Goal: Task Accomplishment & Management: Complete application form

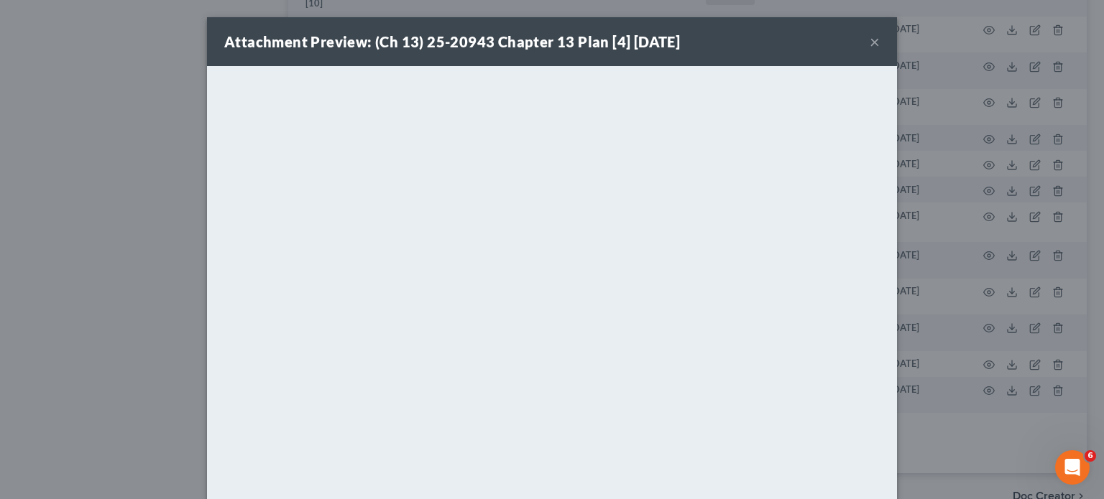
click at [870, 47] on button "×" at bounding box center [875, 41] width 10 height 17
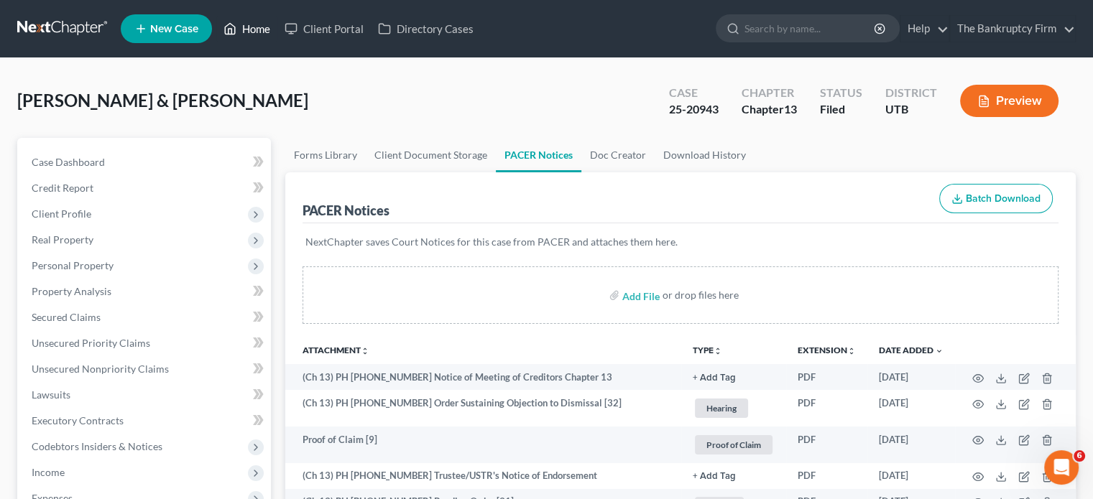
click at [254, 37] on link "Home" at bounding box center [246, 29] width 61 height 26
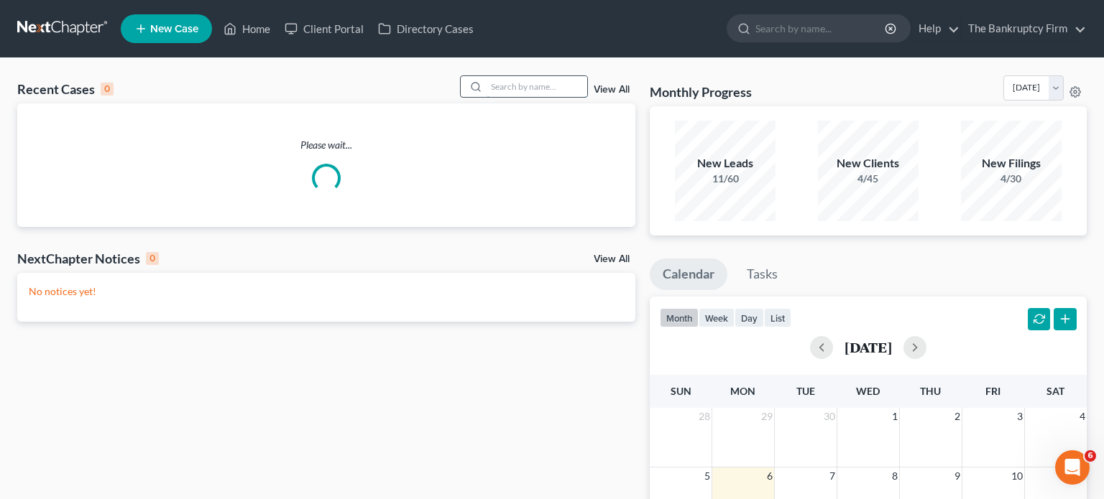
click at [512, 88] on input "search" at bounding box center [536, 86] width 101 height 21
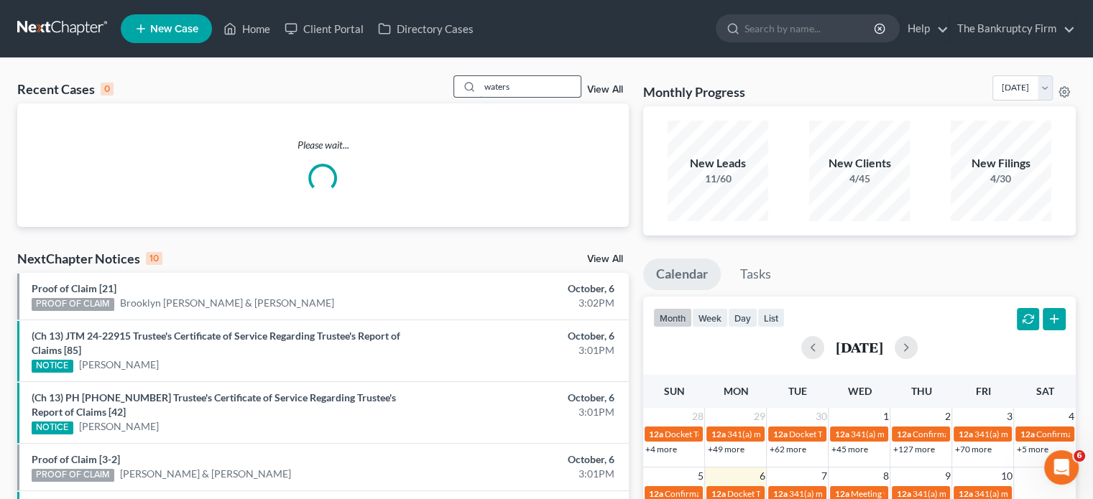
type input "waters"
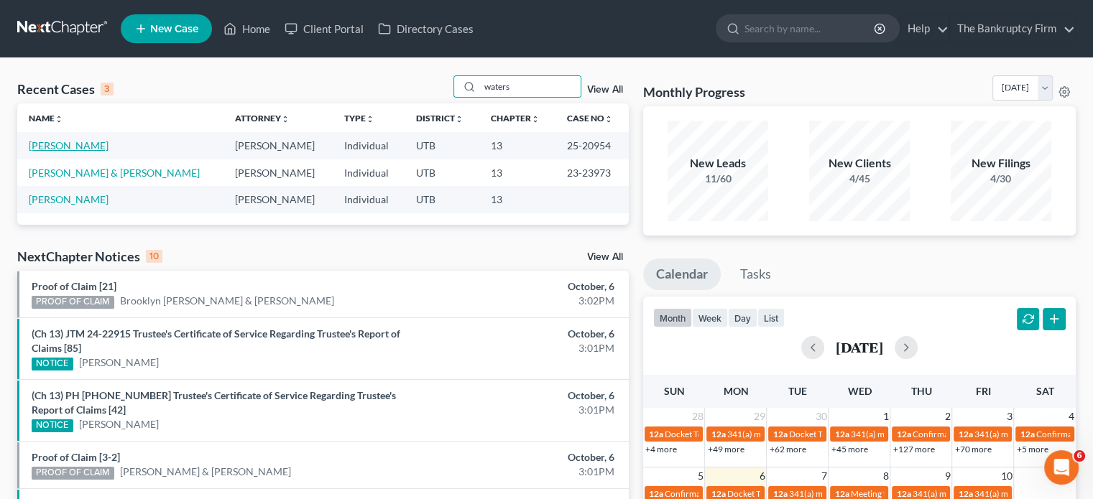
click at [84, 149] on link "[PERSON_NAME]" at bounding box center [69, 145] width 80 height 12
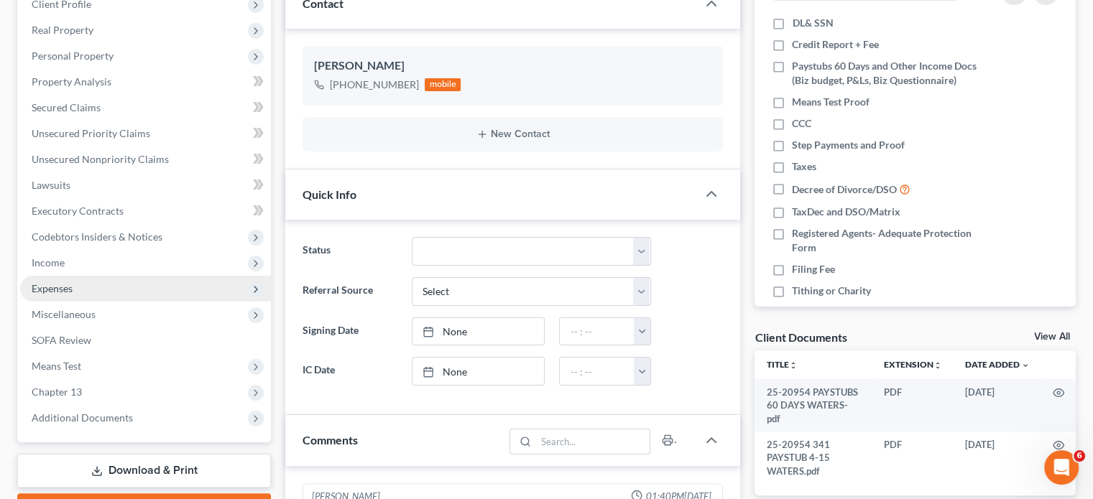
scroll to position [287, 0]
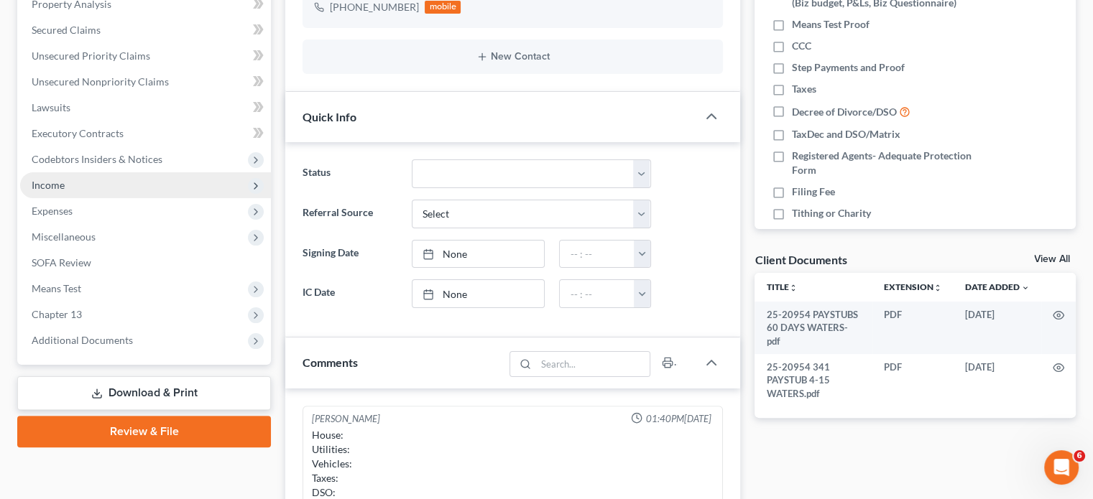
click at [68, 187] on span "Income" at bounding box center [145, 185] width 251 height 26
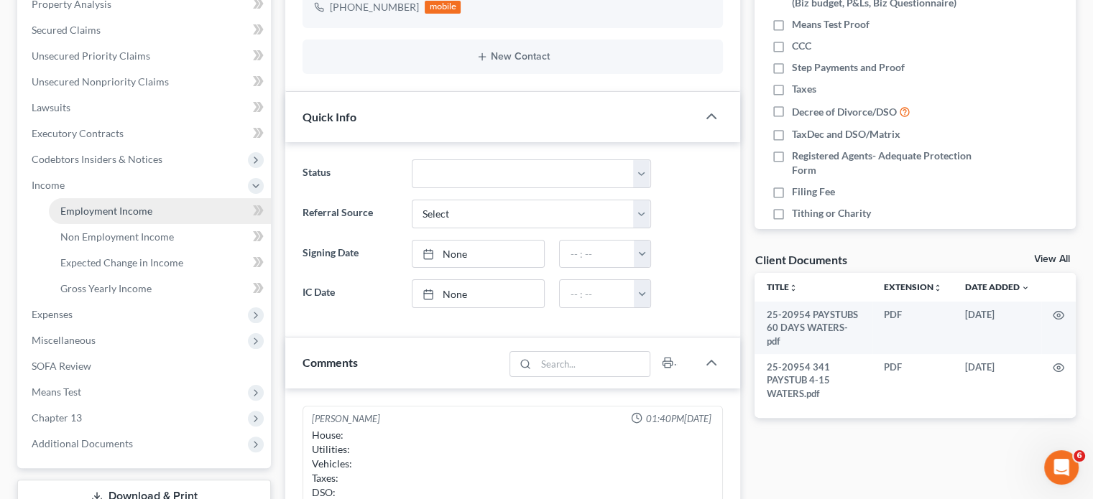
click at [155, 217] on link "Employment Income" at bounding box center [160, 211] width 222 height 26
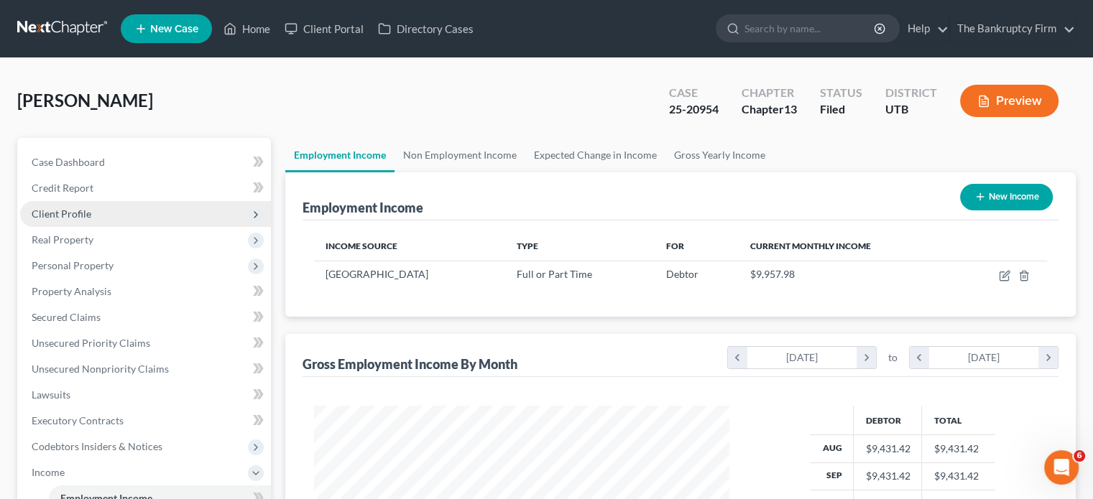
click at [74, 211] on span "Client Profile" at bounding box center [62, 214] width 60 height 12
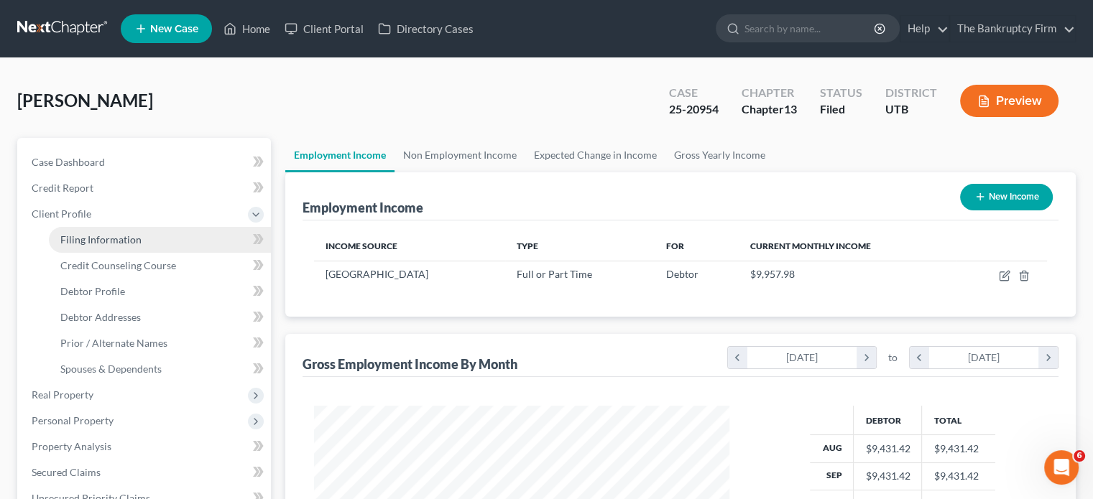
click at [115, 227] on link "Filing Information" at bounding box center [160, 240] width 222 height 26
select select "1"
select select "0"
select select "3"
select select "46"
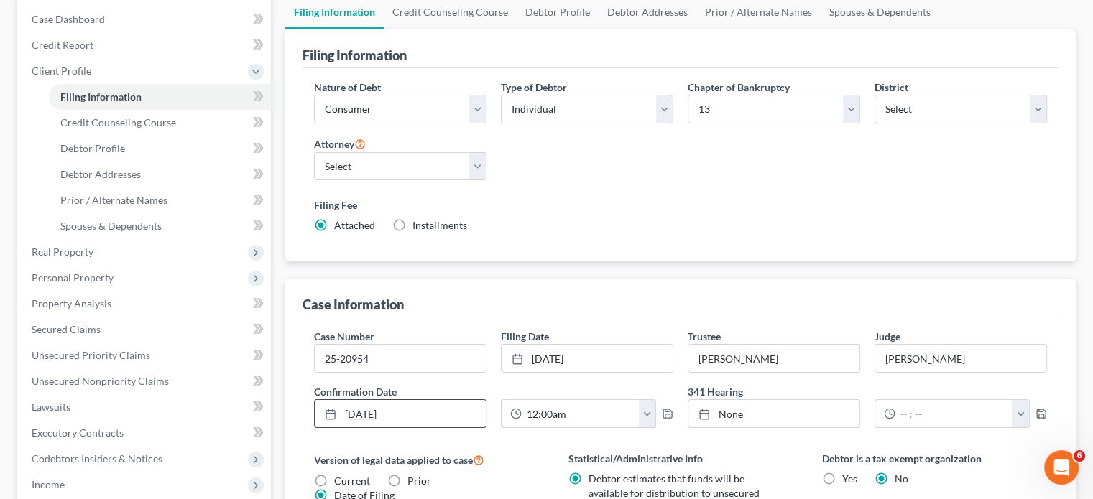
scroll to position [144, 0]
click at [384, 410] on link "[DATE]" at bounding box center [400, 413] width 171 height 27
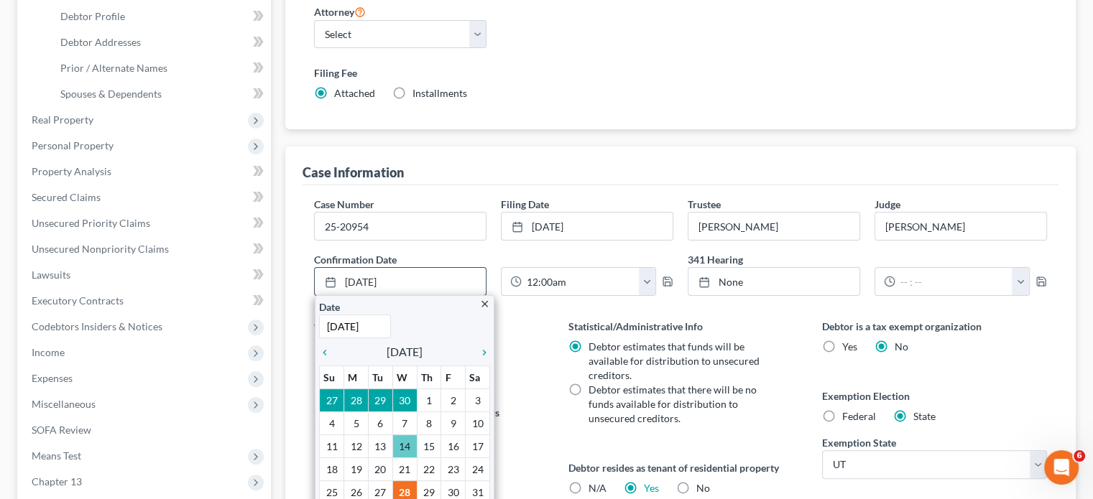
scroll to position [287, 0]
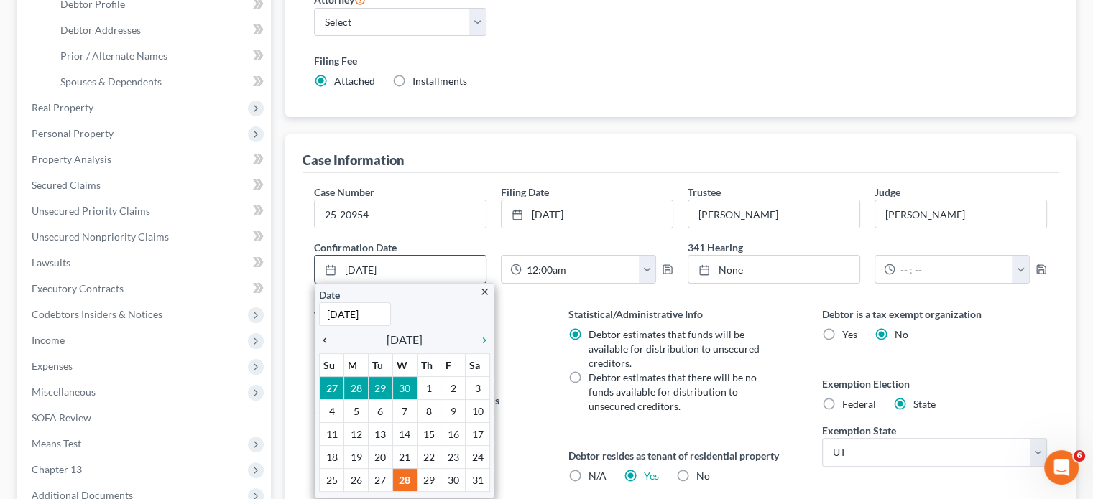
click at [325, 338] on icon "chevron_left" at bounding box center [328, 340] width 19 height 11
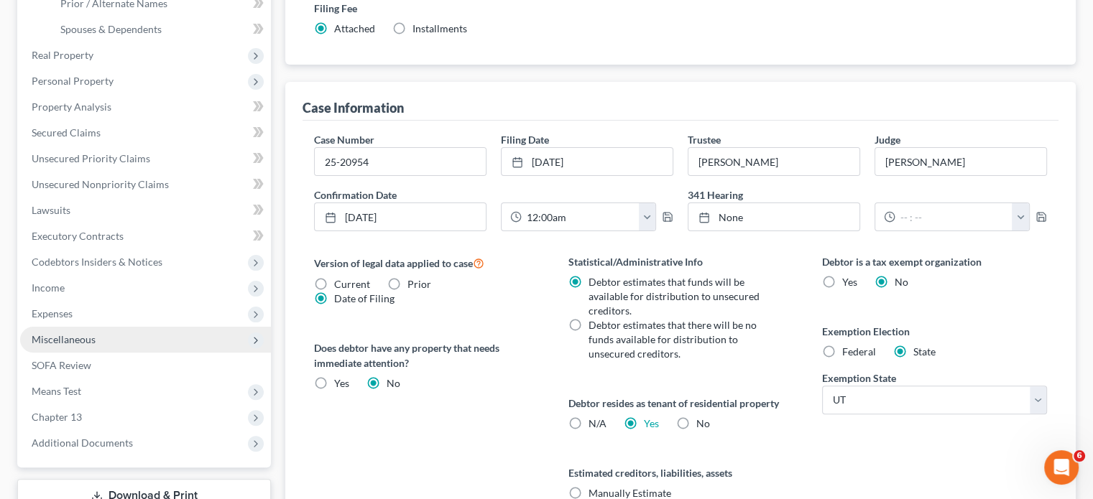
scroll to position [359, 0]
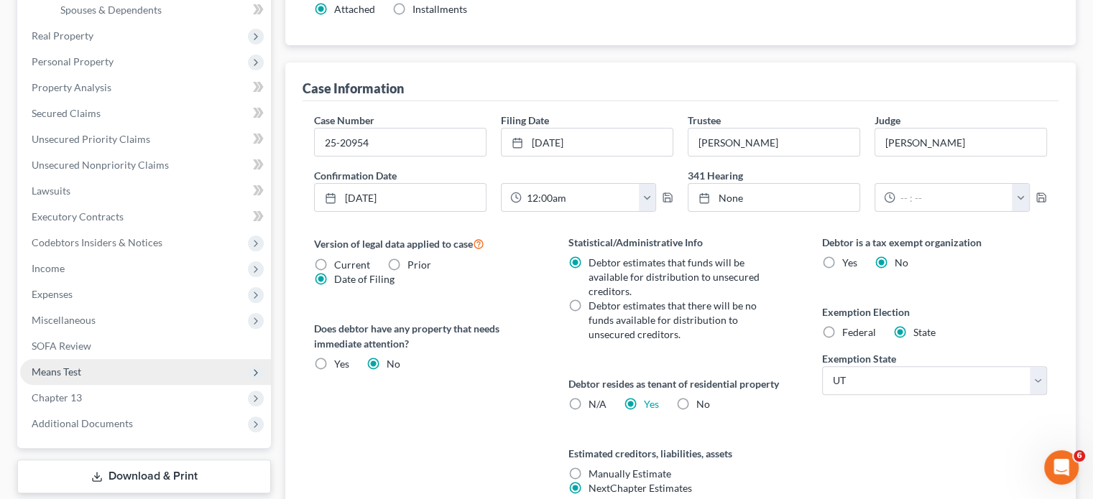
click at [66, 367] on span "Means Test" at bounding box center [57, 372] width 50 height 12
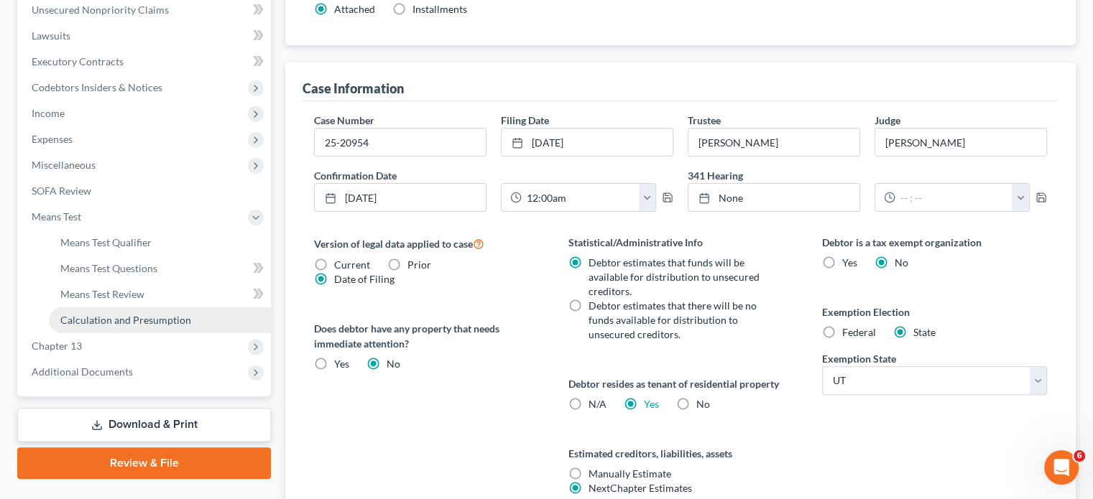
click at [114, 319] on span "Calculation and Presumption" at bounding box center [125, 320] width 131 height 12
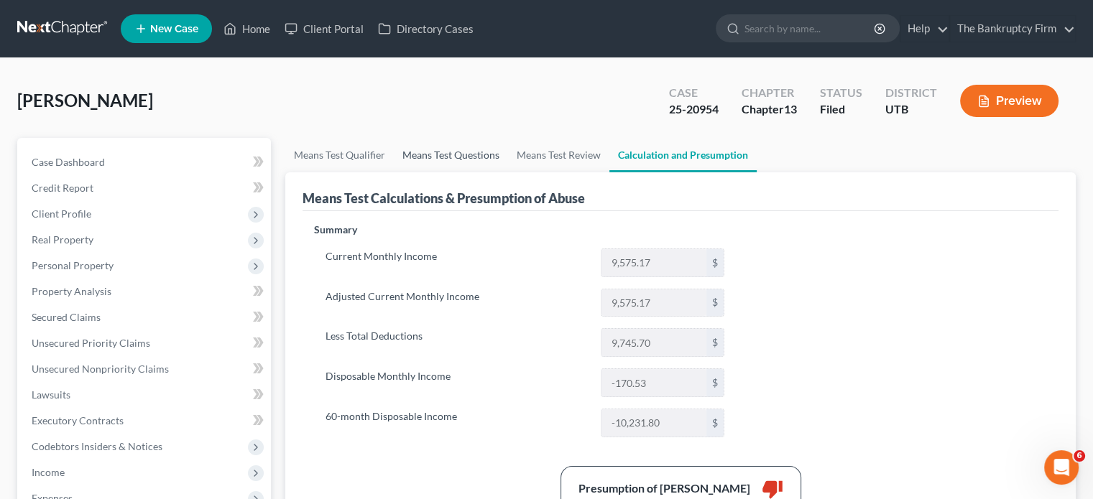
click at [446, 150] on link "Means Test Questions" at bounding box center [451, 155] width 114 height 34
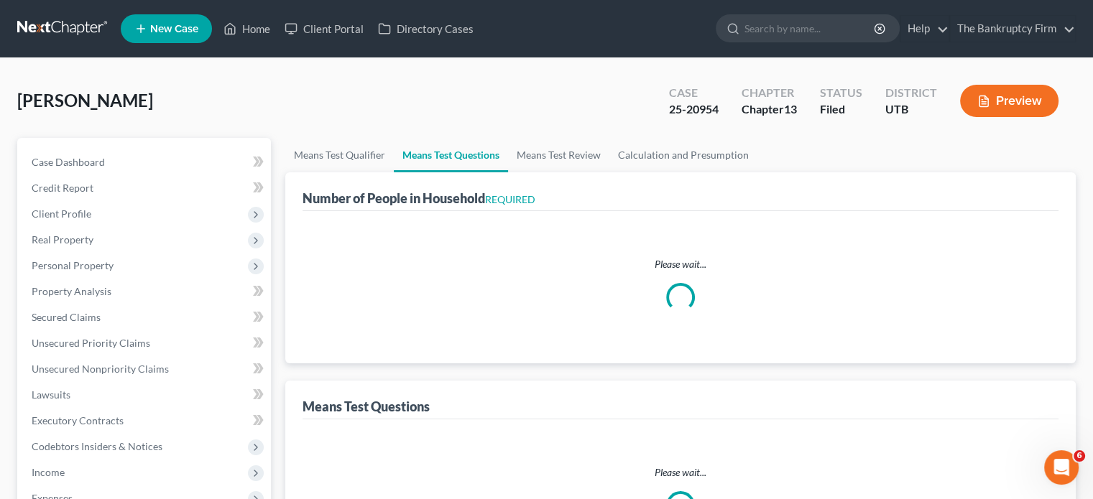
select select "0"
select select "60"
select select "1"
select select "60"
select select "0"
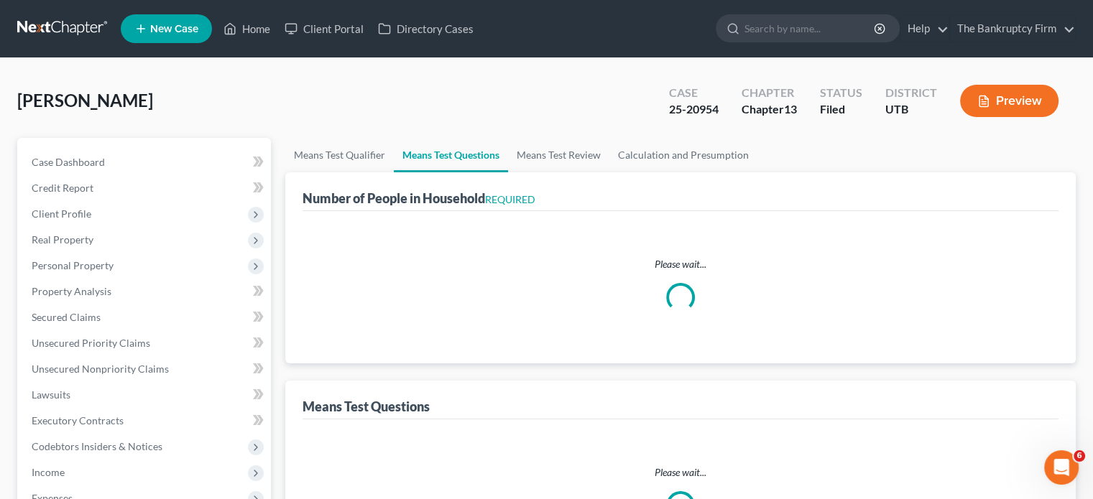
select select "60"
select select "1"
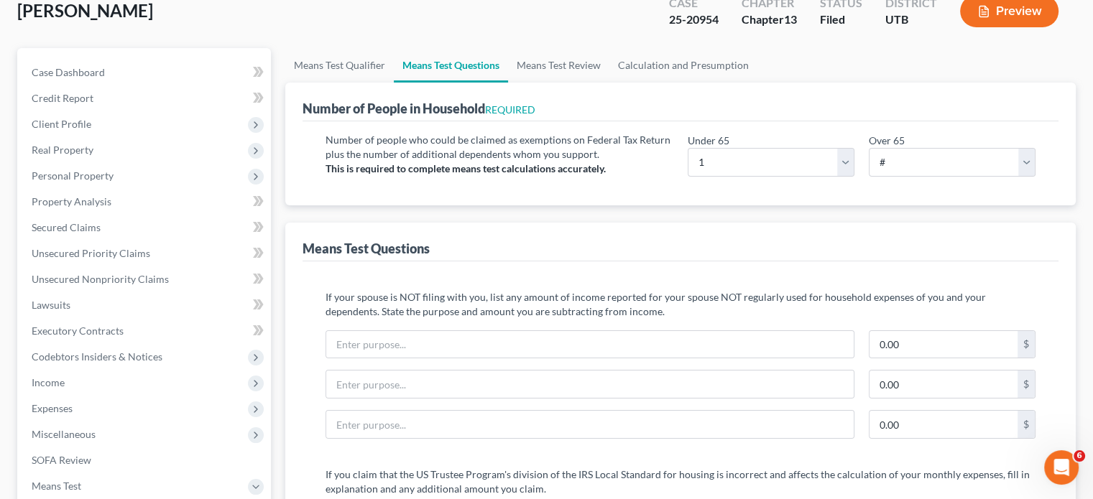
scroll to position [72, 0]
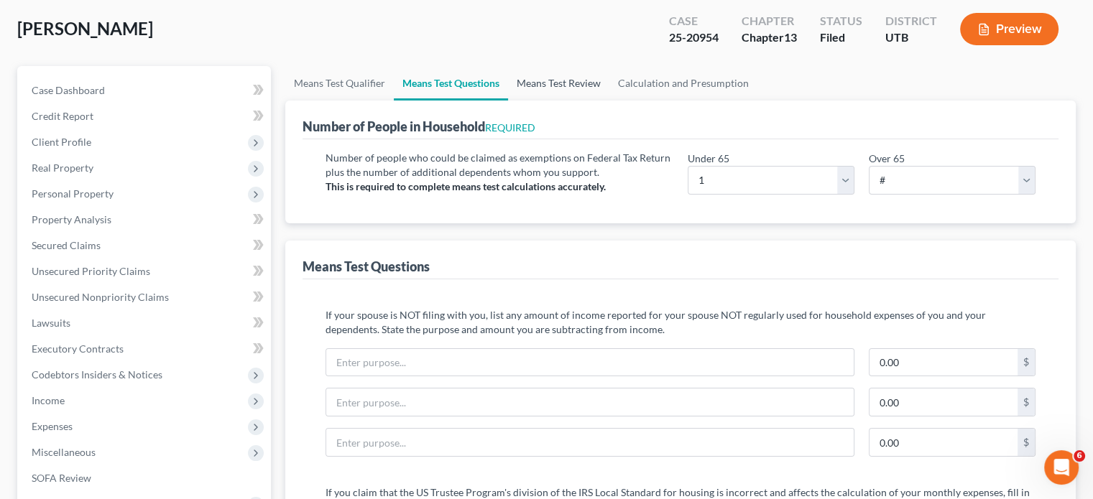
click at [565, 89] on link "Means Test Review" at bounding box center [558, 83] width 101 height 34
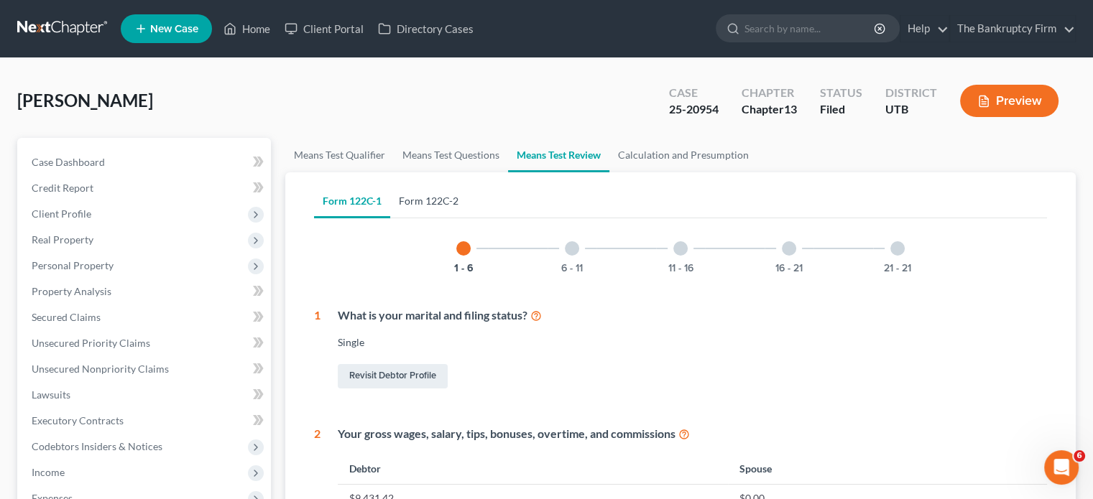
click at [420, 194] on link "Form 122C-2" at bounding box center [428, 201] width 77 height 34
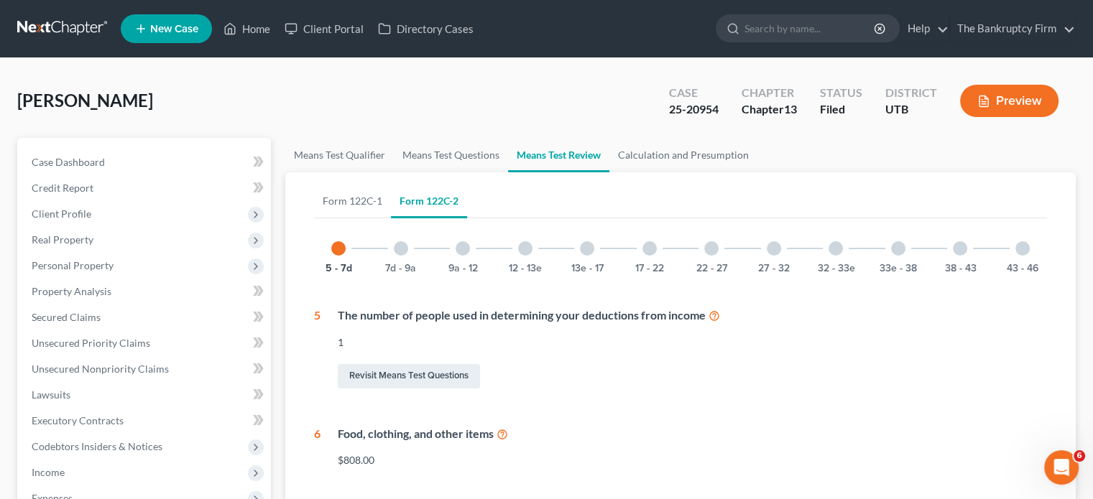
click at [897, 249] on div at bounding box center [898, 248] width 14 height 14
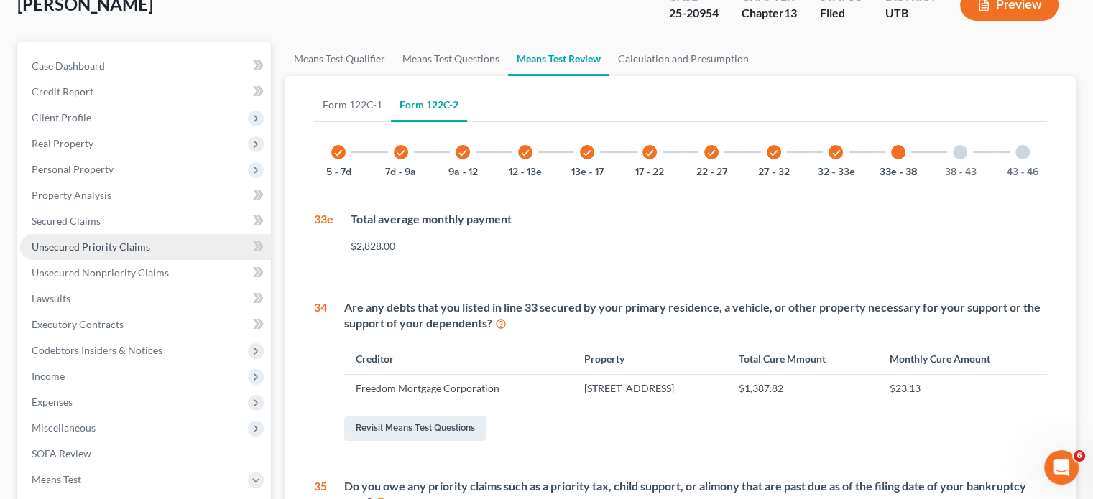
scroll to position [72, 0]
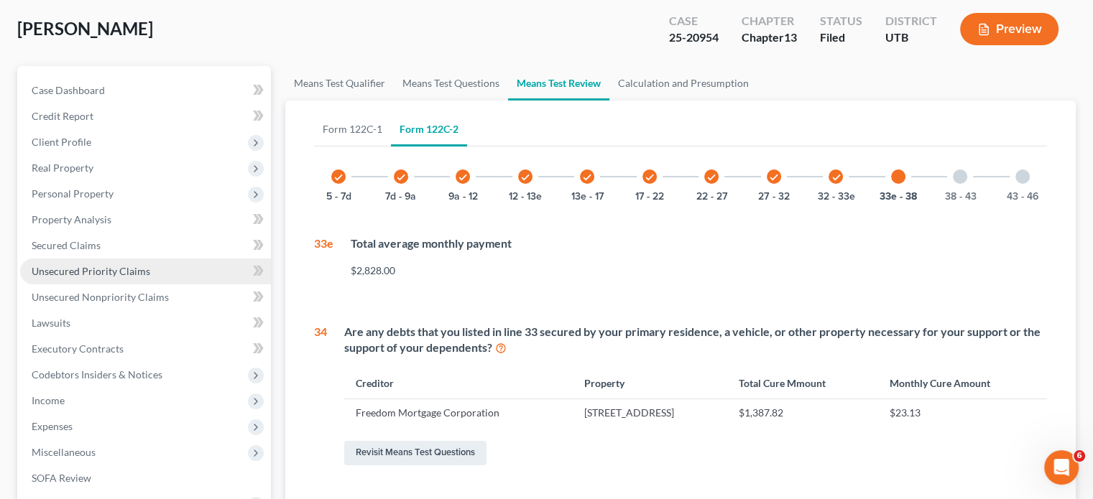
click at [111, 269] on span "Unsecured Priority Claims" at bounding box center [91, 271] width 119 height 12
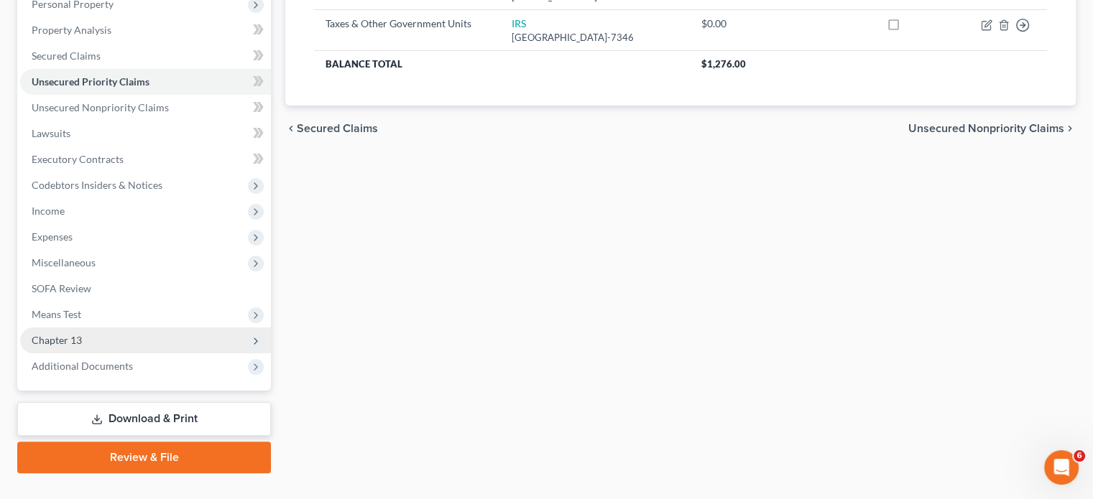
scroll to position [287, 0]
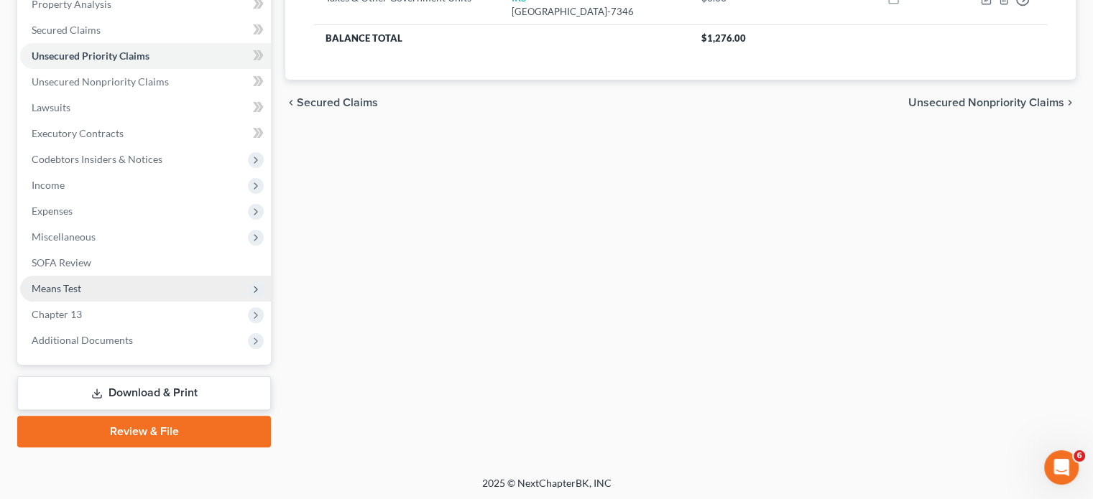
click at [66, 290] on span "Means Test" at bounding box center [57, 288] width 50 height 12
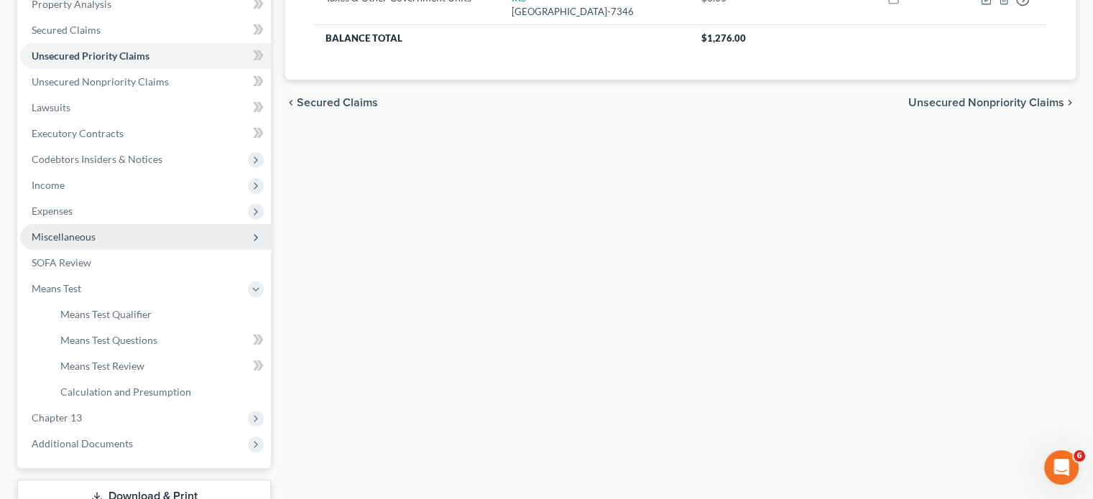
click at [80, 239] on span "Miscellaneous" at bounding box center [64, 237] width 64 height 12
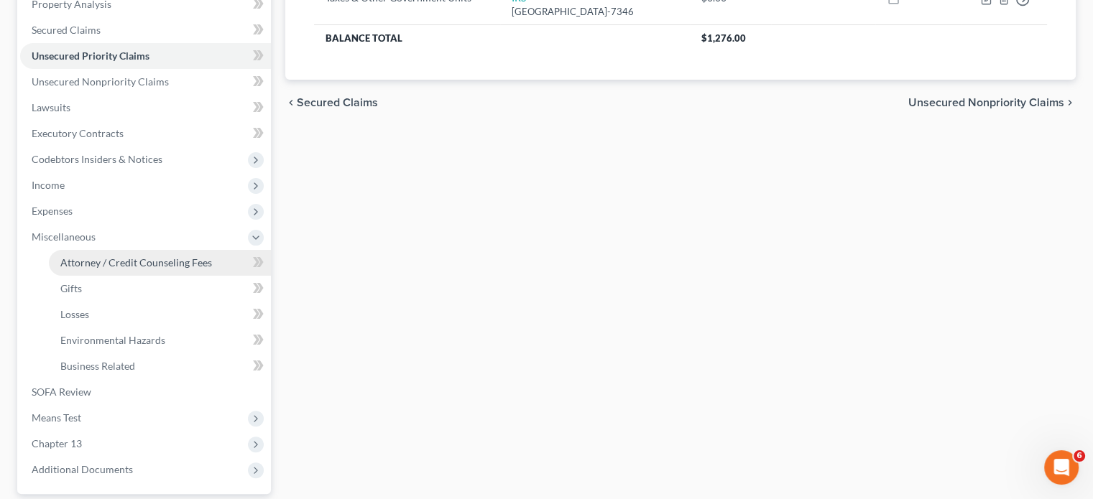
click at [144, 269] on link "Attorney / Credit Counseling Fees" at bounding box center [160, 263] width 222 height 26
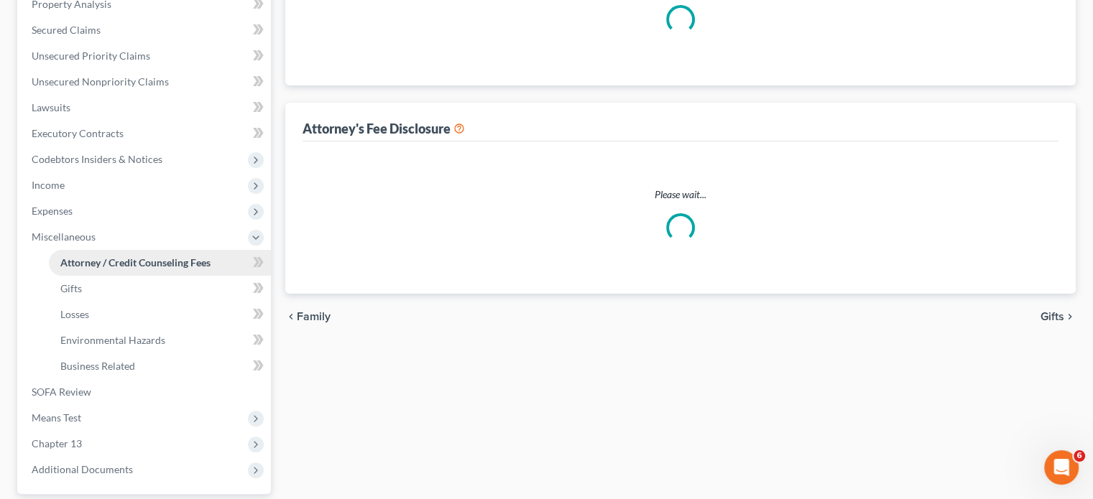
scroll to position [14, 0]
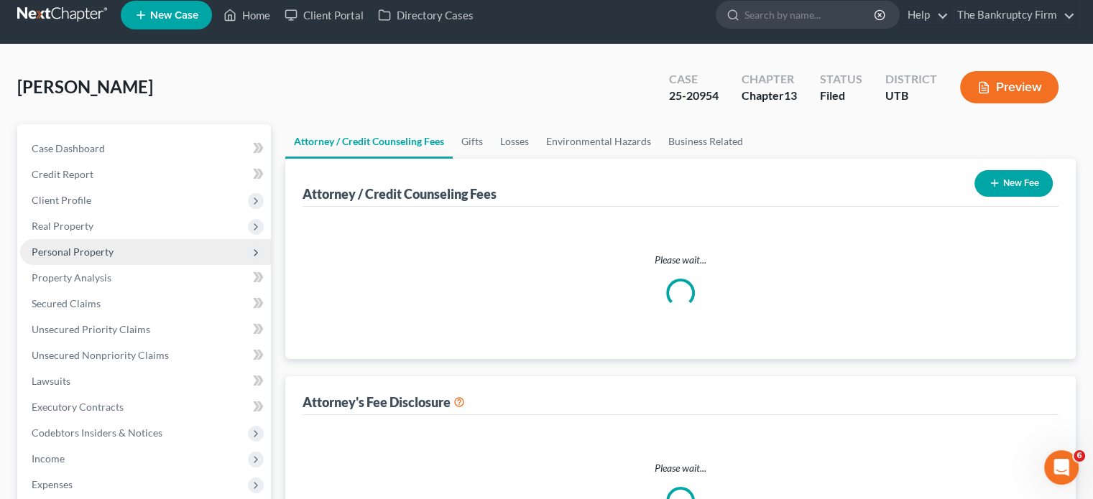
select select "0"
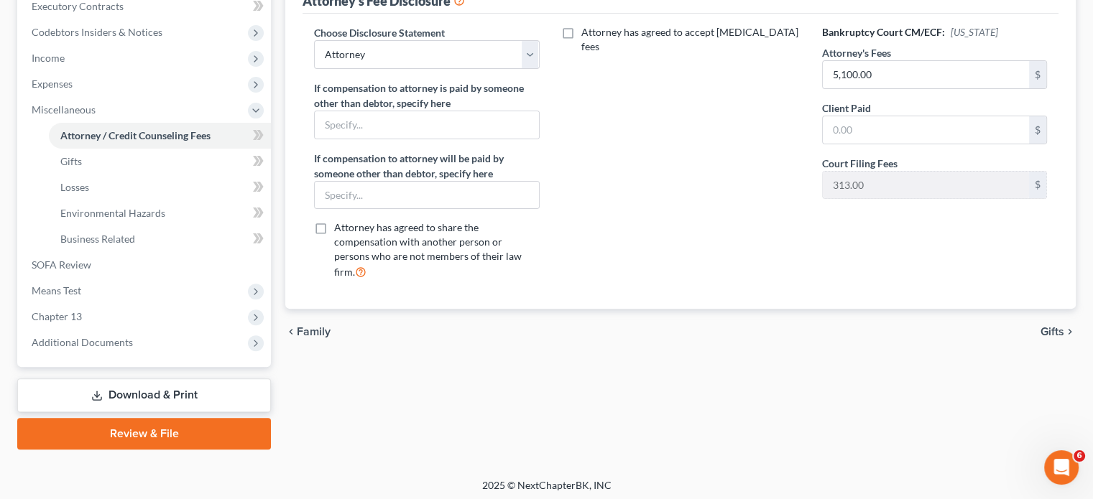
scroll to position [418, 0]
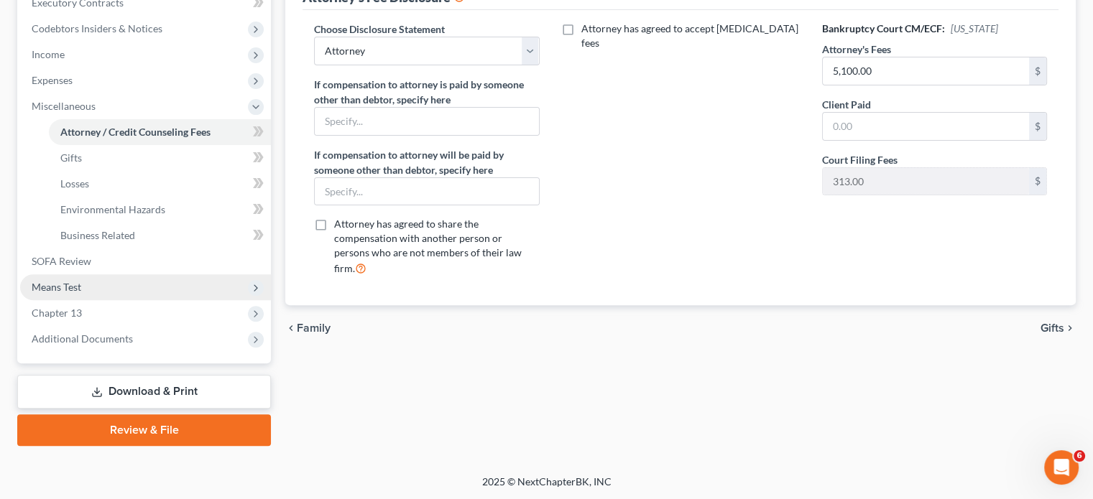
click at [54, 290] on span "Means Test" at bounding box center [57, 287] width 50 height 12
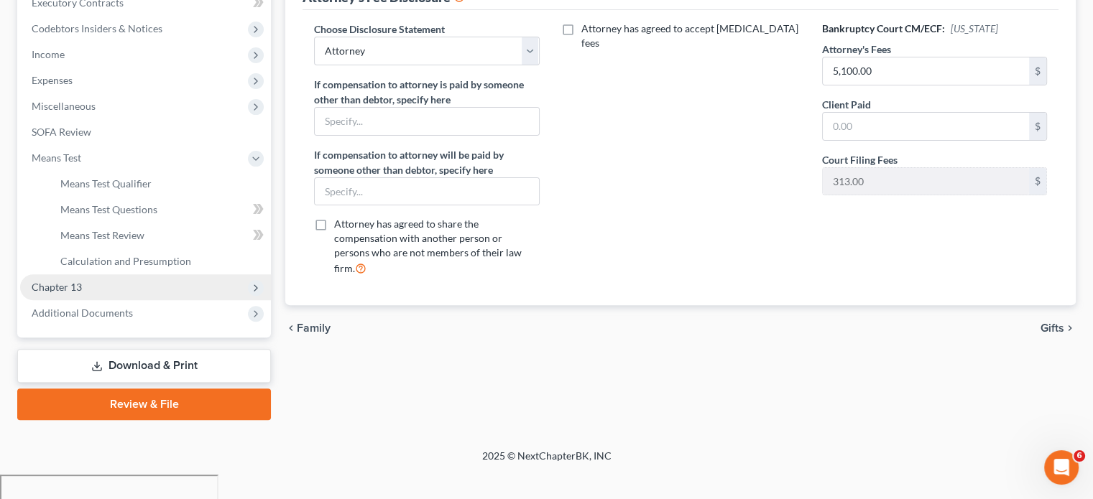
scroll to position [392, 0]
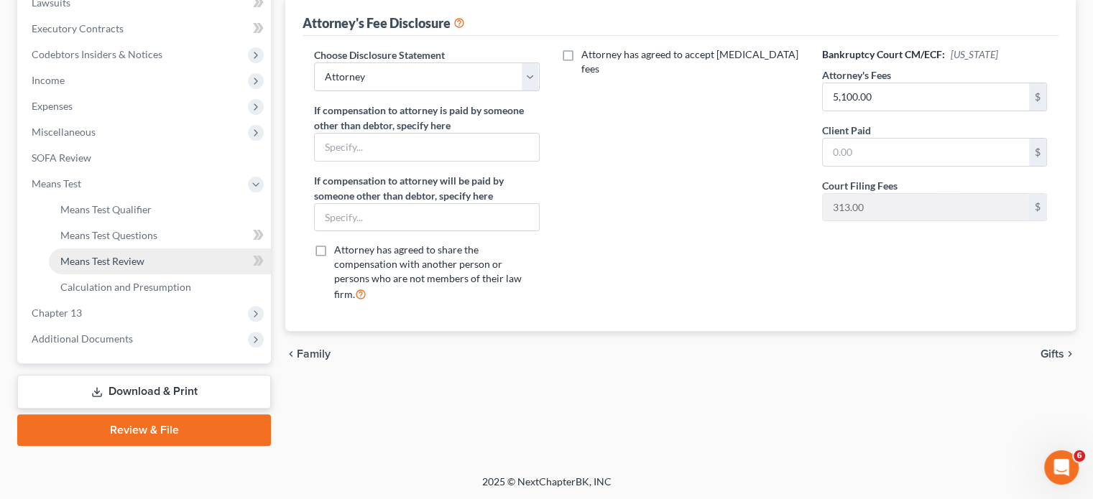
click at [113, 252] on link "Means Test Review" at bounding box center [160, 262] width 222 height 26
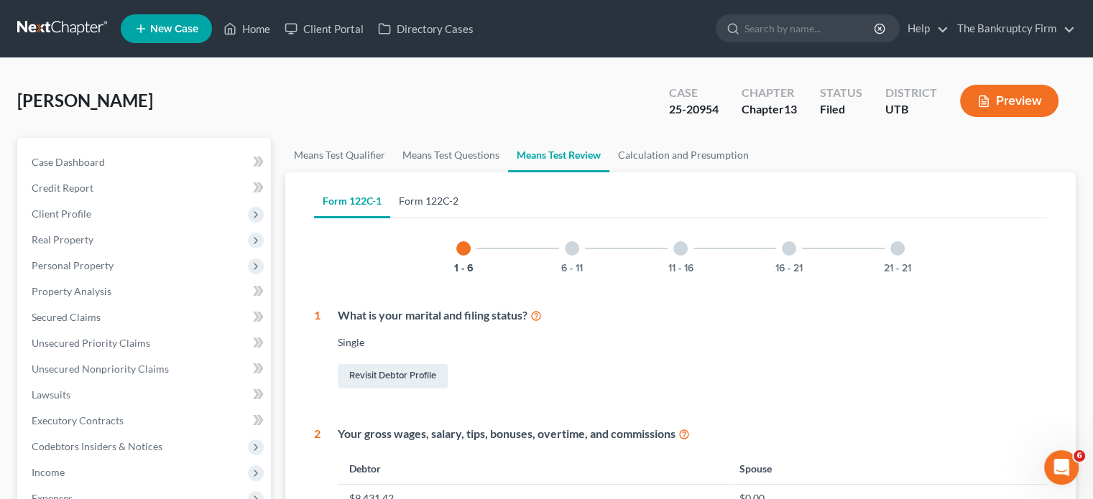
click at [412, 206] on link "Form 122C-2" at bounding box center [428, 201] width 77 height 34
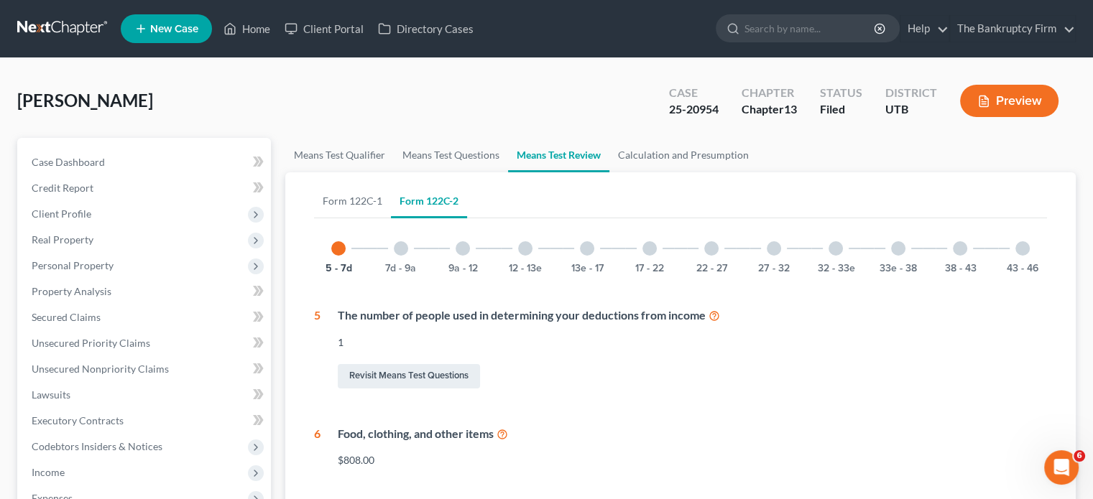
click at [903, 252] on div at bounding box center [898, 248] width 14 height 14
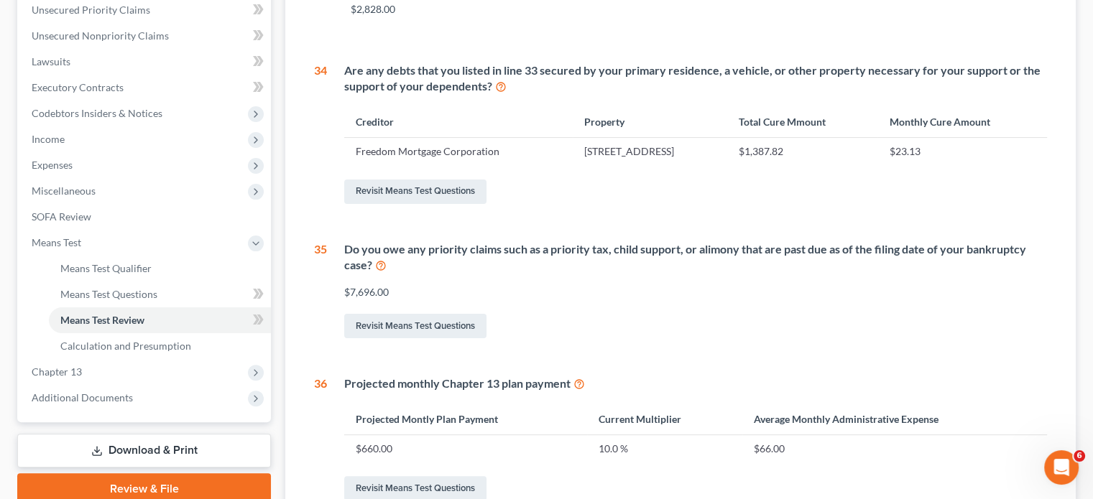
scroll to position [431, 0]
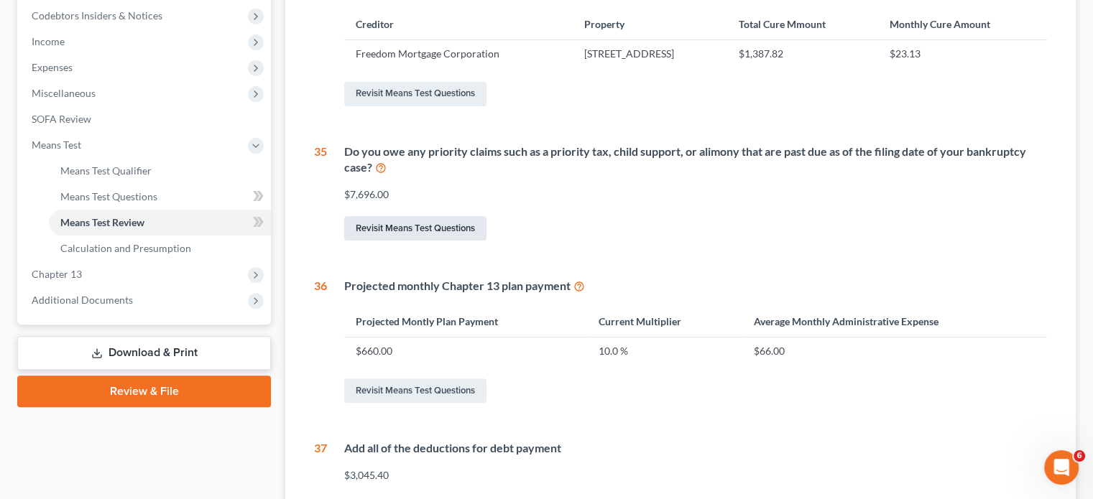
click at [389, 232] on link "Revisit Means Test Questions" at bounding box center [415, 228] width 142 height 24
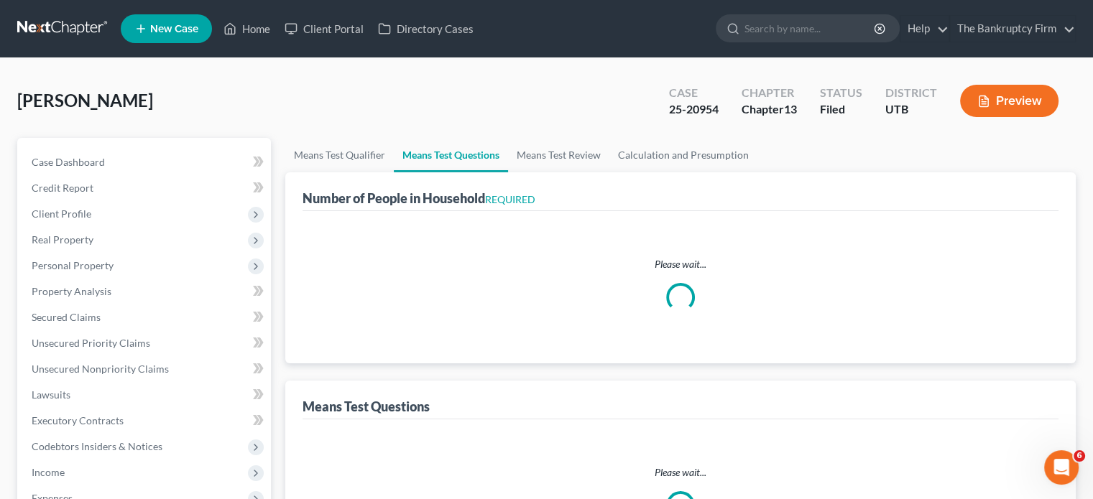
select select "0"
select select "60"
select select "1"
select select "60"
select select "0"
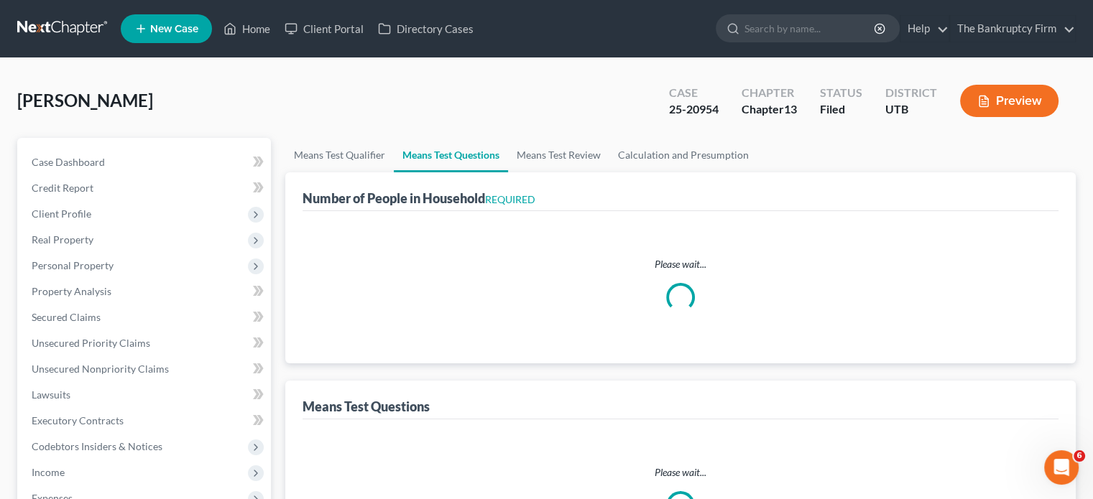
select select "60"
select select "1"
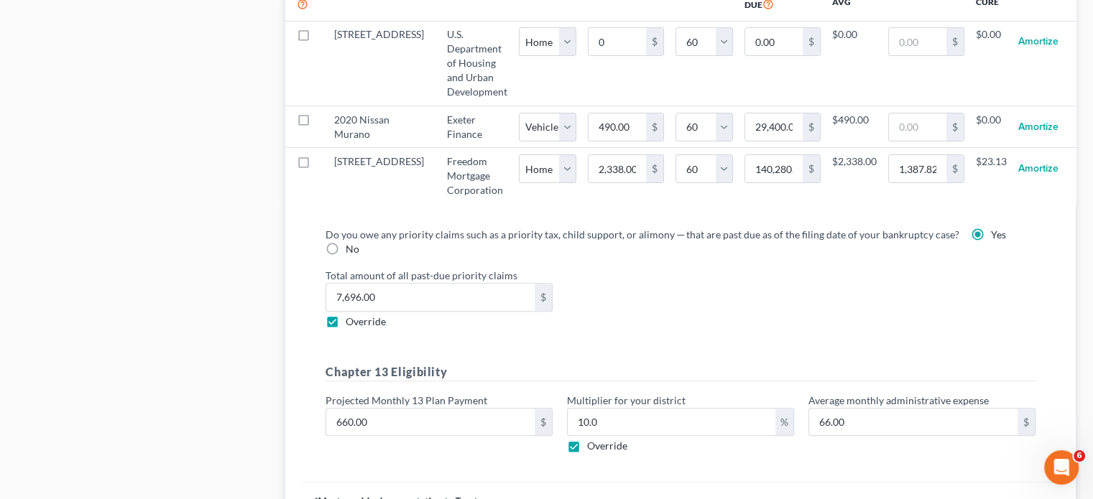
scroll to position [1581, 0]
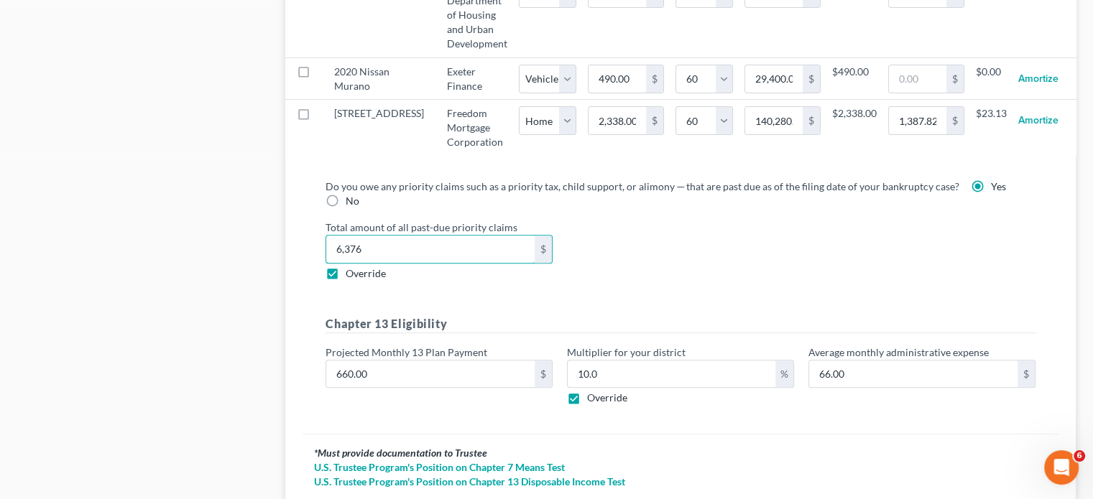
type input "6,376"
click at [609, 298] on div "Do you owe any priority claims such as a priority tax, child support, or alimon…" at bounding box center [680, 298] width 733 height 239
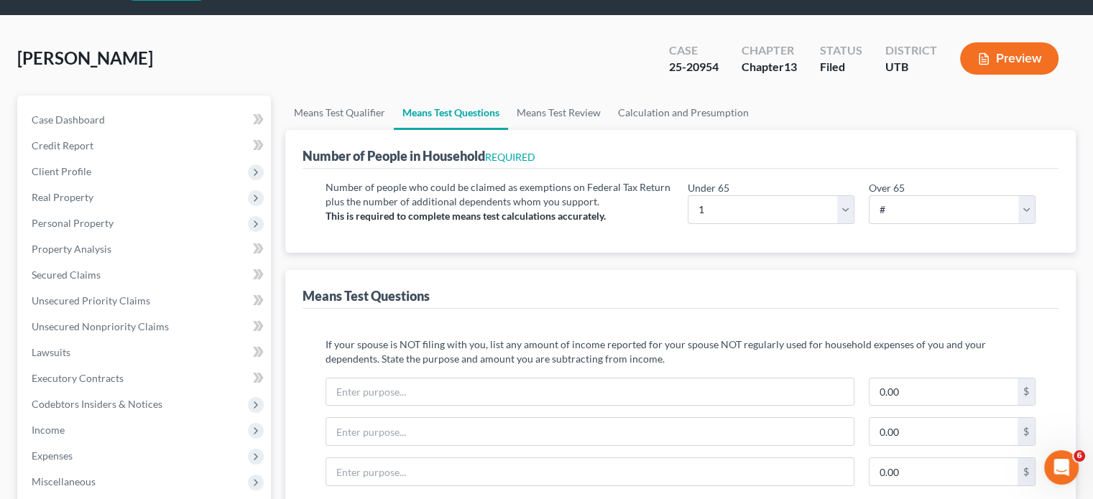
scroll to position [72, 0]
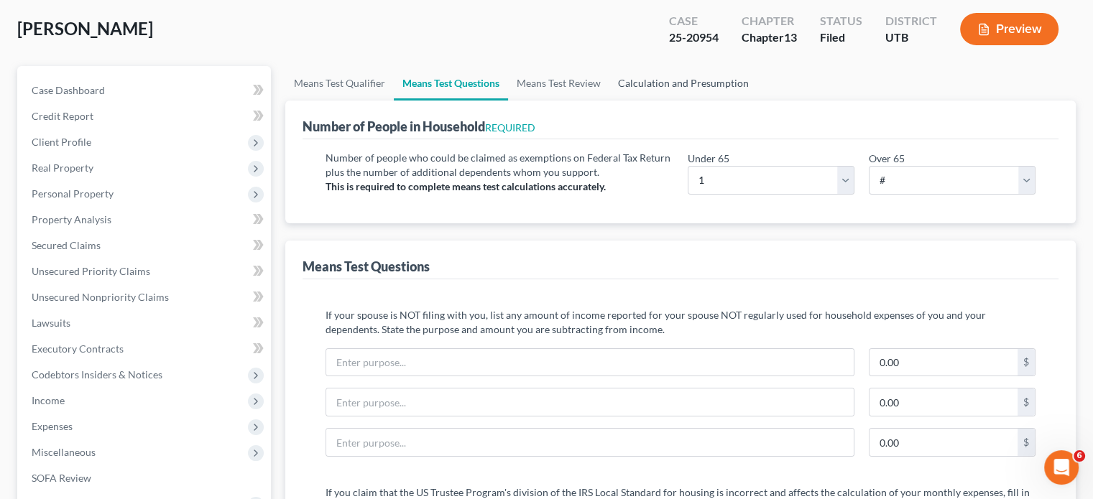
click at [679, 86] on link "Calculation and Presumption" at bounding box center [683, 83] width 148 height 34
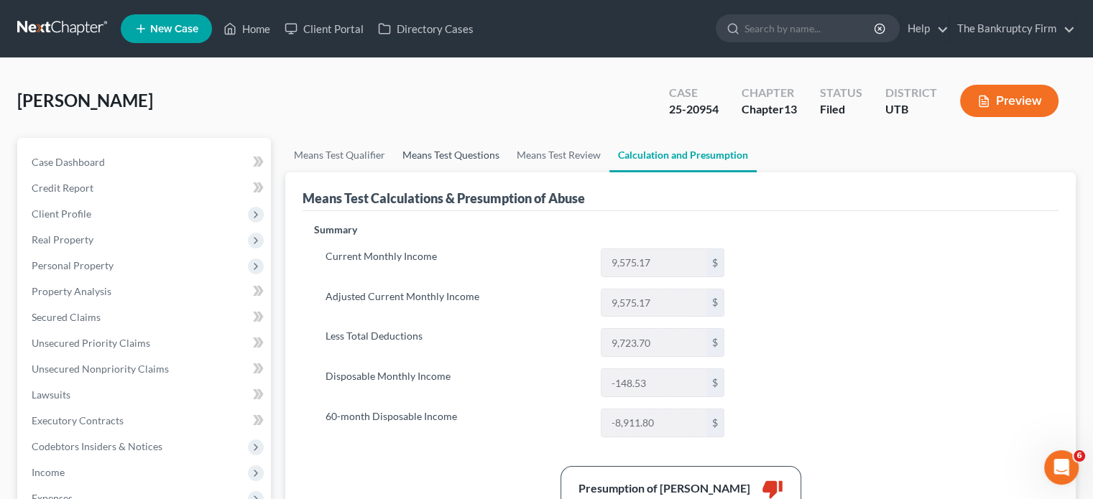
click at [458, 165] on link "Means Test Questions" at bounding box center [451, 155] width 114 height 34
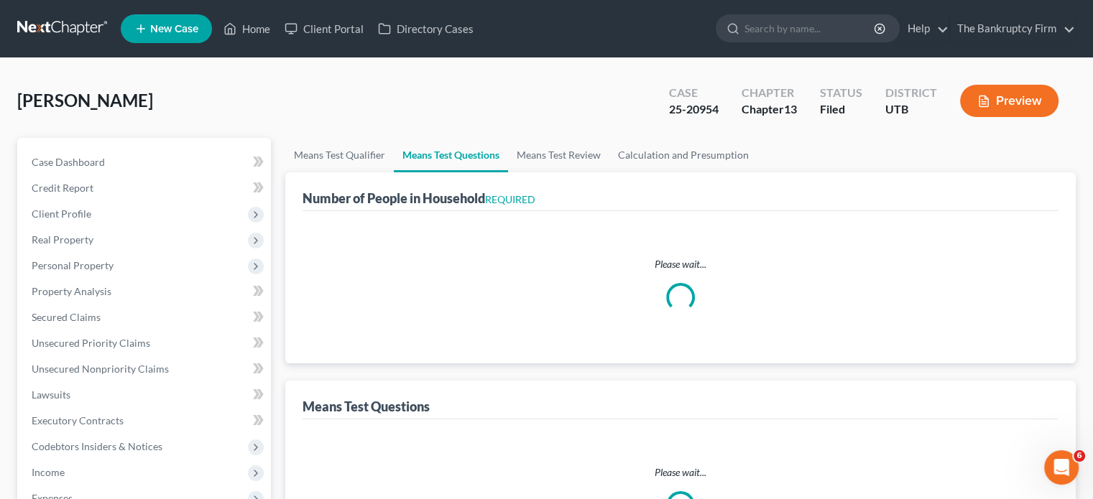
select select "0"
select select "60"
select select "1"
select select "60"
select select "0"
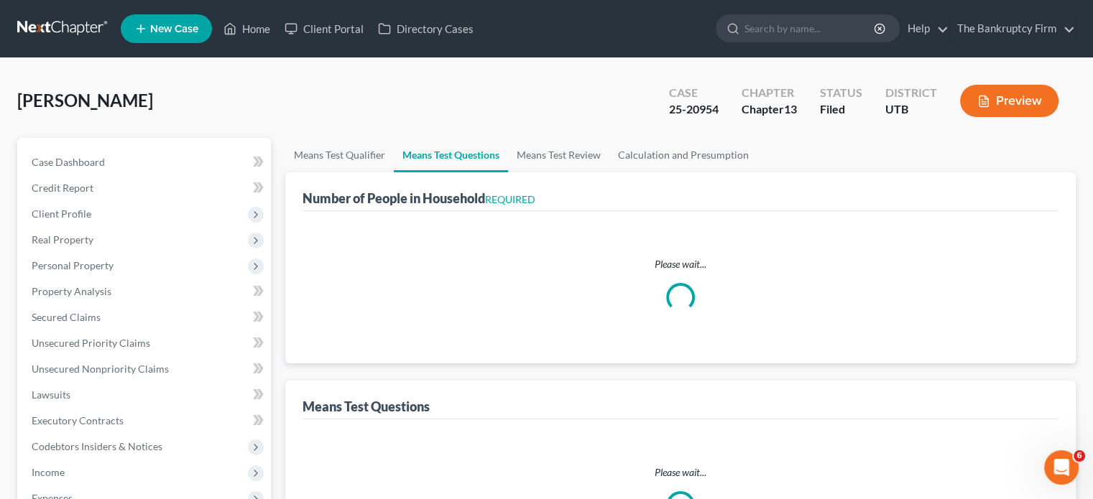
select select "60"
select select "1"
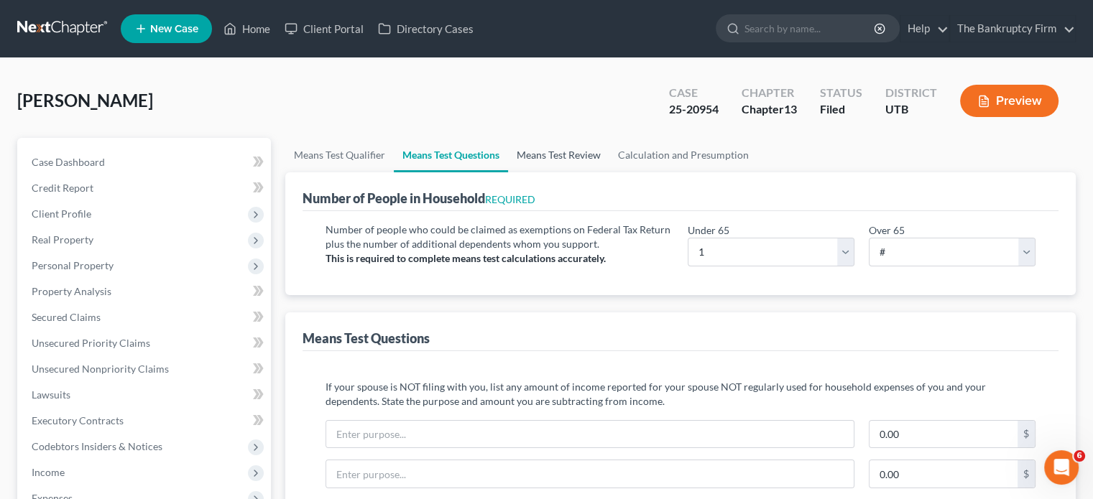
click at [566, 158] on link "Means Test Review" at bounding box center [558, 155] width 101 height 34
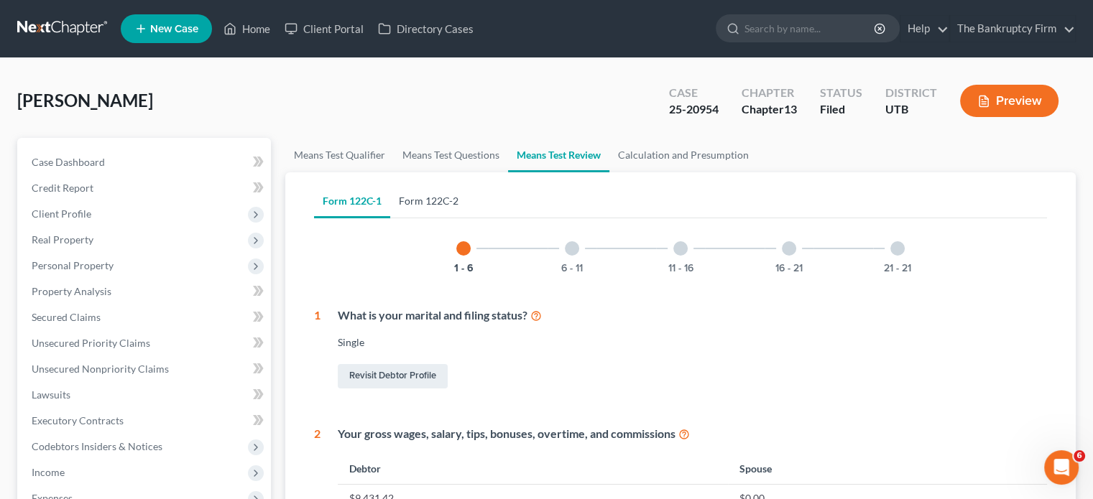
click at [437, 205] on link "Form 122C-2" at bounding box center [428, 201] width 77 height 34
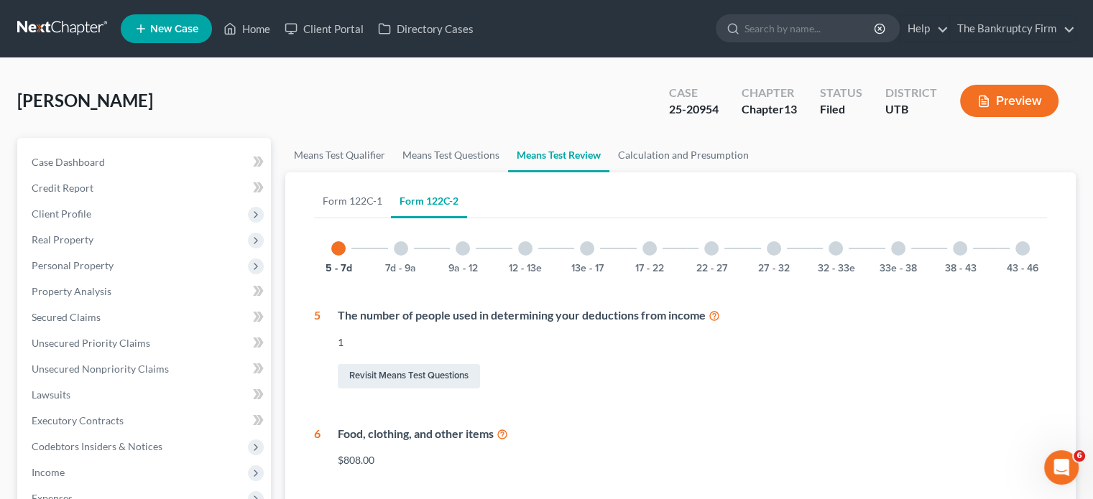
click at [527, 247] on div at bounding box center [525, 248] width 14 height 14
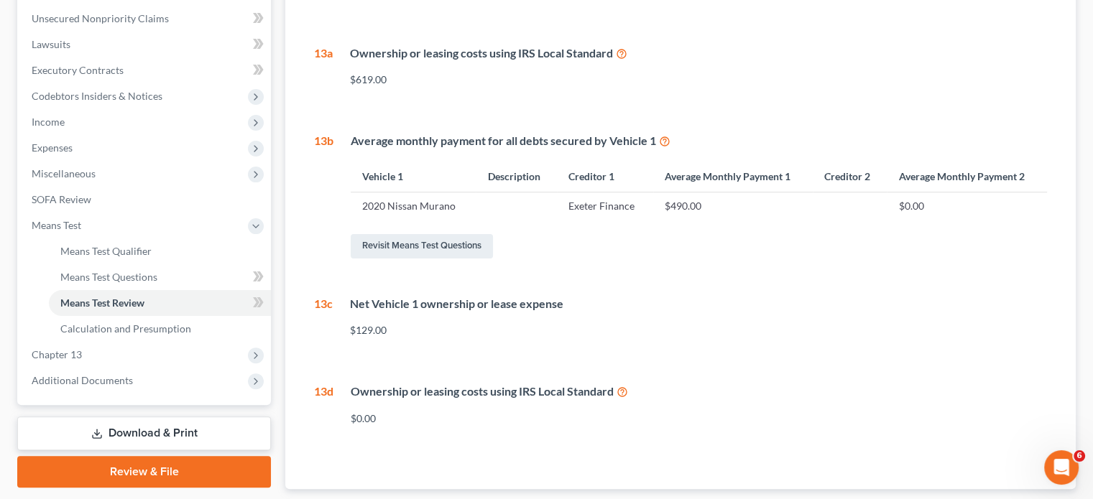
scroll to position [359, 0]
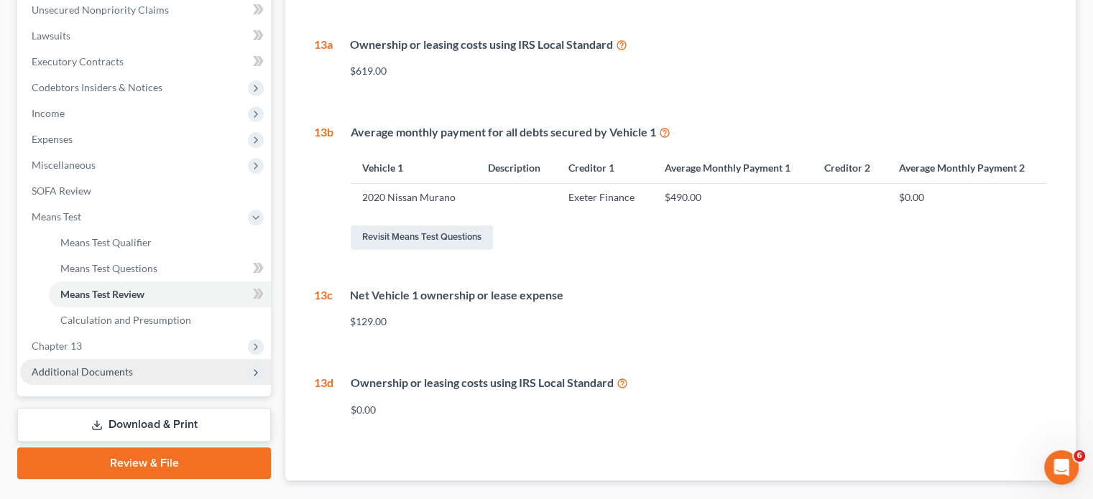
click at [72, 372] on span "Additional Documents" at bounding box center [82, 372] width 101 height 12
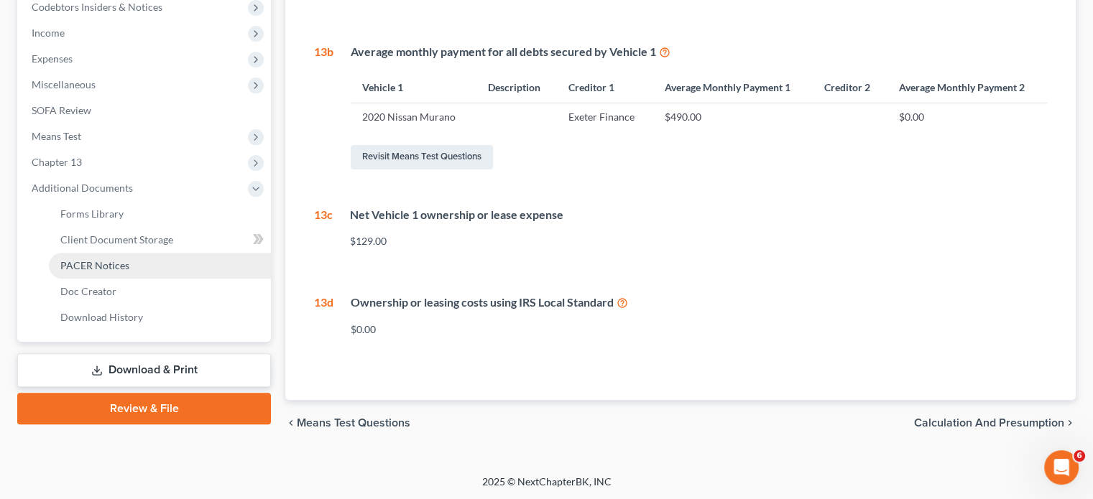
click at [115, 269] on span "PACER Notices" at bounding box center [94, 265] width 69 height 12
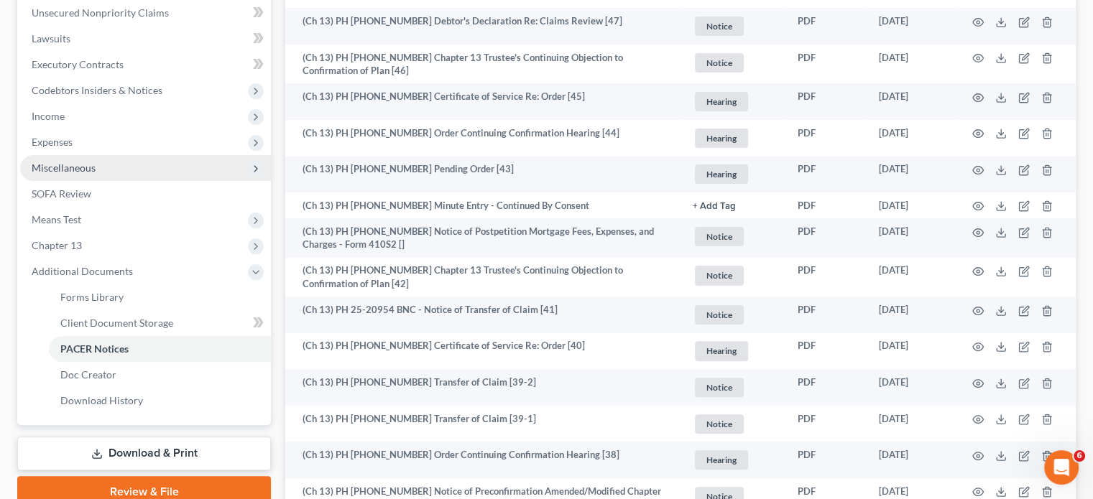
scroll to position [332, 0]
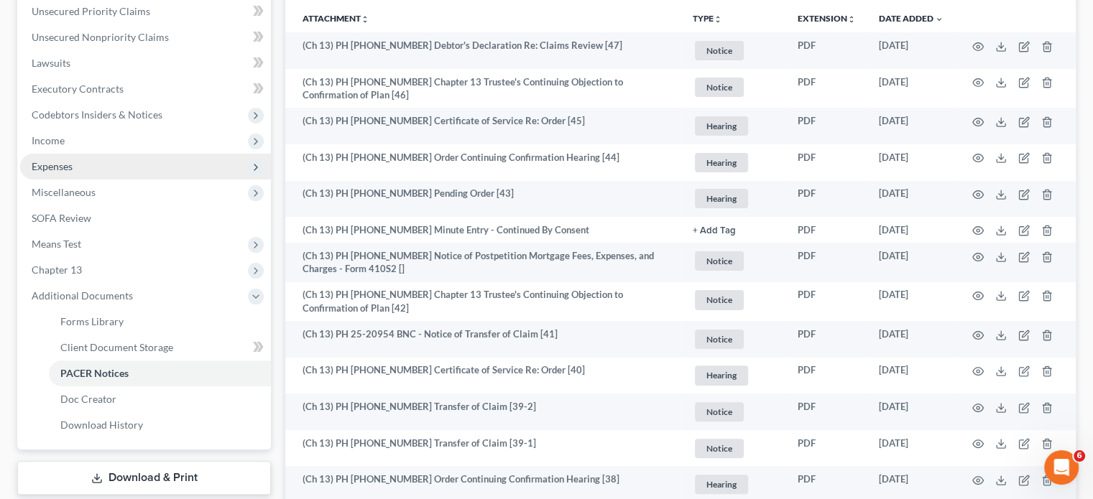
click at [63, 161] on span "Expenses" at bounding box center [52, 166] width 41 height 12
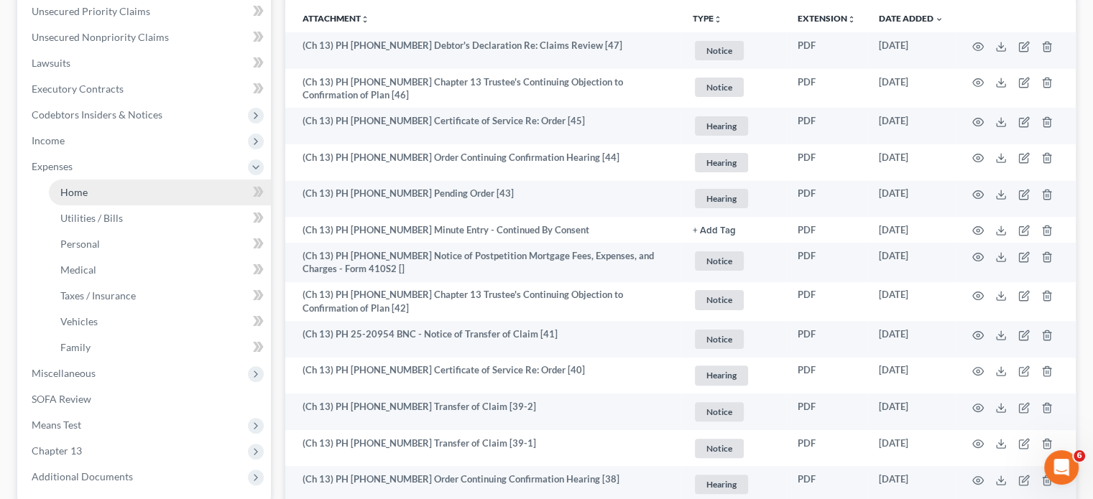
click at [91, 193] on link "Home" at bounding box center [160, 193] width 222 height 26
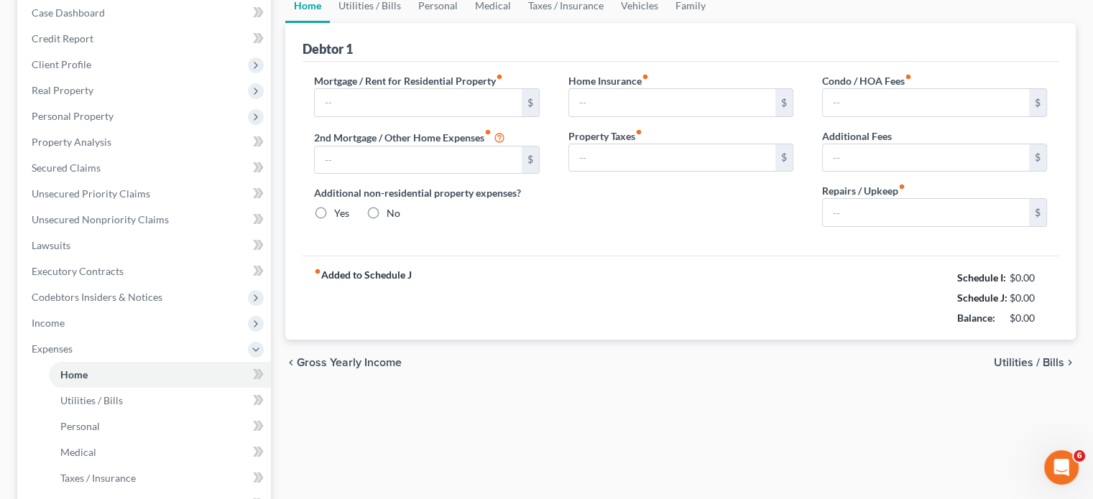
type input "2,350.00"
type input "0.00"
radio input "true"
type input "0.00"
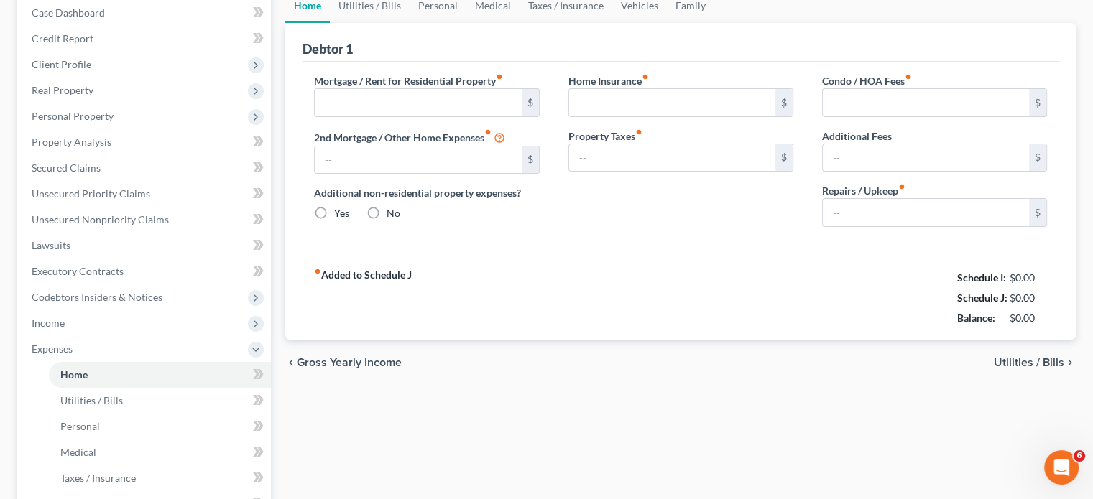
type input "310.00"
type input "0.00"
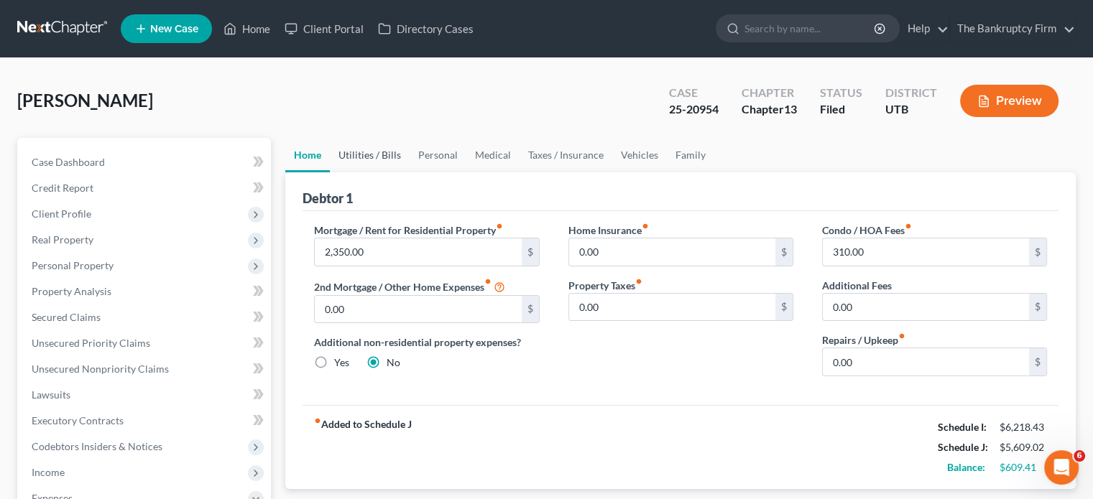
click at [368, 152] on link "Utilities / Bills" at bounding box center [370, 155] width 80 height 34
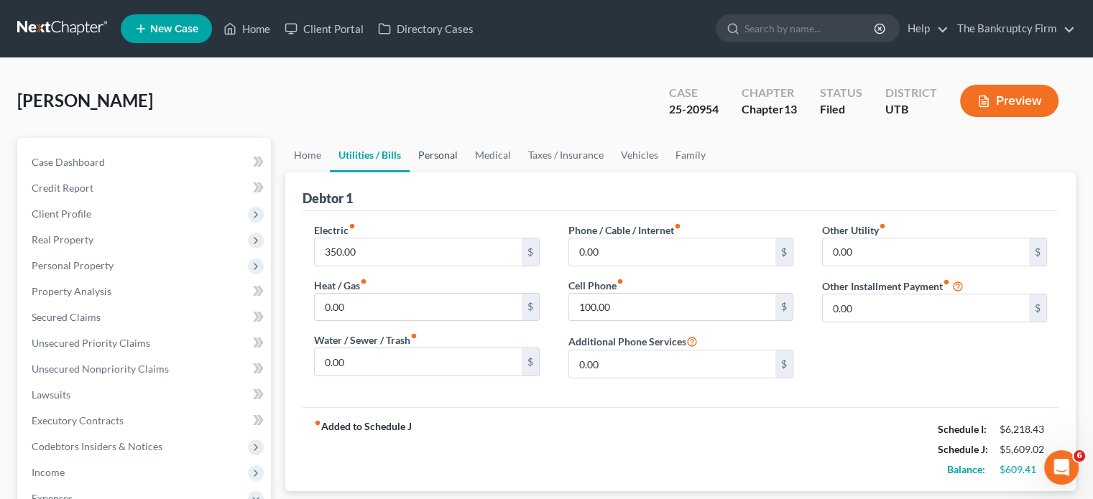
click at [441, 158] on link "Personal" at bounding box center [438, 155] width 57 height 34
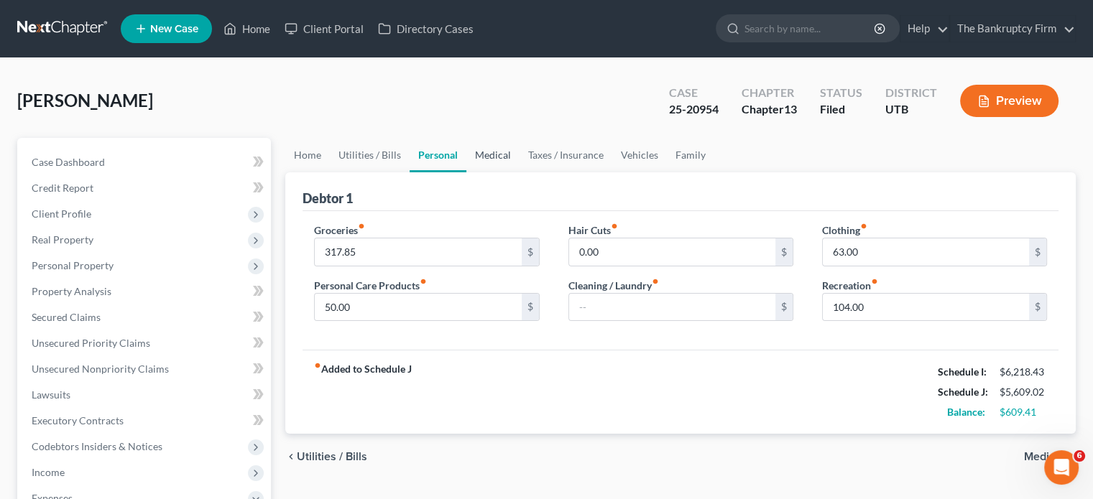
click at [494, 161] on link "Medical" at bounding box center [492, 155] width 53 height 34
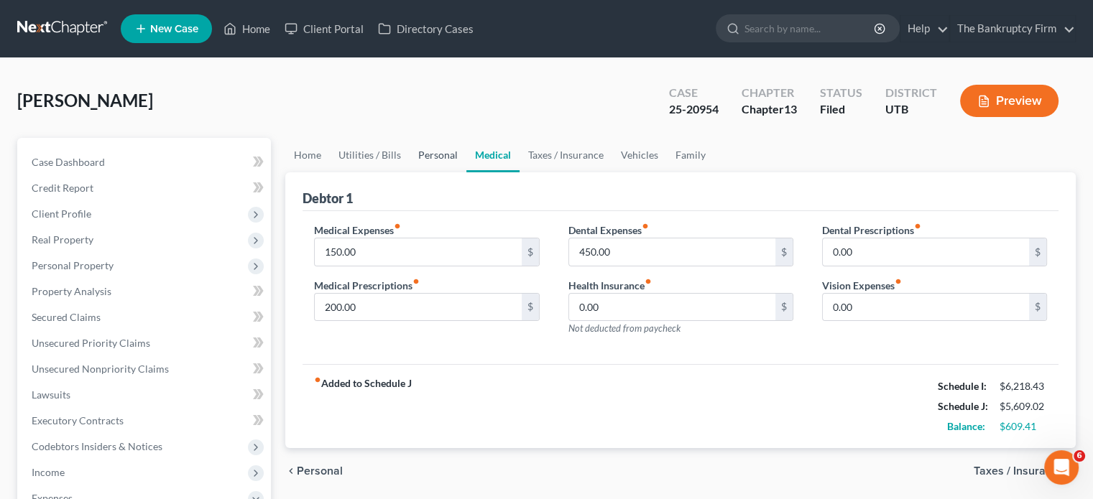
click at [426, 158] on link "Personal" at bounding box center [438, 155] width 57 height 34
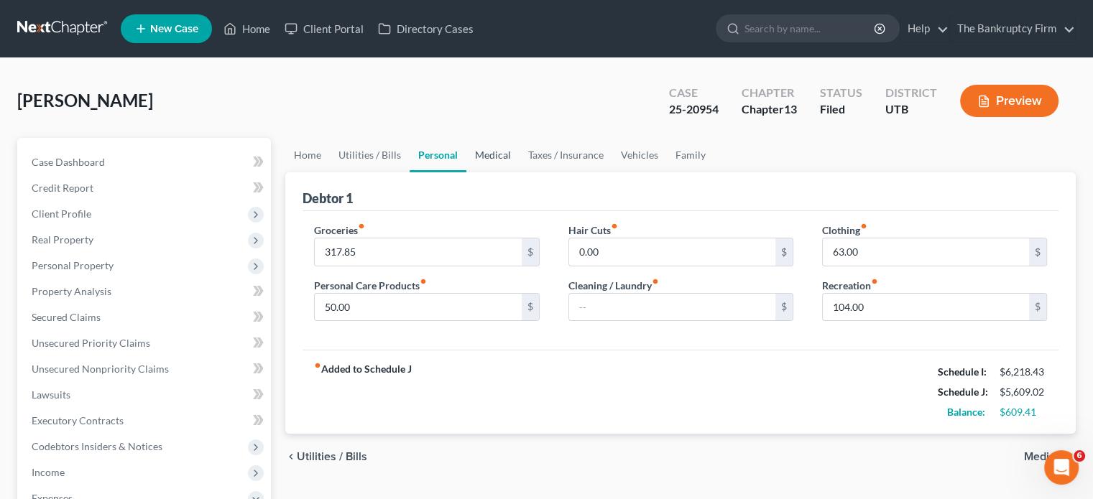
click at [484, 153] on link "Medical" at bounding box center [492, 155] width 53 height 34
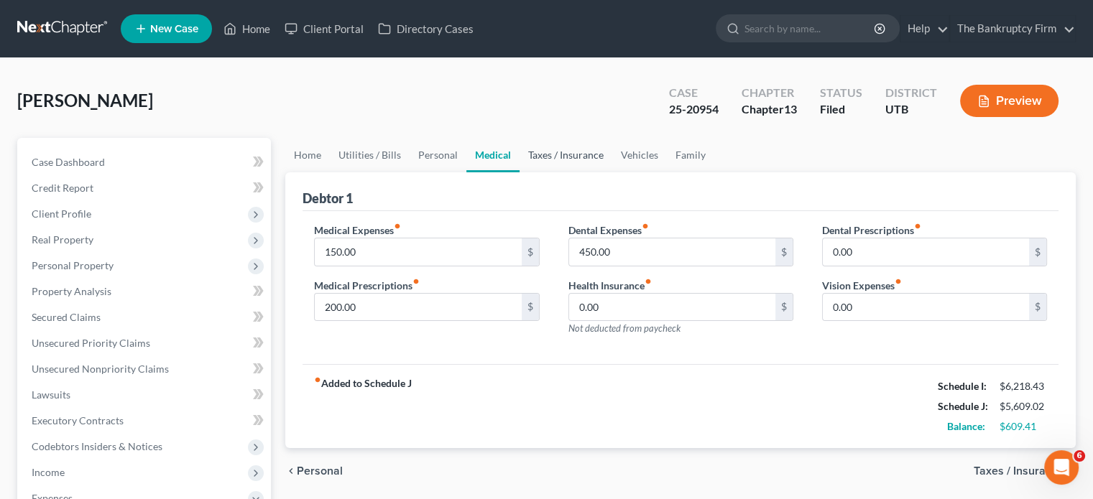
click at [556, 158] on link "Taxes / Insurance" at bounding box center [566, 155] width 93 height 34
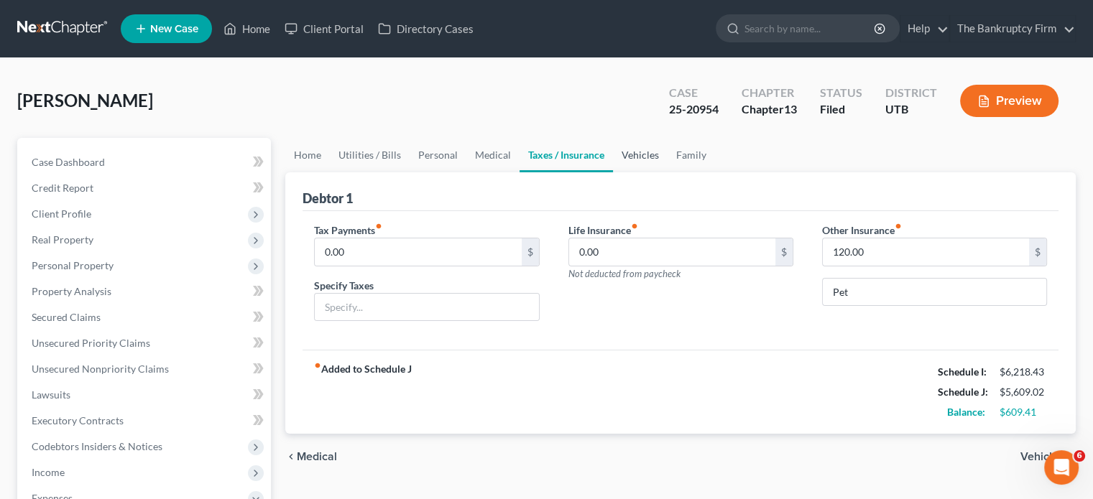
click at [630, 157] on link "Vehicles" at bounding box center [640, 155] width 55 height 34
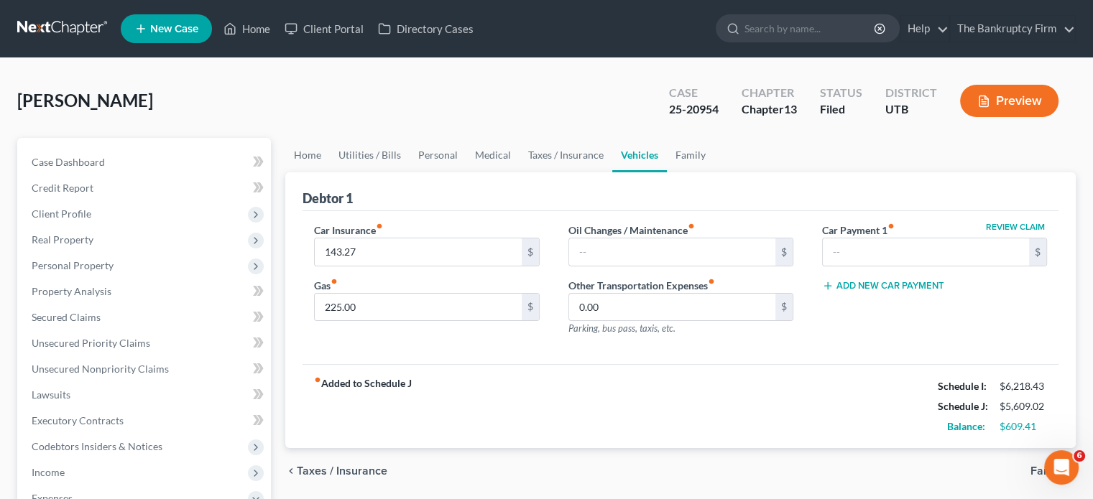
click at [722, 156] on ul "Home Utilities / Bills Personal Medical Taxes / Insurance Vehicles Family" at bounding box center [680, 155] width 790 height 34
click at [686, 157] on link "Family" at bounding box center [690, 155] width 47 height 34
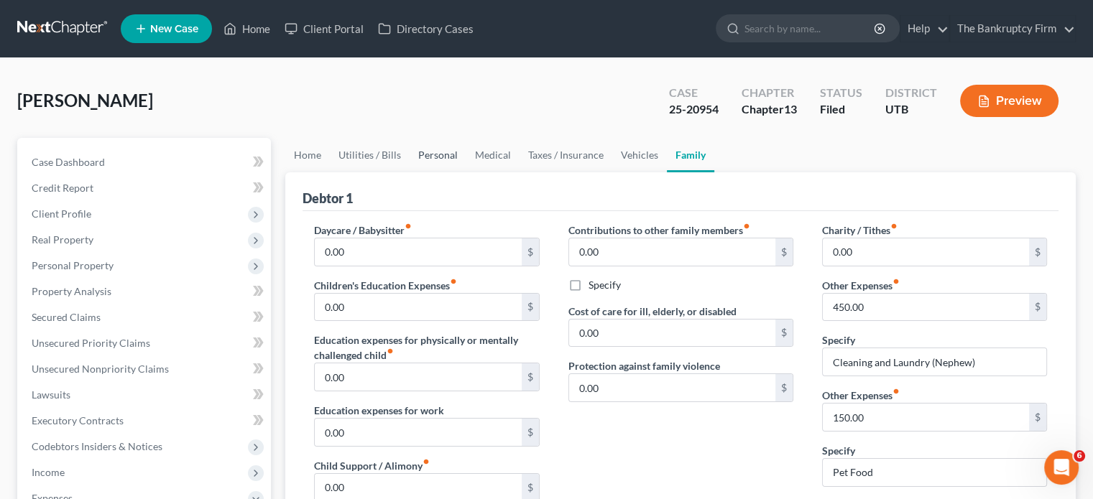
click at [435, 157] on link "Personal" at bounding box center [438, 155] width 57 height 34
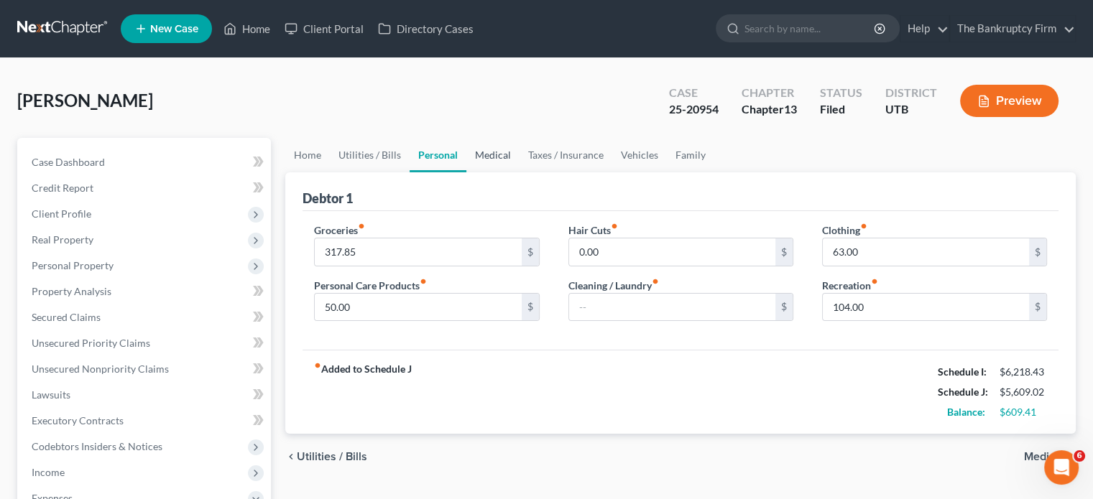
click at [500, 155] on link "Medical" at bounding box center [492, 155] width 53 height 34
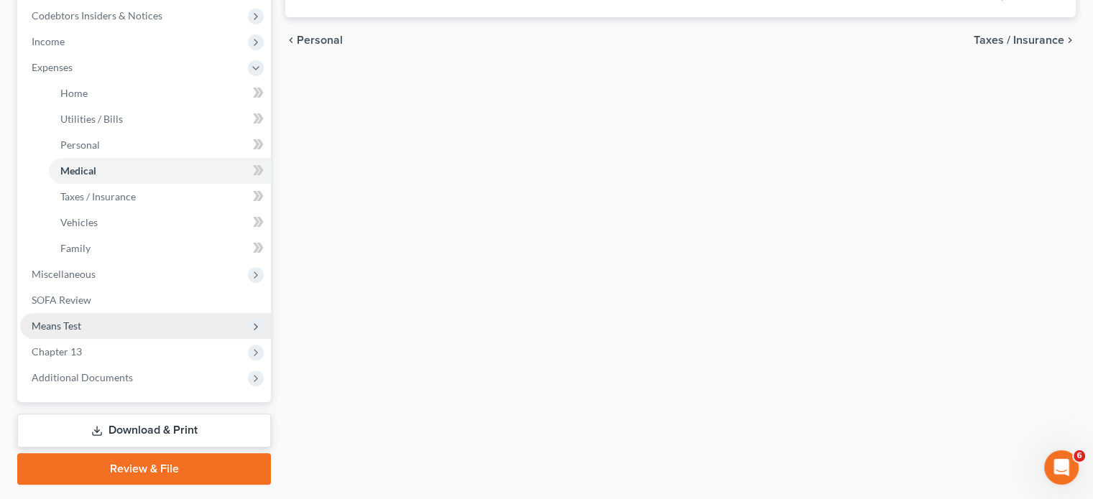
click at [78, 321] on span "Means Test" at bounding box center [57, 326] width 50 height 12
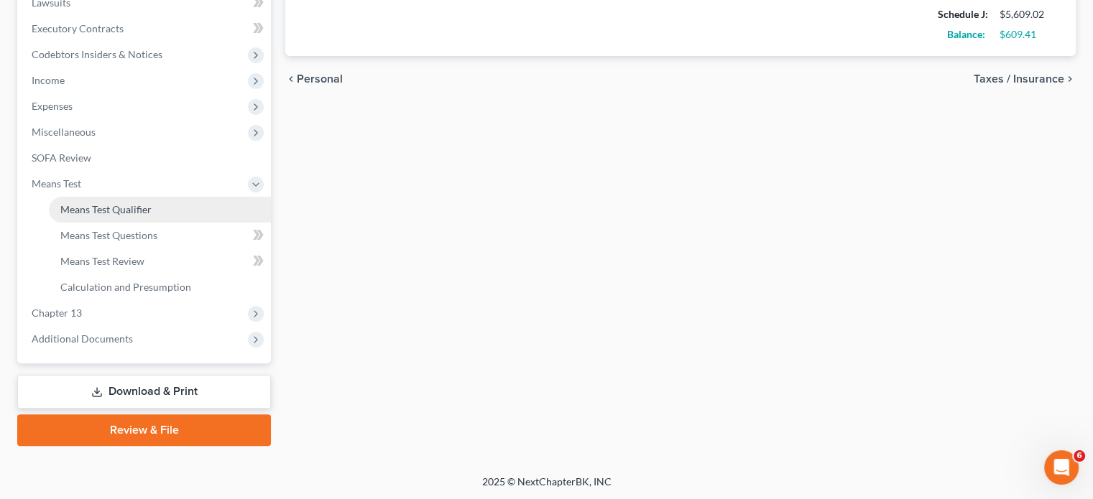
click at [125, 209] on span "Means Test Qualifier" at bounding box center [105, 209] width 91 height 12
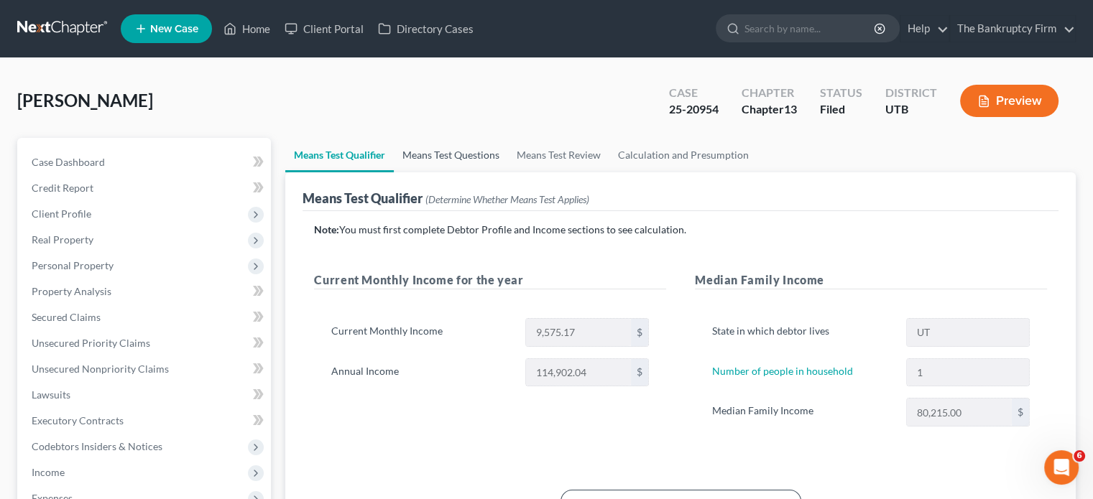
click at [457, 152] on link "Means Test Questions" at bounding box center [451, 155] width 114 height 34
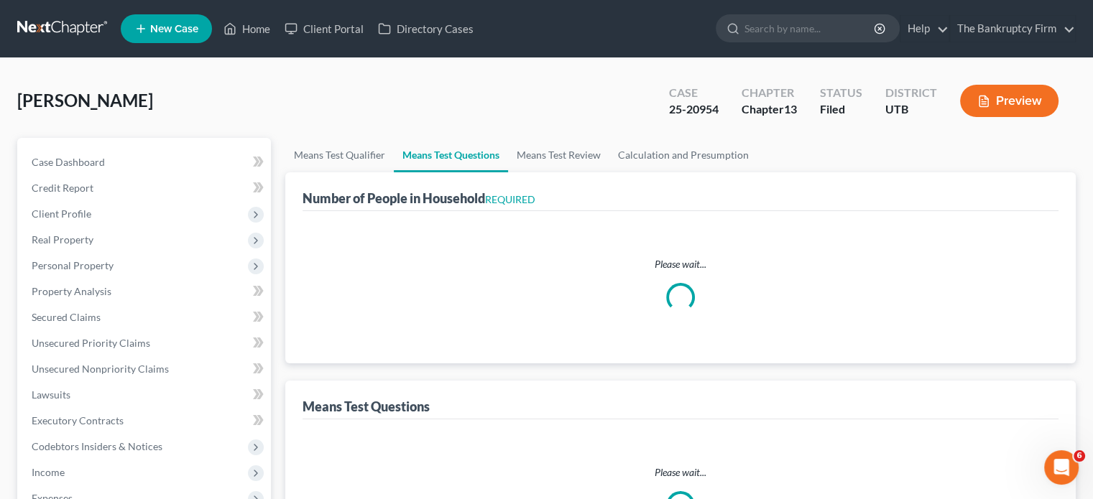
select select "0"
select select "60"
select select "1"
select select "60"
select select "0"
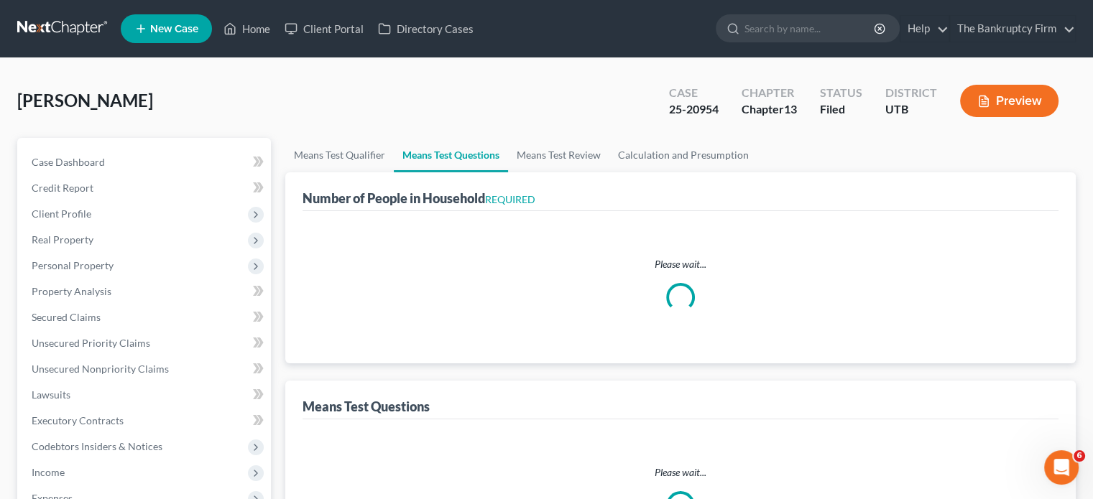
select select "60"
select select "1"
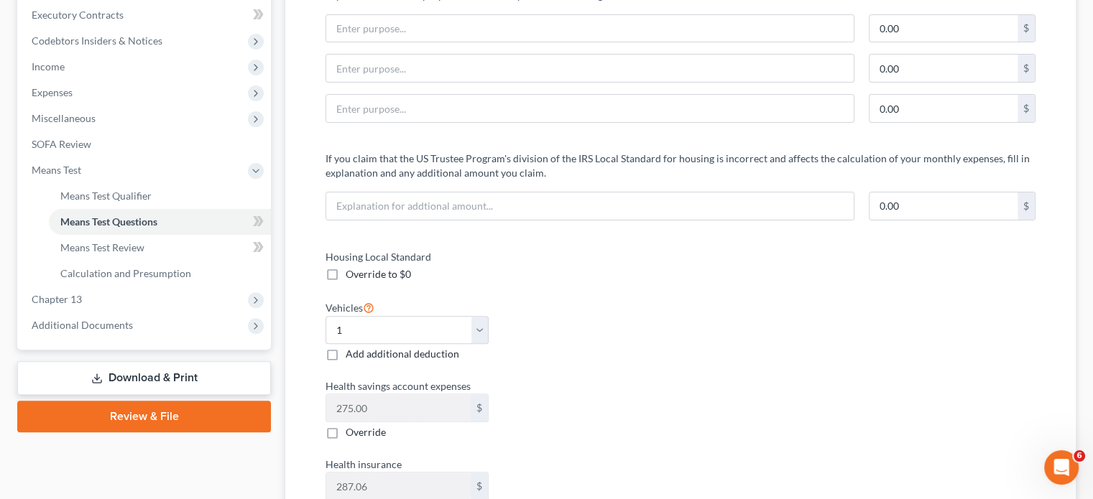
scroll to position [503, 0]
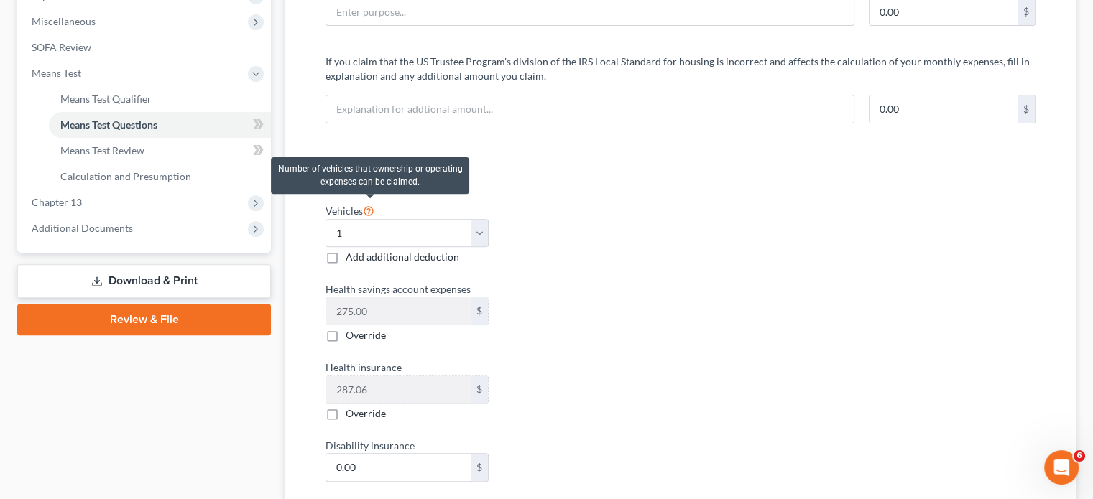
click at [366, 206] on icon at bounding box center [368, 210] width 11 height 14
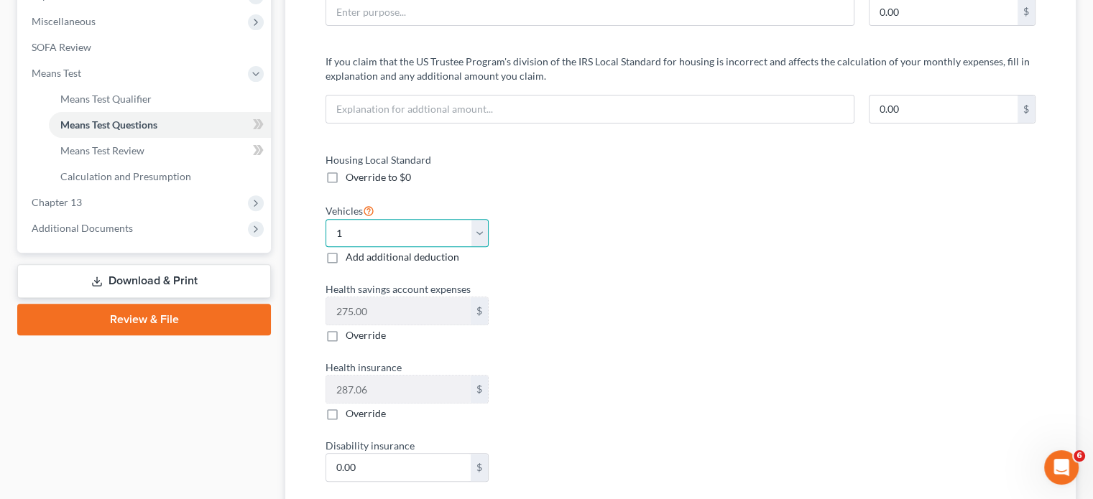
click at [400, 232] on select "Select 0 1 2 3 4 5" at bounding box center [407, 233] width 163 height 29
select select "0"
click at [326, 219] on select "Select 0 1 2 3 4 5" at bounding box center [407, 233] width 163 height 29
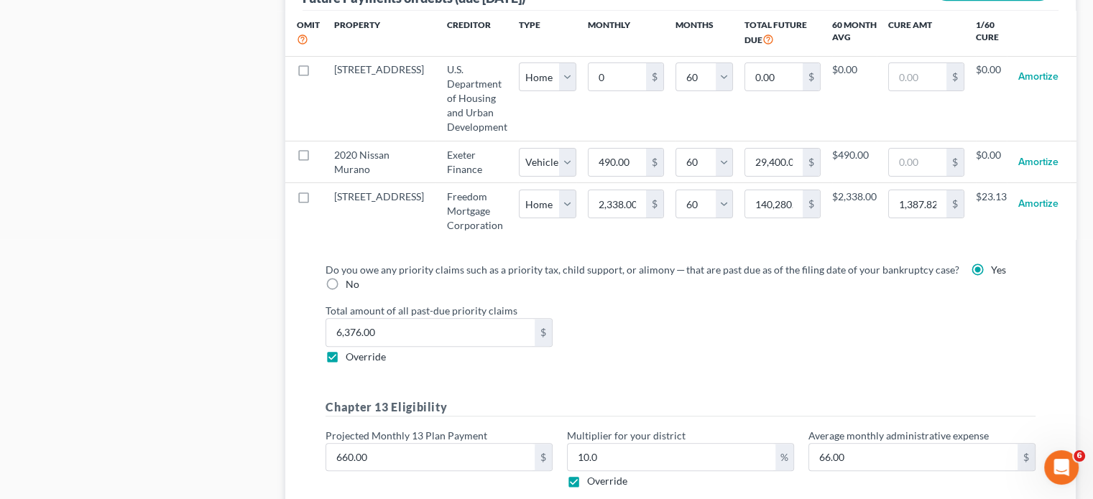
scroll to position [1509, 0]
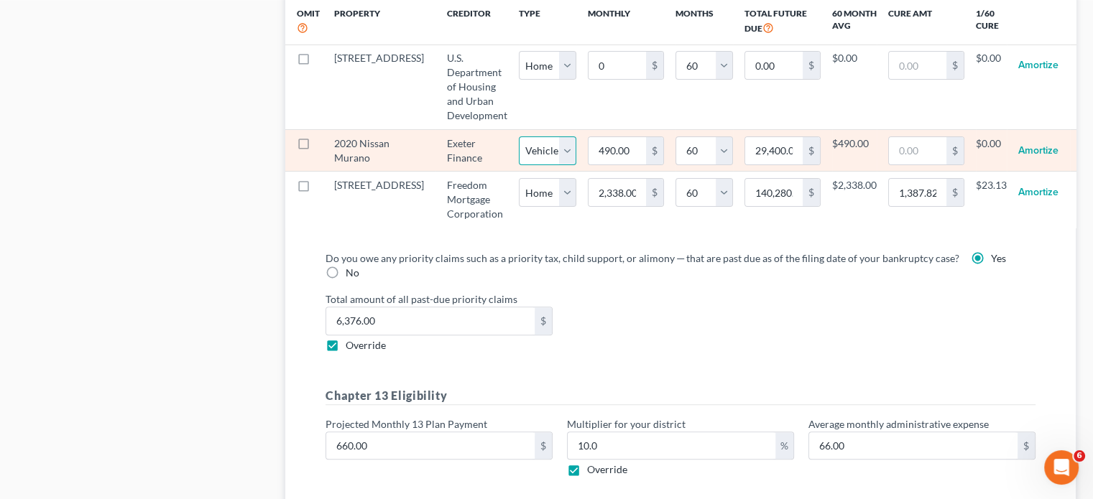
click at [542, 146] on select "Select Home Vehicle Other" at bounding box center [547, 151] width 57 height 29
click at [519, 137] on select "Select Home Vehicle Other" at bounding box center [547, 151] width 57 height 29
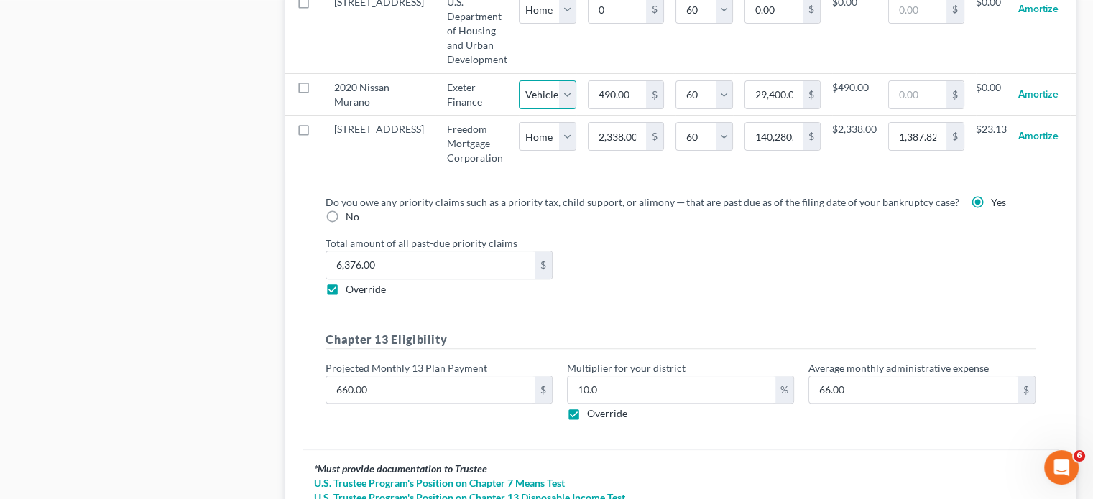
scroll to position [1581, 0]
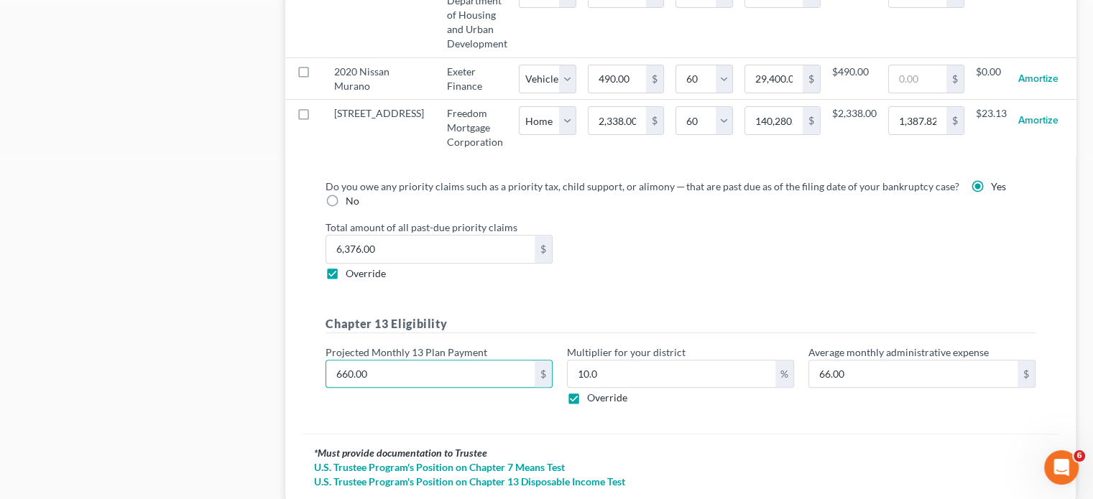
type input "8"
type input "0.80"
type input "80"
type input "8.00"
type input "805"
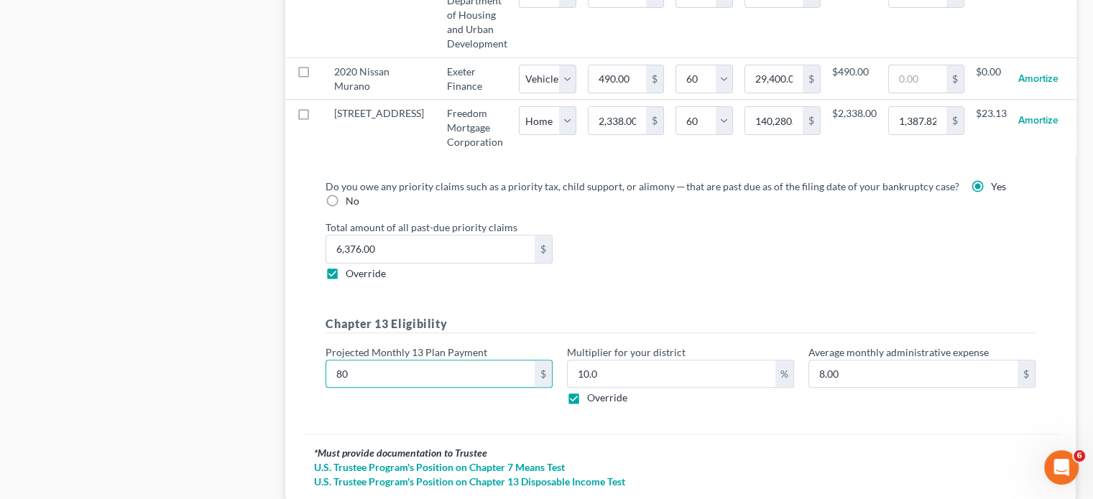
type input "80.50"
type input "805"
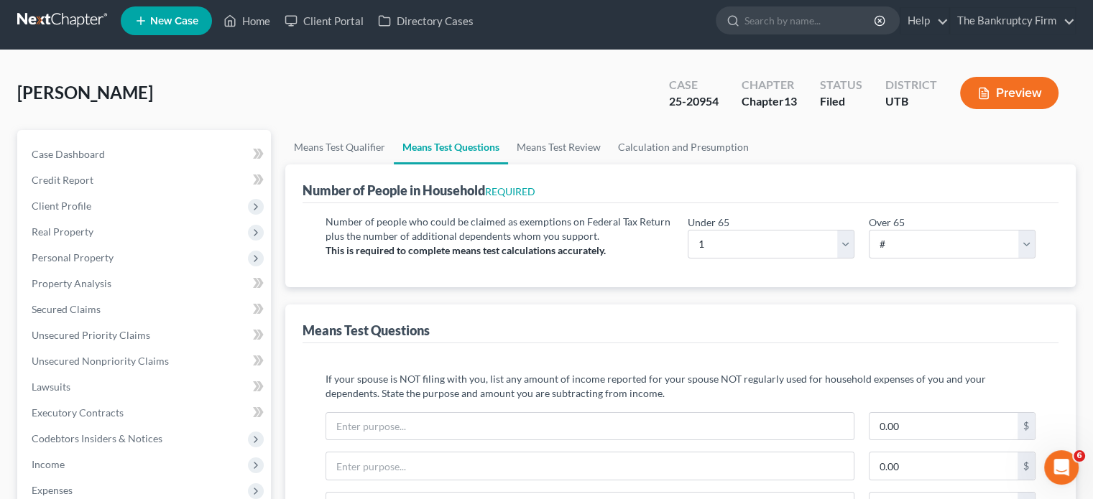
scroll to position [0, 0]
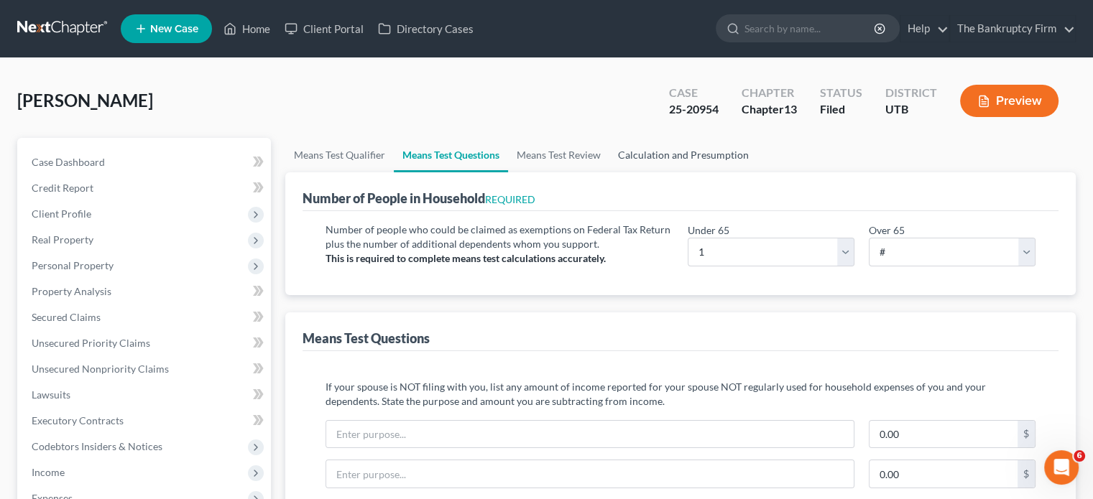
click at [709, 153] on link "Calculation and Presumption" at bounding box center [683, 155] width 148 height 34
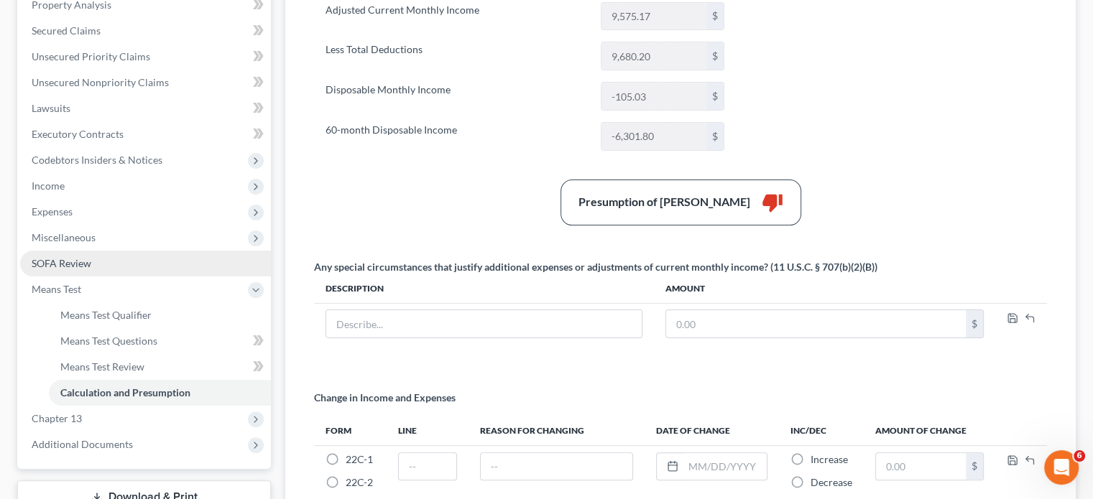
scroll to position [287, 0]
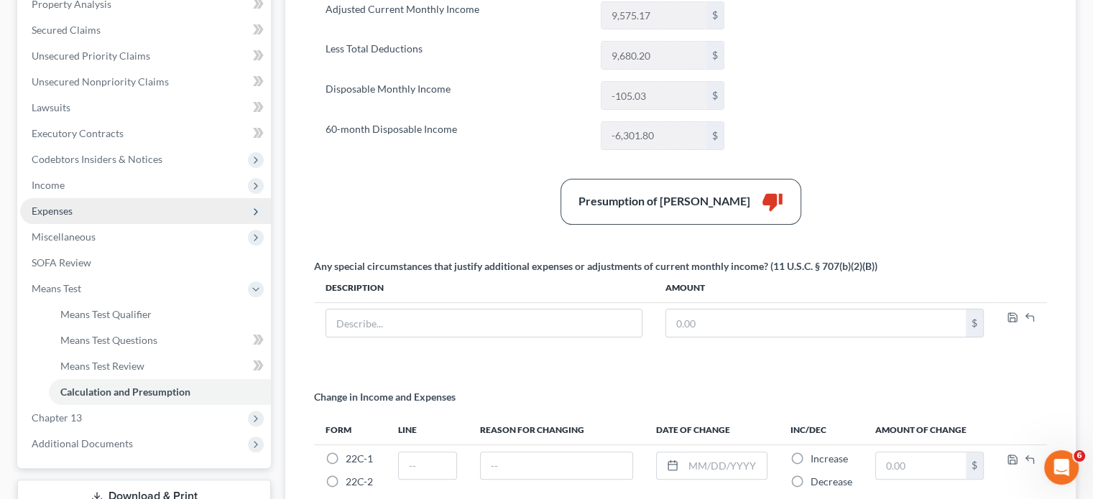
click at [57, 213] on span "Expenses" at bounding box center [52, 211] width 41 height 12
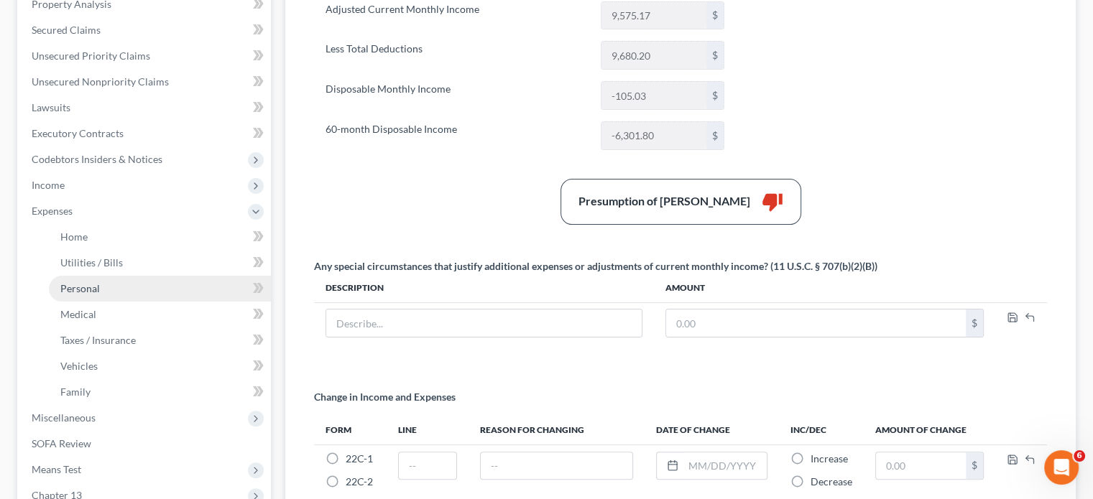
click at [85, 284] on span "Personal" at bounding box center [80, 288] width 40 height 12
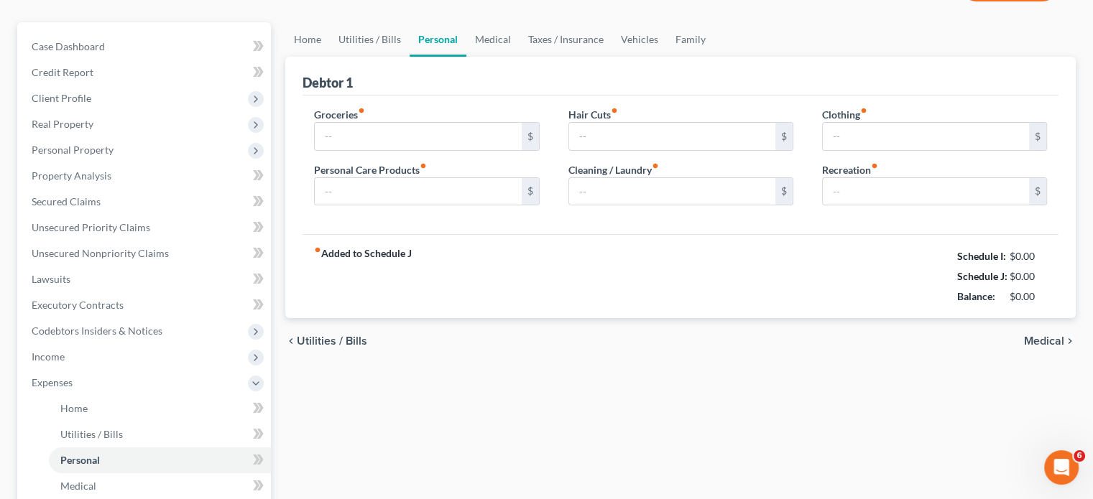
type input "317.85"
type input "50.00"
type input "0.00"
type input "63.00"
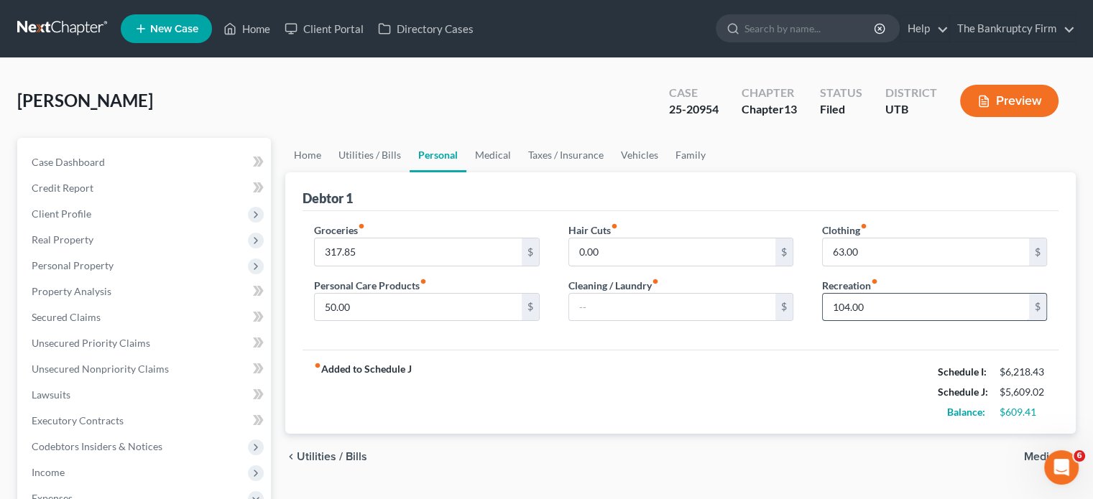
click at [844, 303] on input "104.00" at bounding box center [926, 307] width 206 height 27
drag, startPoint x: 841, startPoint y: 308, endPoint x: 834, endPoint y: 310, distance: 7.5
click at [834, 310] on input "104.00" at bounding box center [926, 307] width 206 height 27
type input "54.00"
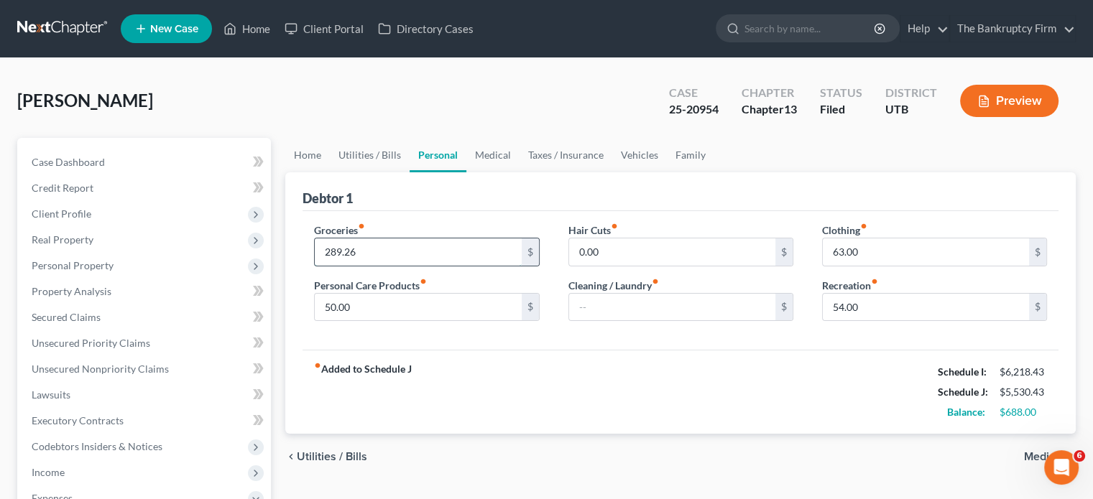
click at [342, 249] on input "289.26" at bounding box center [418, 252] width 206 height 27
click at [337, 249] on input "289.26" at bounding box center [418, 252] width 206 height 27
type input "282.26"
click at [358, 157] on link "Utilities / Bills" at bounding box center [370, 155] width 80 height 34
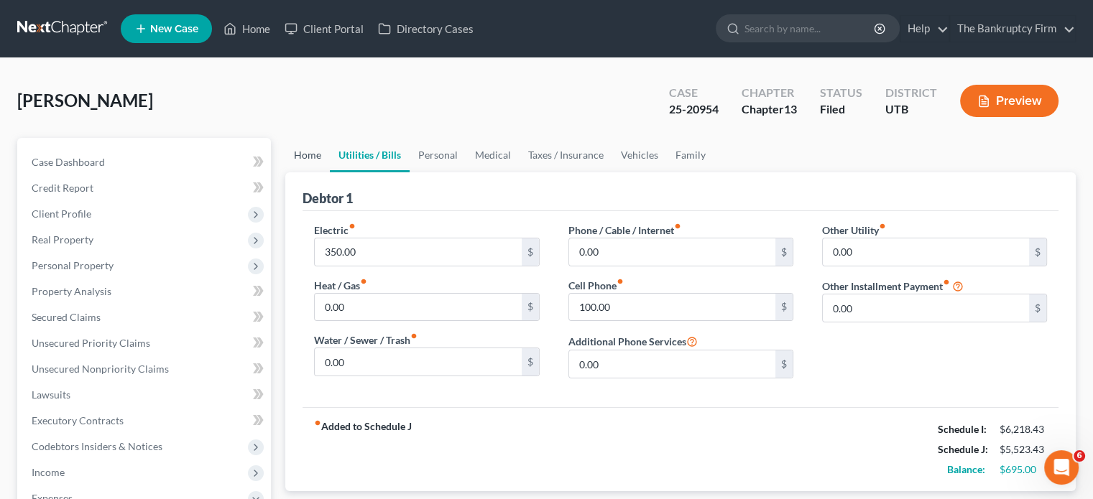
click at [305, 157] on link "Home" at bounding box center [307, 155] width 45 height 34
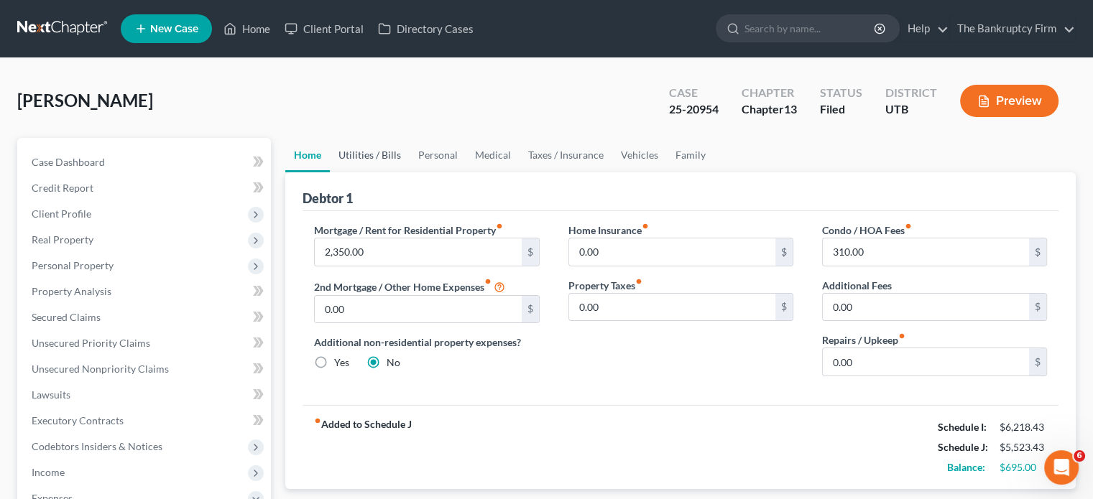
click at [368, 156] on link "Utilities / Bills" at bounding box center [370, 155] width 80 height 34
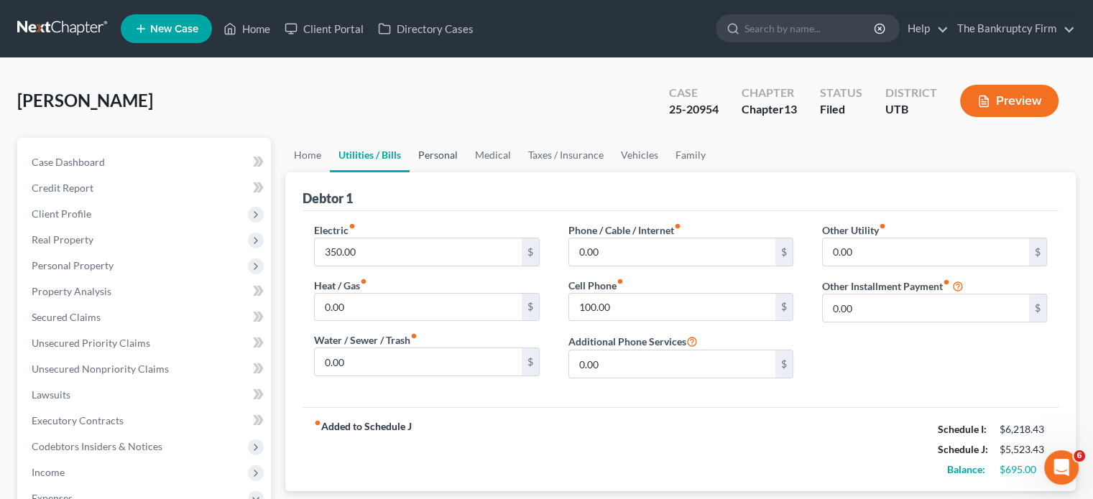
click at [450, 158] on link "Personal" at bounding box center [438, 155] width 57 height 34
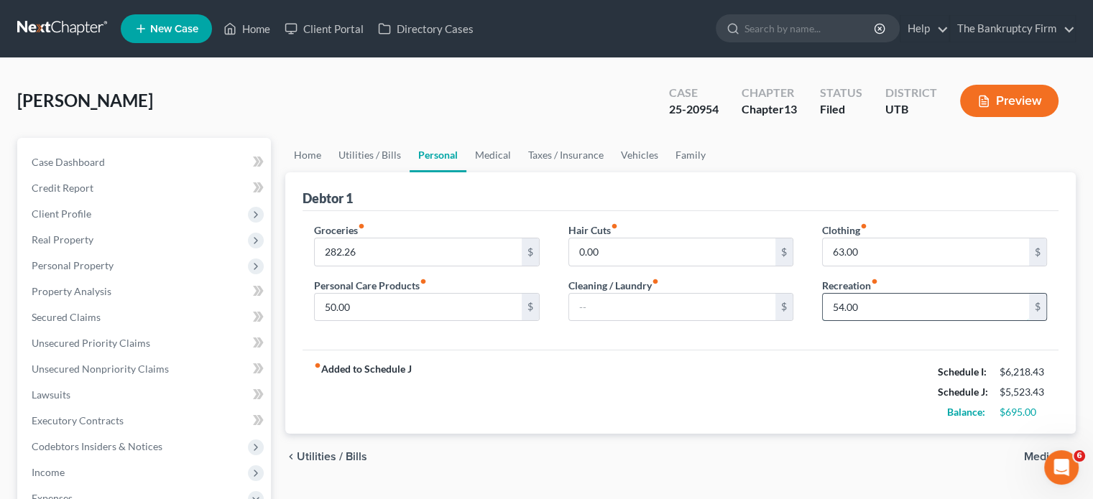
click at [837, 305] on input "54.00" at bounding box center [926, 307] width 206 height 27
click at [837, 304] on input "54.00" at bounding box center [926, 307] width 206 height 27
drag, startPoint x: 837, startPoint y: 304, endPoint x: 828, endPoint y: 307, distance: 9.8
click at [828, 307] on input "54.00" at bounding box center [926, 307] width 206 height 27
type input "24.00"
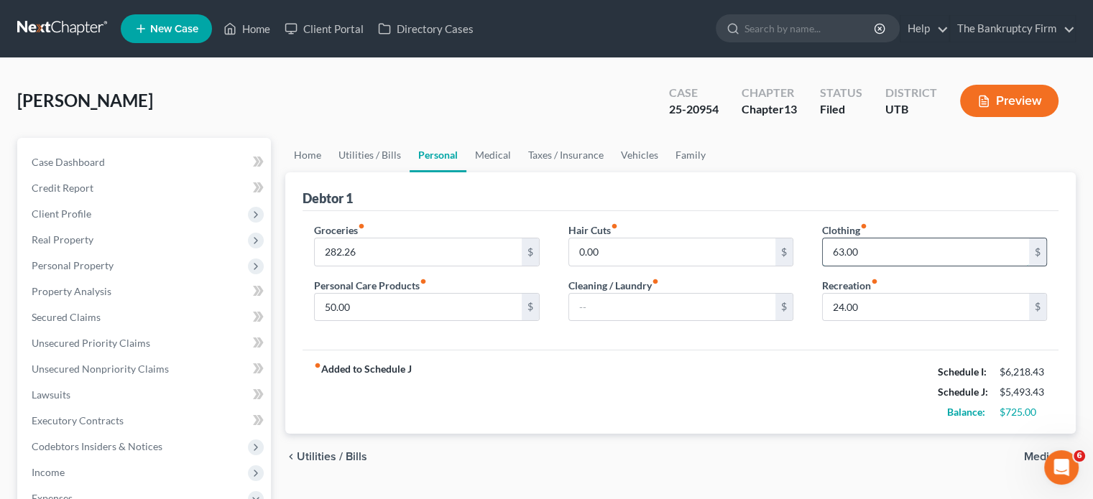
click at [838, 249] on input "63.00" at bounding box center [926, 252] width 206 height 27
click at [837, 251] on input "63.00" at bounding box center [926, 252] width 206 height 27
drag, startPoint x: 837, startPoint y: 254, endPoint x: 829, endPoint y: 257, distance: 9.1
click at [829, 257] on input "63.00" at bounding box center [926, 252] width 206 height 27
type input "33.00"
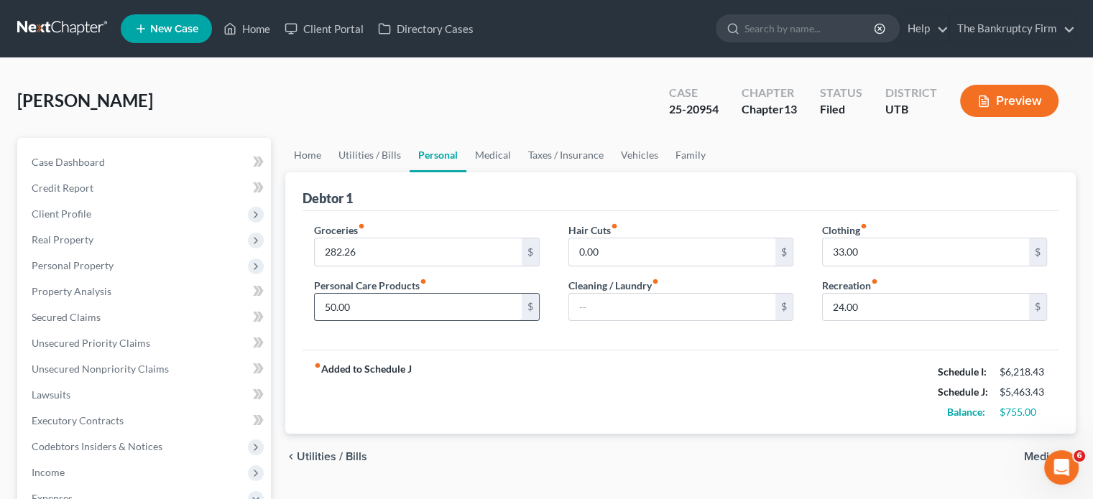
click at [328, 304] on input "50.00" at bounding box center [418, 307] width 206 height 27
click at [332, 300] on input "50.00" at bounding box center [418, 307] width 206 height 27
drag, startPoint x: 329, startPoint y: 302, endPoint x: 320, endPoint y: 310, distance: 11.7
click at [320, 310] on input "50.00" at bounding box center [418, 307] width 206 height 27
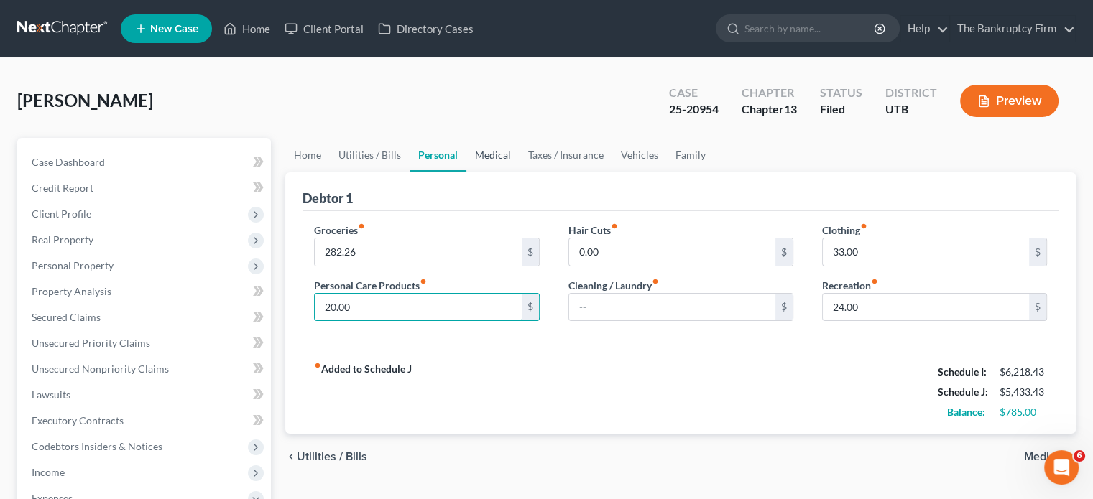
type input "20.00"
click at [484, 157] on link "Medical" at bounding box center [492, 155] width 53 height 34
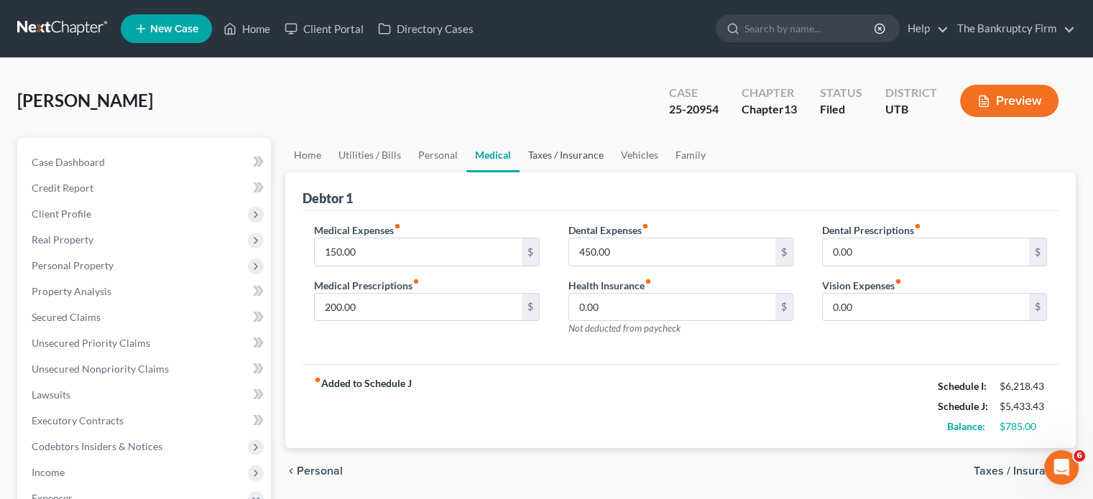
click at [561, 157] on link "Taxes / Insurance" at bounding box center [566, 155] width 93 height 34
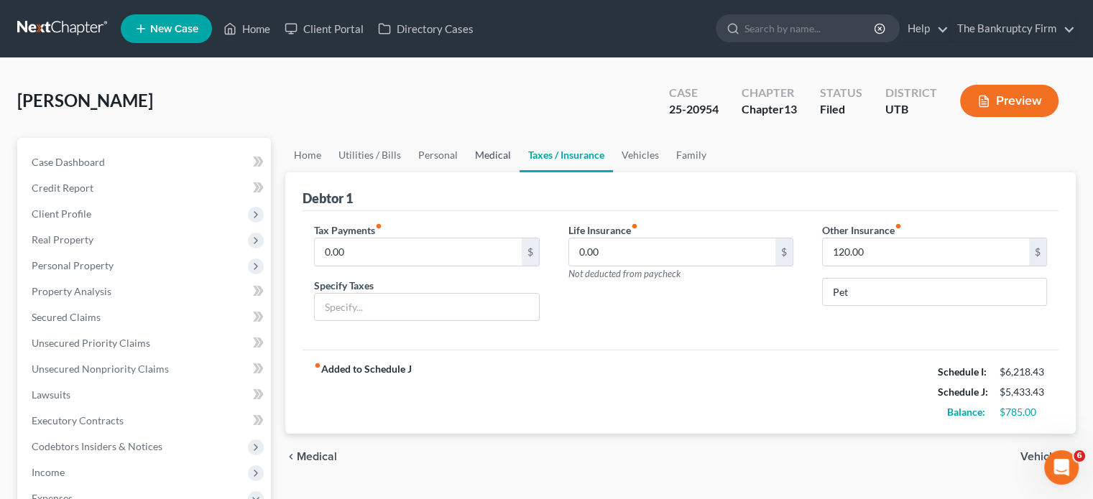
click at [499, 157] on link "Medical" at bounding box center [492, 155] width 53 height 34
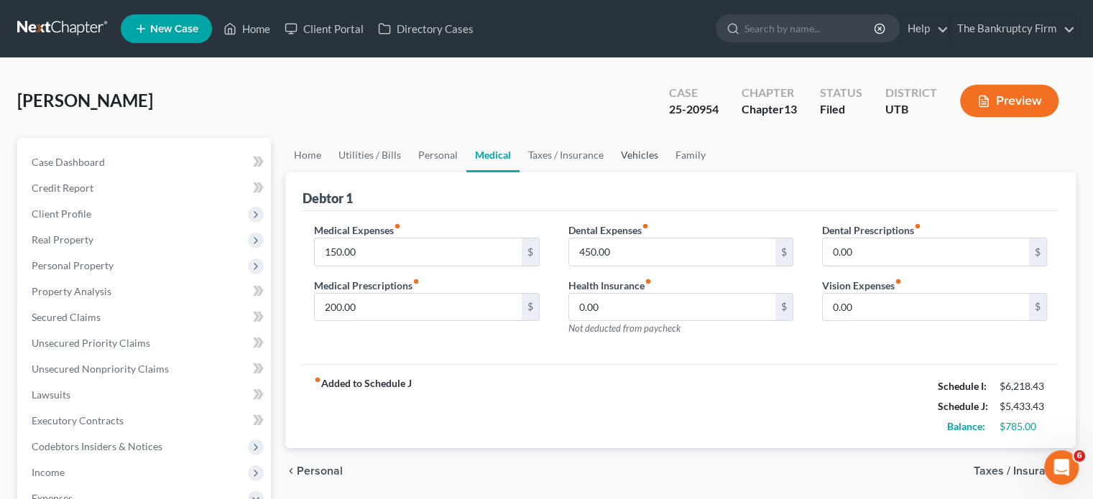
click at [627, 154] on link "Vehicles" at bounding box center [639, 155] width 55 height 34
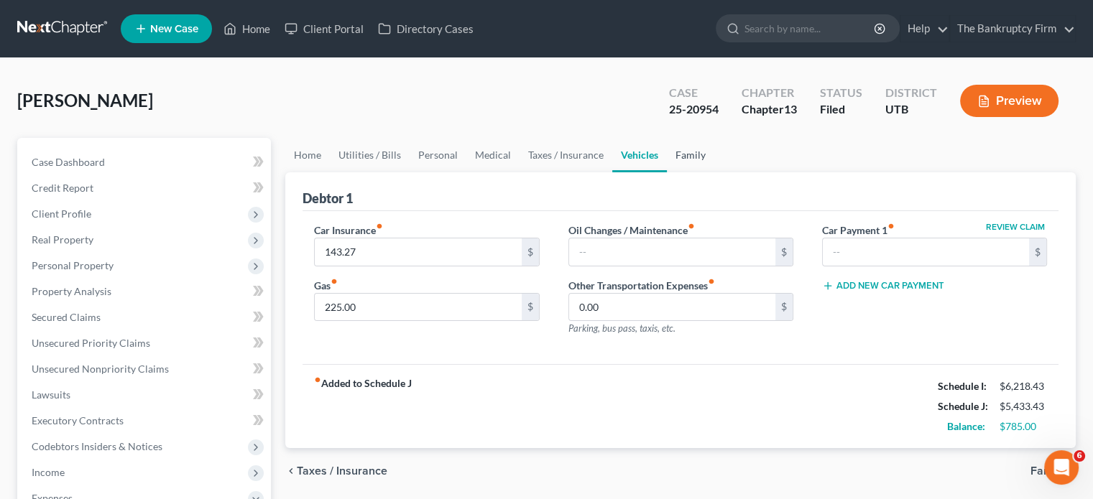
click at [685, 154] on link "Family" at bounding box center [690, 155] width 47 height 34
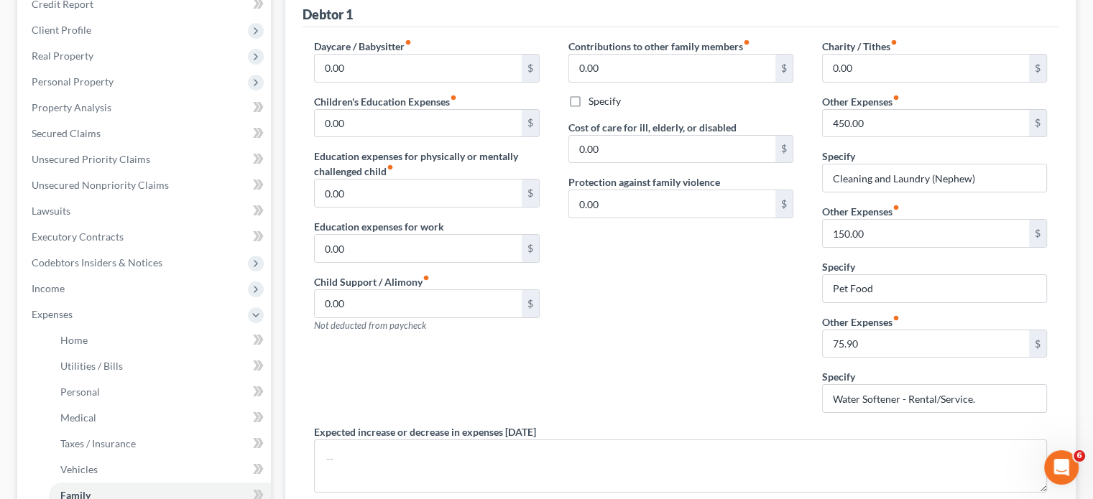
scroll to position [183, 0]
click at [841, 229] on input "150.00" at bounding box center [926, 234] width 206 height 27
click at [842, 231] on input "150.00" at bounding box center [926, 234] width 206 height 27
drag, startPoint x: 845, startPoint y: 229, endPoint x: 841, endPoint y: 236, distance: 7.8
click at [841, 236] on input "150.00" at bounding box center [926, 234] width 206 height 27
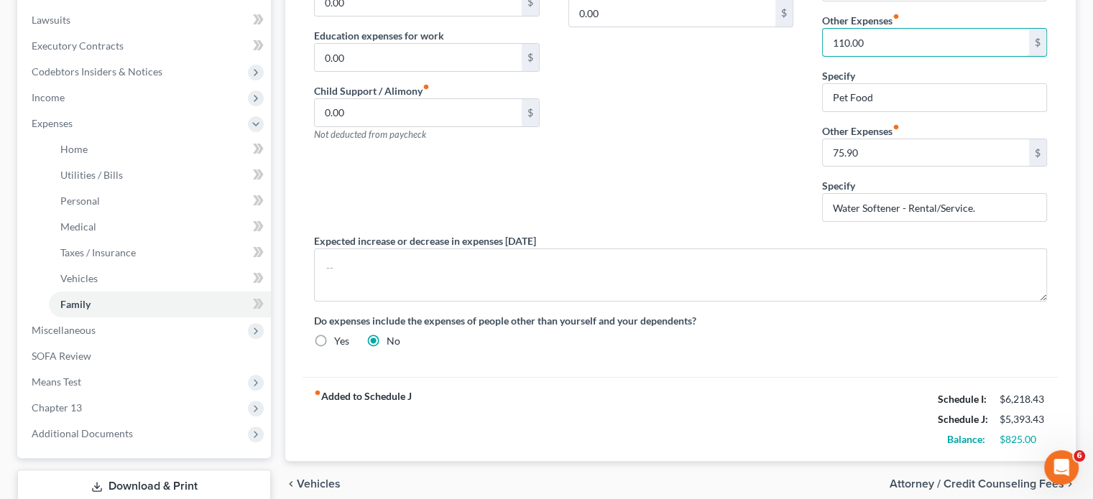
scroll to position [398, 0]
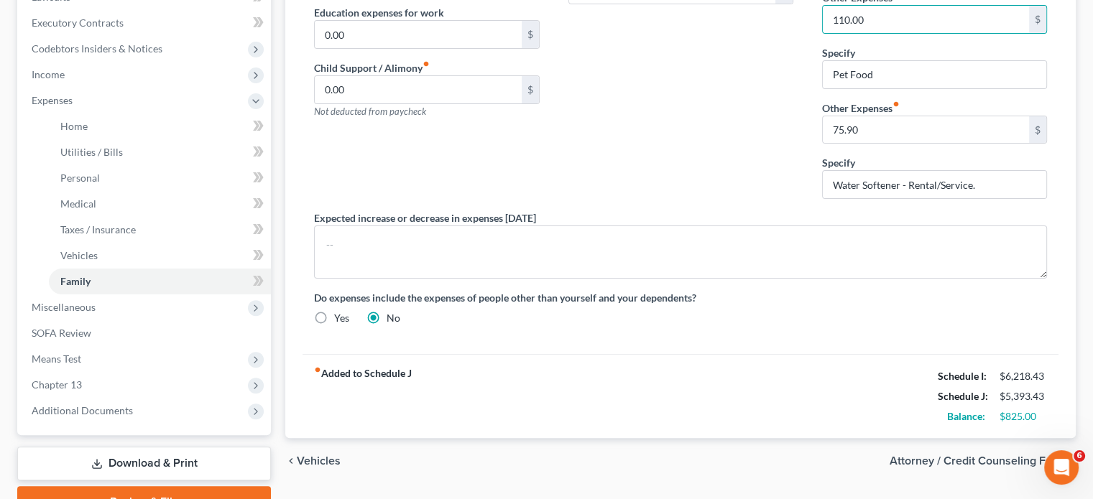
click at [765, 180] on div "Contributions to other family members fiber_manual_record 0.00 $ Specify Cost o…" at bounding box center [681, 18] width 254 height 386
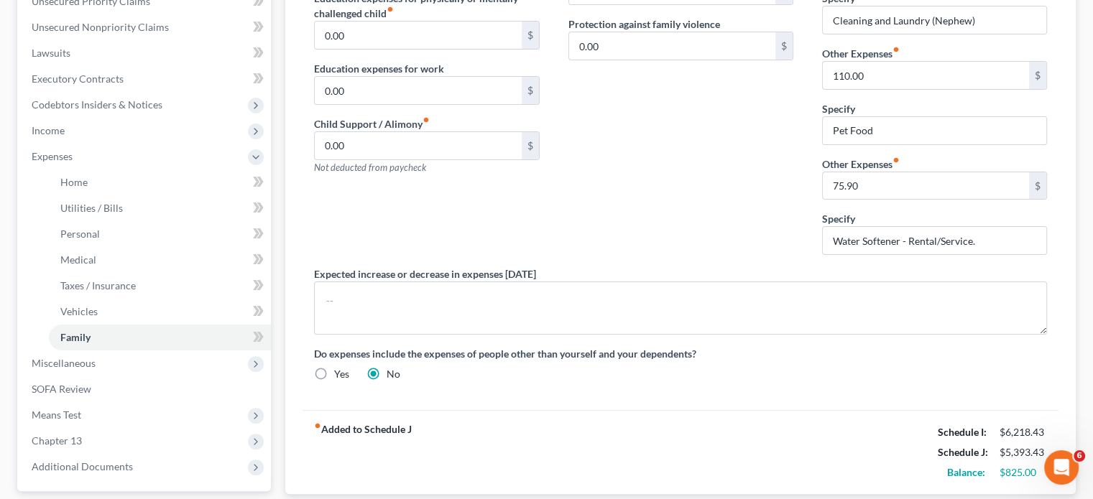
scroll to position [326, 0]
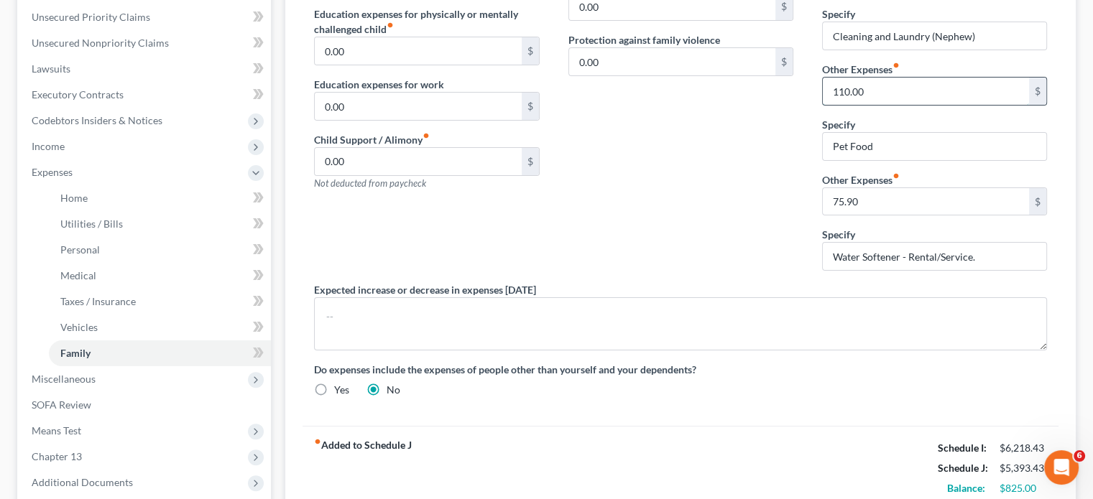
click at [845, 86] on input "110.00" at bounding box center [926, 91] width 206 height 27
click at [841, 86] on input "110.00" at bounding box center [926, 91] width 206 height 27
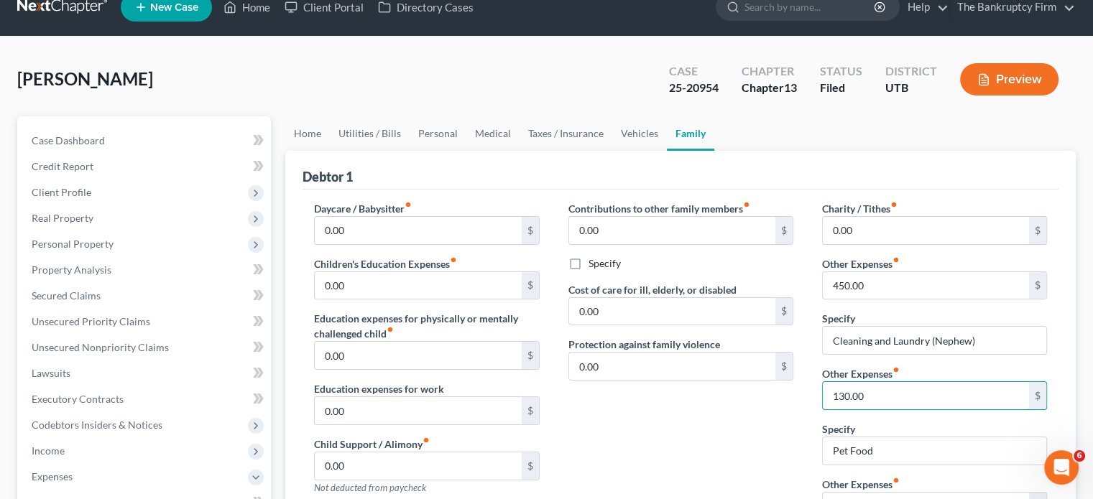
scroll to position [0, 0]
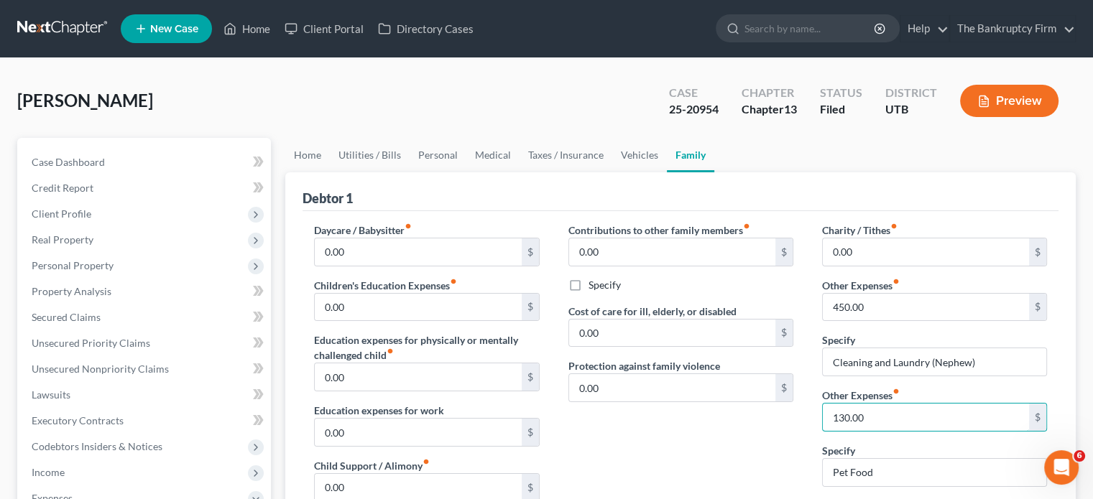
type input "130.00"
click at [277, 104] on div "Waters, Rebecca Upgraded Case 25-20954 Chapter Chapter 13 Status Filed District…" at bounding box center [546, 106] width 1059 height 63
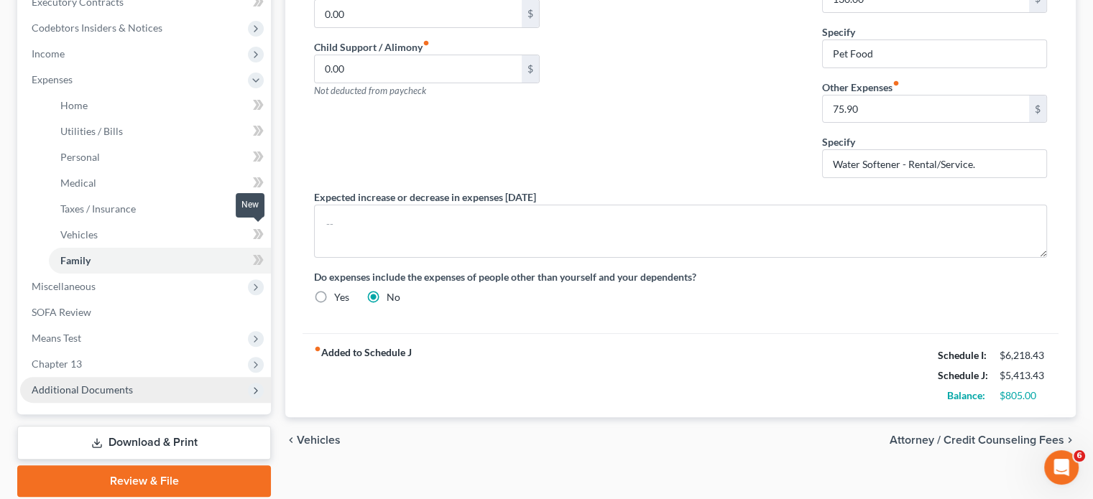
scroll to position [470, 0]
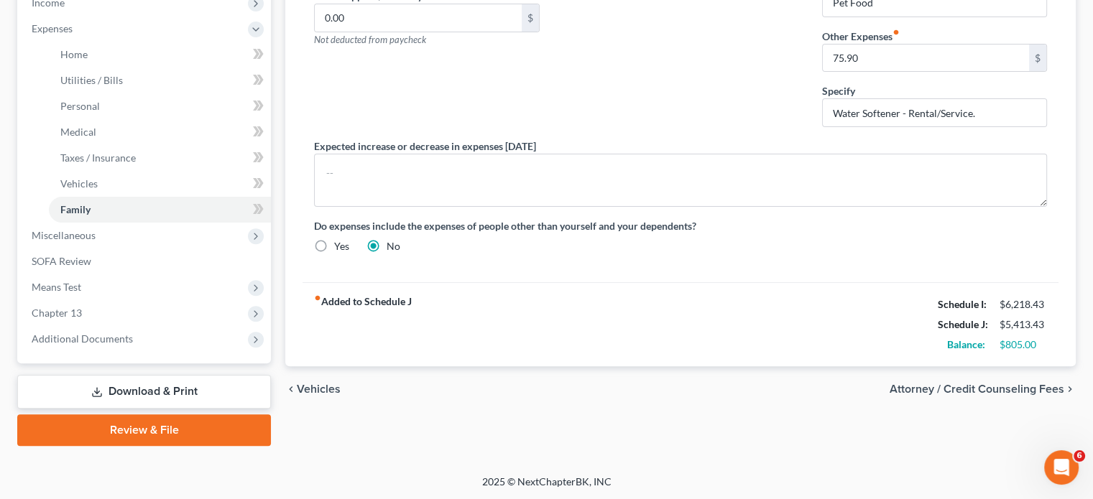
click at [147, 382] on link "Download & Print" at bounding box center [144, 392] width 254 height 34
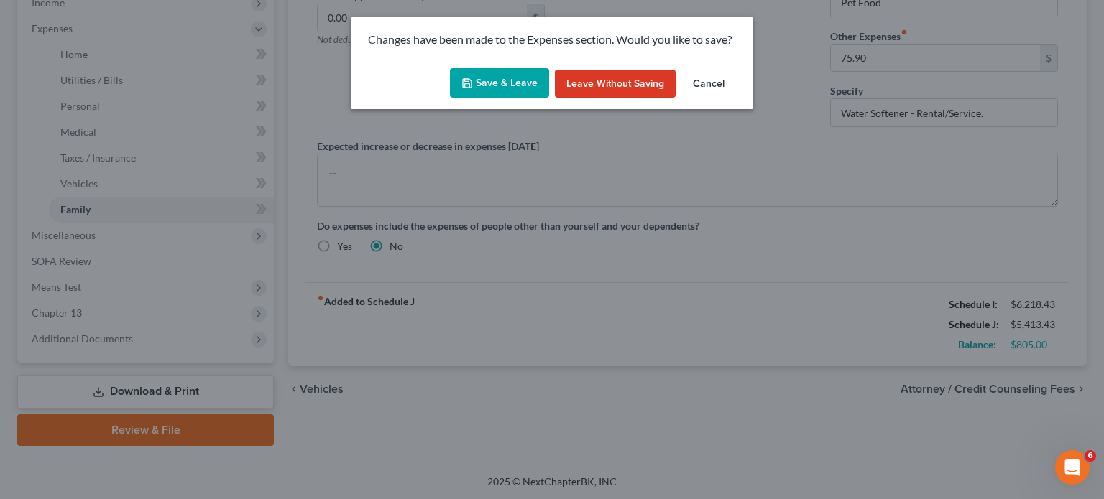
click at [489, 79] on button "Save & Leave" at bounding box center [499, 83] width 99 height 30
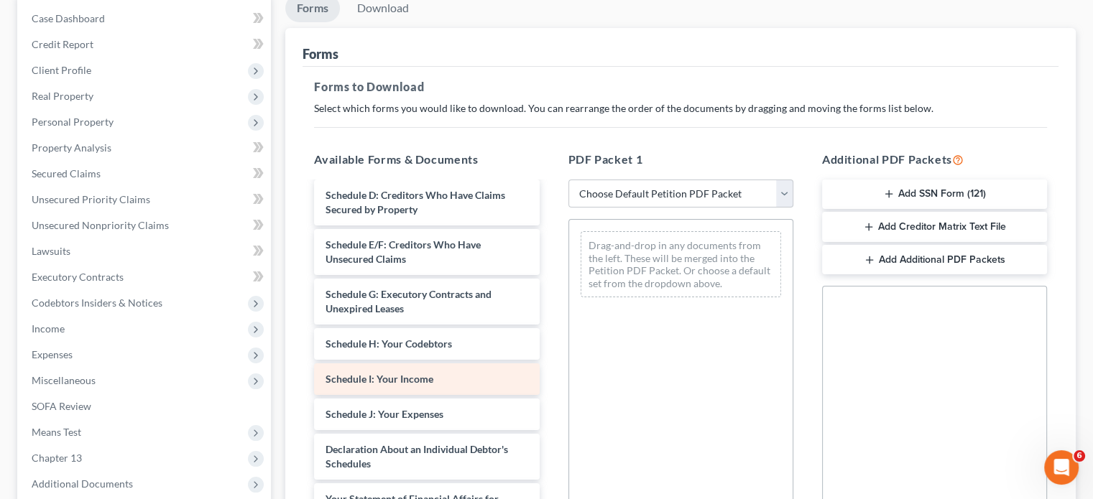
scroll to position [359, 0]
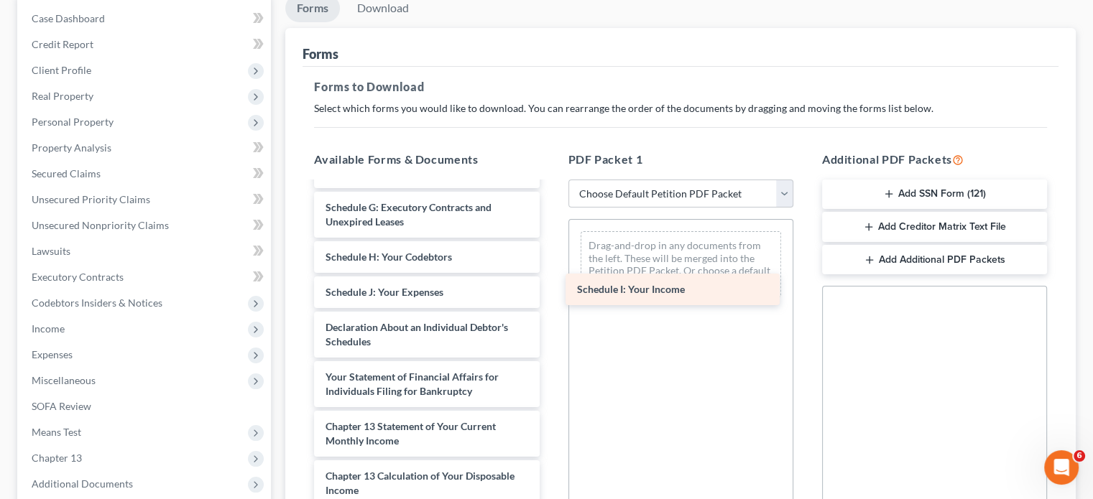
drag, startPoint x: 377, startPoint y: 297, endPoint x: 637, endPoint y: 291, distance: 260.2
click at [550, 291] on div "Schedule I: Your Income 25-20954 PAYSTUBS 60 DAYS WATERS-pdf 25-20954 341 PAYST…" at bounding box center [427, 243] width 248 height 838
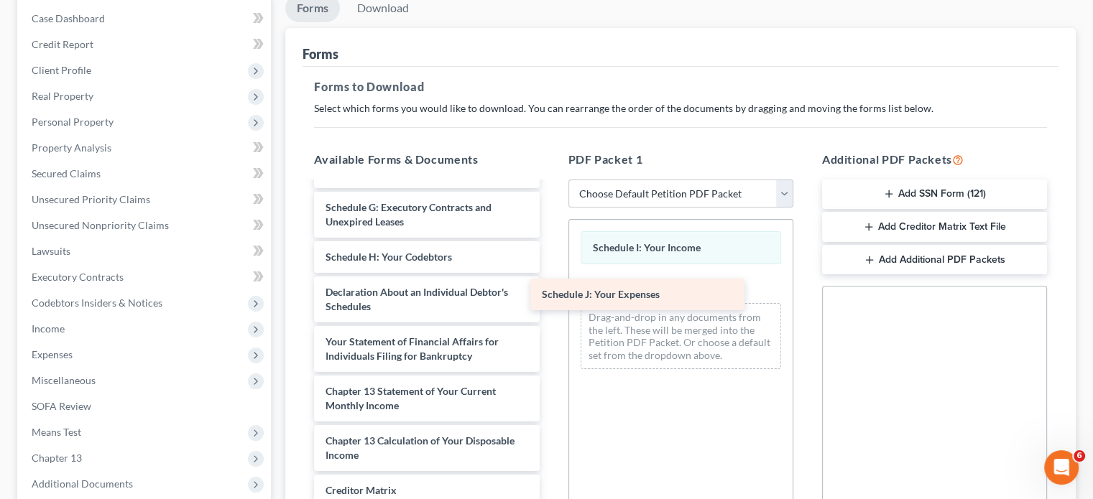
drag, startPoint x: 428, startPoint y: 290, endPoint x: 668, endPoint y: 292, distance: 240.7
click at [550, 292] on div "Schedule J: Your Expenses 25-20954 PAYSTUBS 60 DAYS WATERS-pdf 25-20954 341 PAY…" at bounding box center [427, 225] width 248 height 803
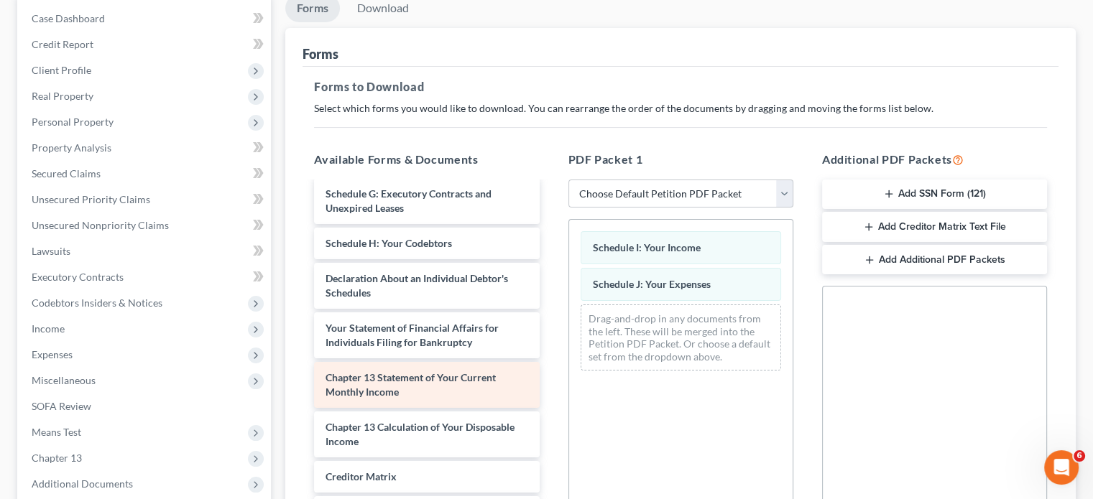
scroll to position [414, 0]
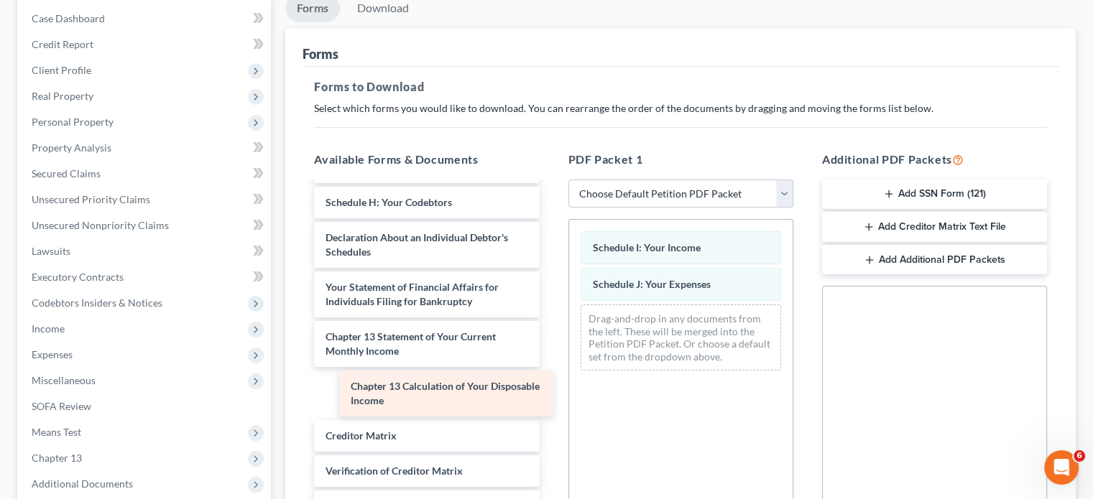
drag, startPoint x: 373, startPoint y: 400, endPoint x: 391, endPoint y: 401, distance: 18.0
click at [394, 401] on div "Chapter 13 Calculation of Your Disposable Income 25-20954 PAYSTUBS 60 DAYS WATE…" at bounding box center [427, 170] width 248 height 803
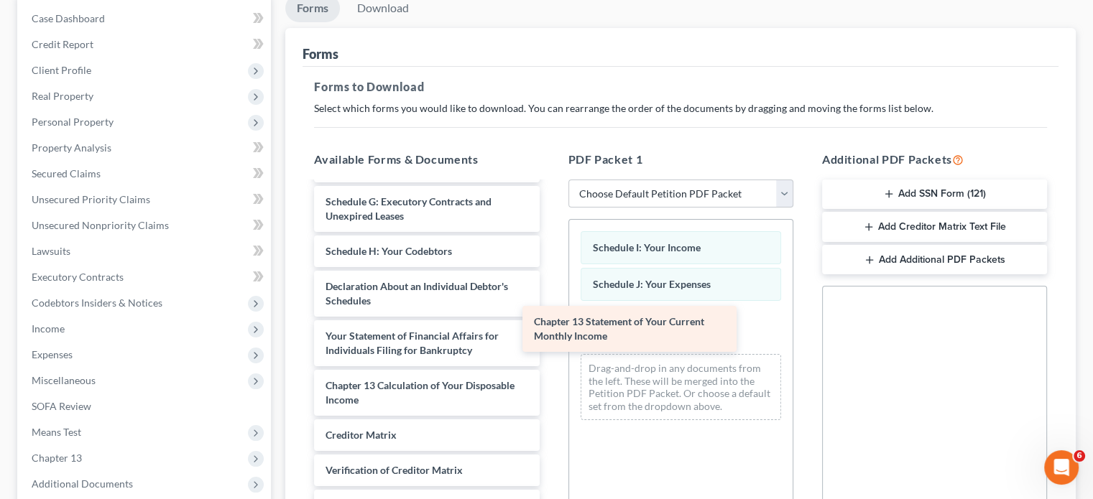
scroll to position [365, 0]
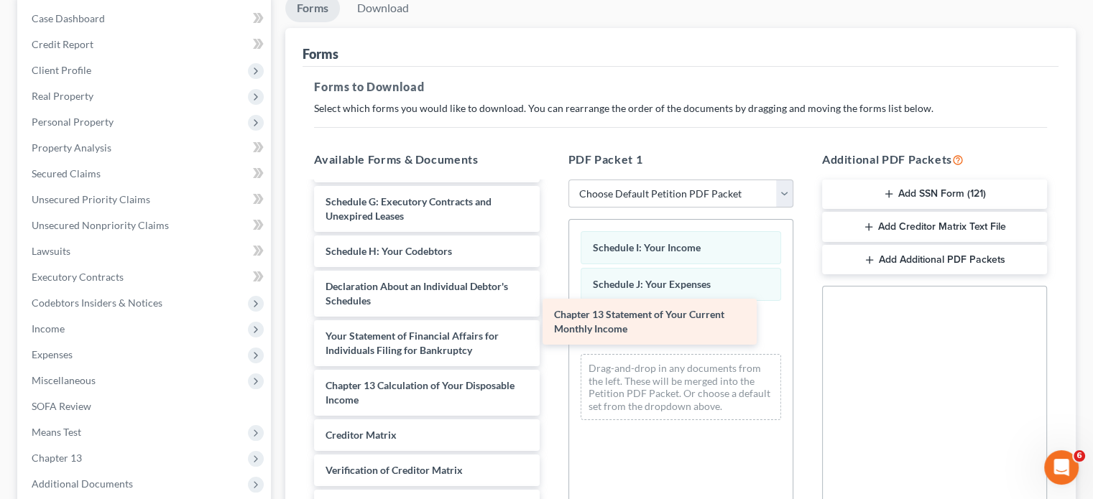
drag, startPoint x: 378, startPoint y: 344, endPoint x: 607, endPoint y: 323, distance: 229.5
click at [550, 323] on div "Chapter 13 Statement of Your Current Monthly Income 25-20954 PAYSTUBS 60 DAYS W…" at bounding box center [427, 194] width 248 height 753
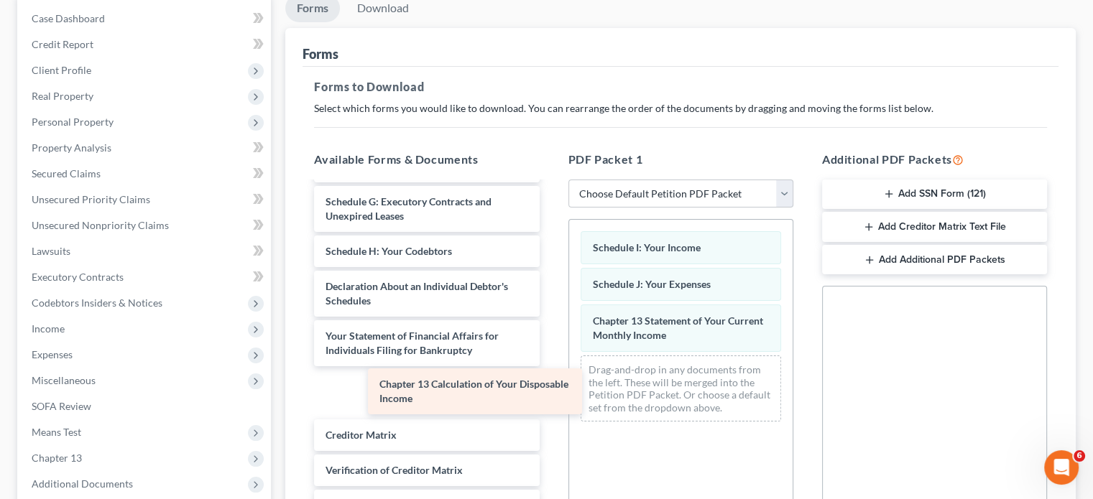
scroll to position [315, 0]
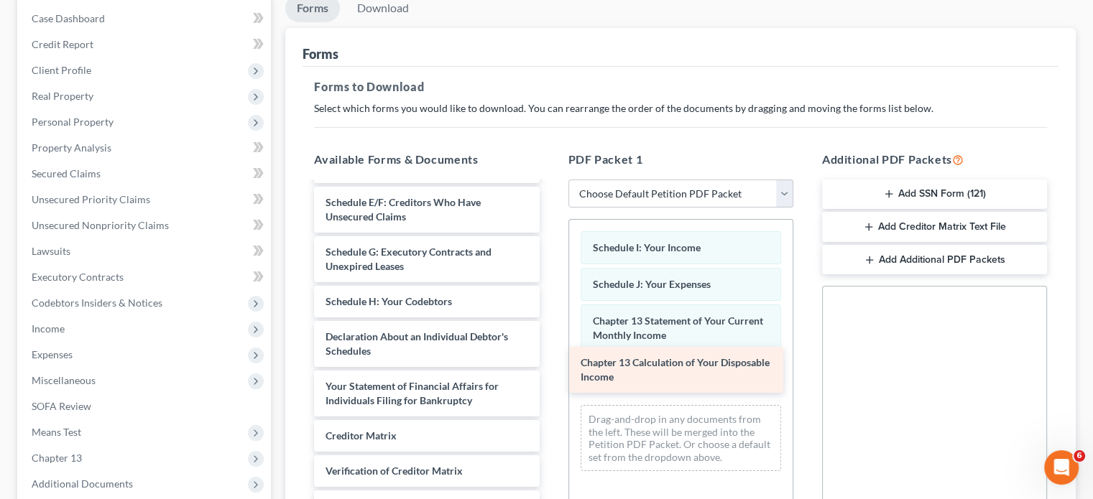
drag, startPoint x: 378, startPoint y: 395, endPoint x: 632, endPoint y: 374, distance: 255.3
click at [550, 374] on div "Chapter 13 Calculation of Your Disposable Income 25-20954 PAYSTUBS 60 DAYS WATE…" at bounding box center [427, 220] width 248 height 704
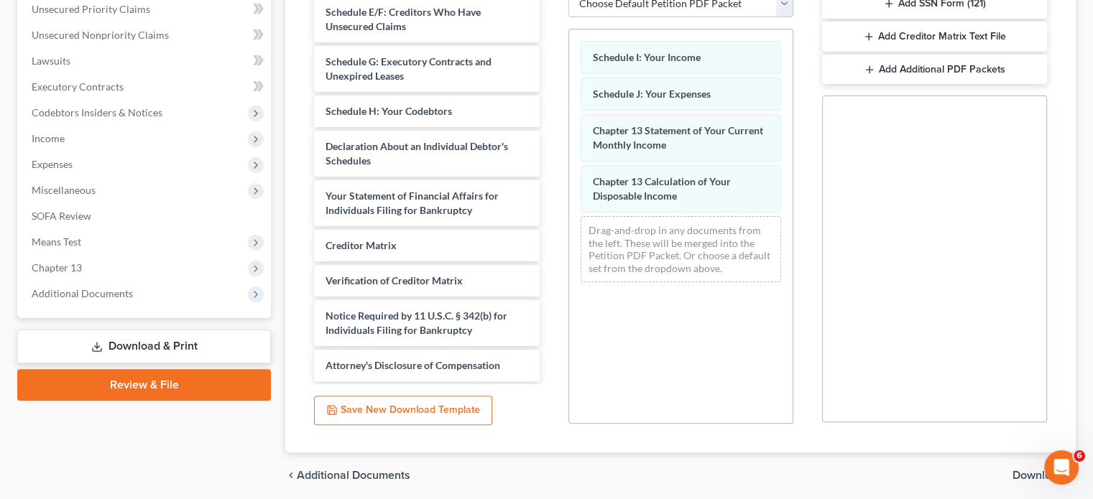
scroll to position [387, 0]
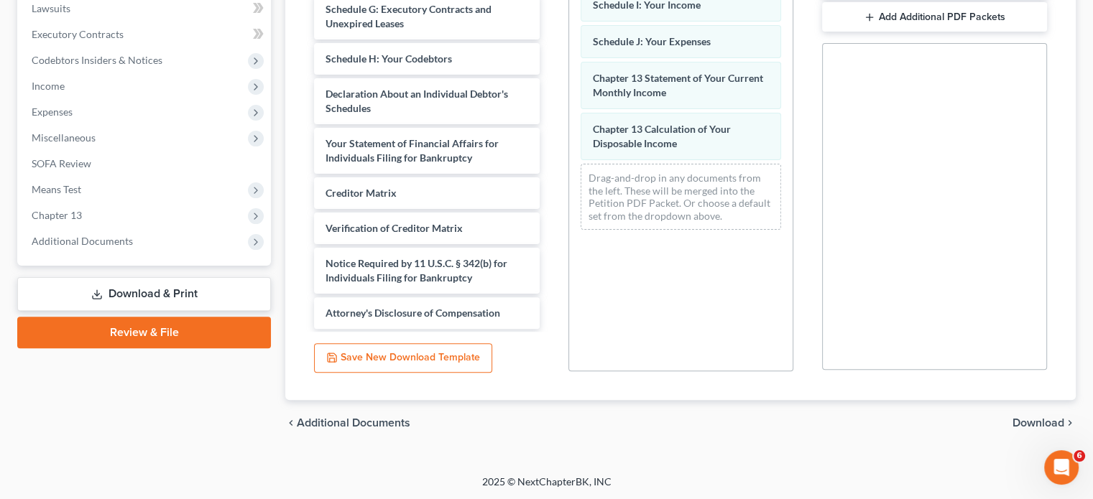
click at [1029, 422] on span "Download" at bounding box center [1039, 423] width 52 height 11
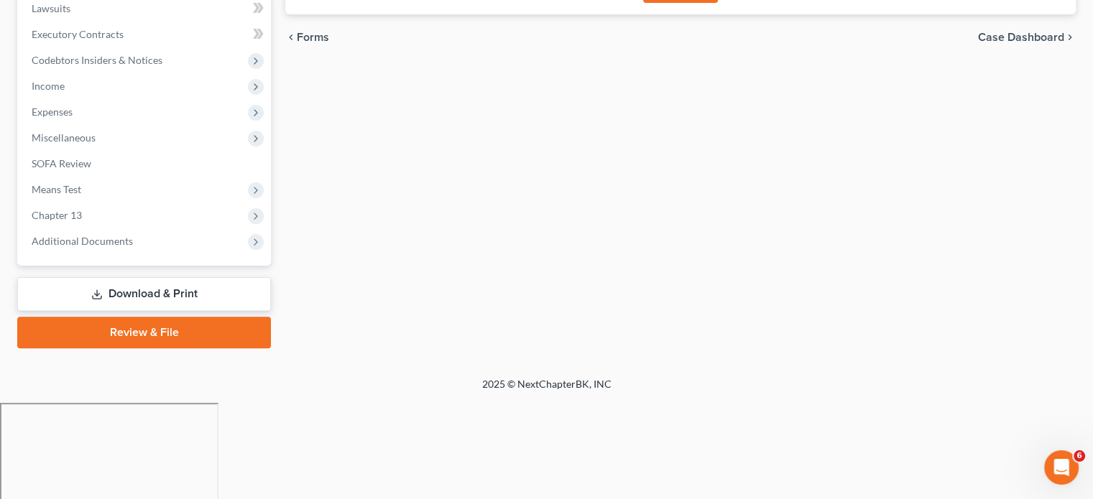
scroll to position [289, 0]
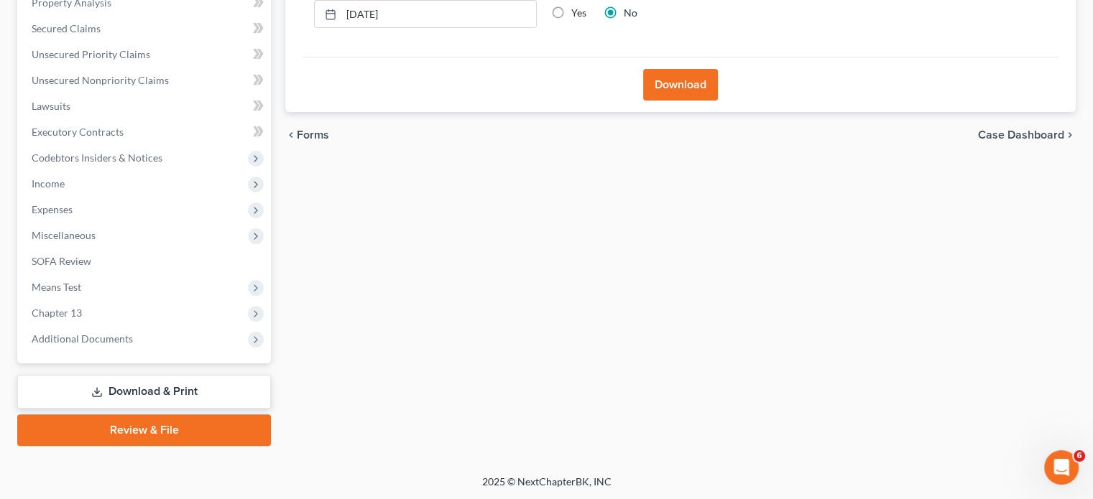
click at [673, 91] on button "Download" at bounding box center [680, 85] width 75 height 32
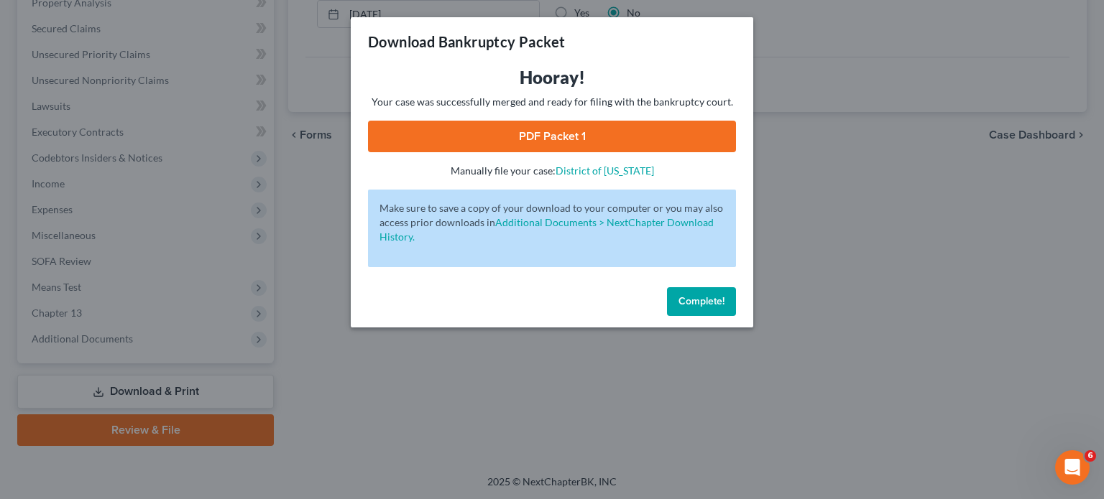
click at [555, 134] on link "PDF Packet 1" at bounding box center [552, 137] width 368 height 32
click at [693, 296] on span "Complete!" at bounding box center [701, 301] width 46 height 12
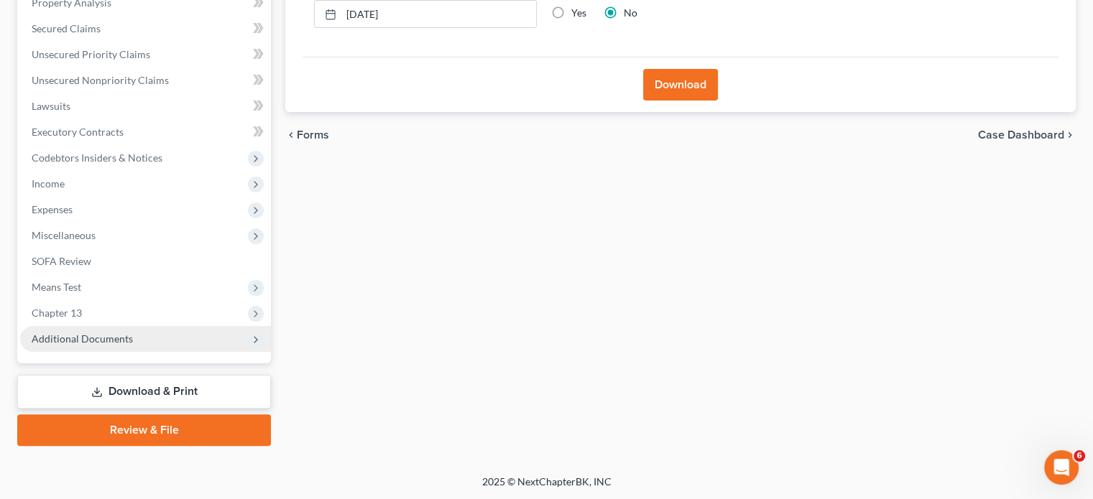
click at [160, 337] on span "Additional Documents" at bounding box center [145, 339] width 251 height 26
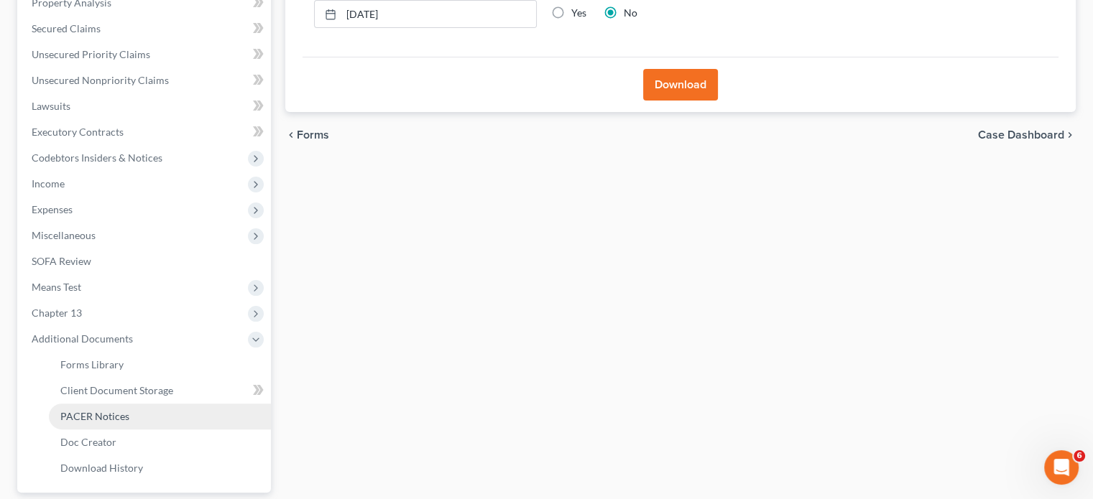
click at [113, 415] on span "PACER Notices" at bounding box center [94, 416] width 69 height 12
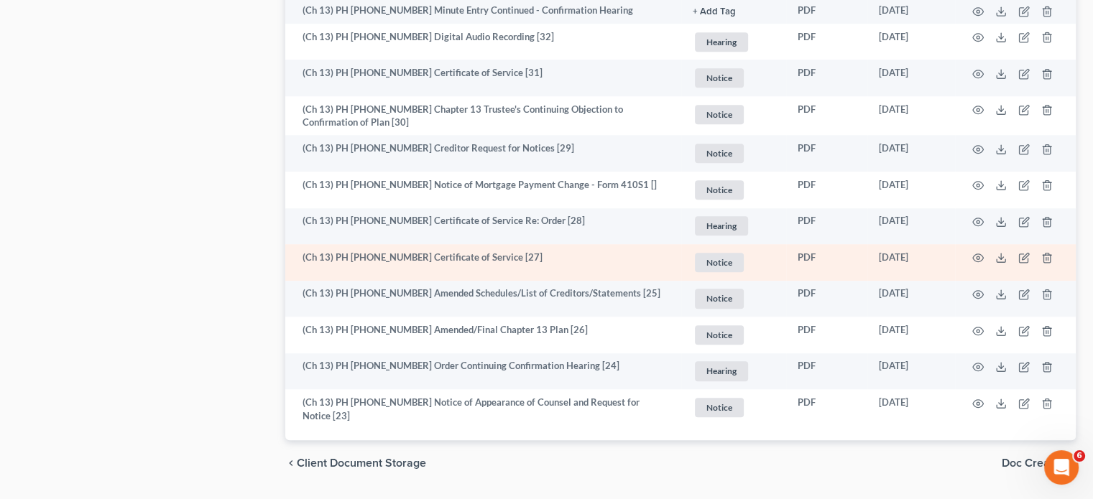
scroll to position [1122, 0]
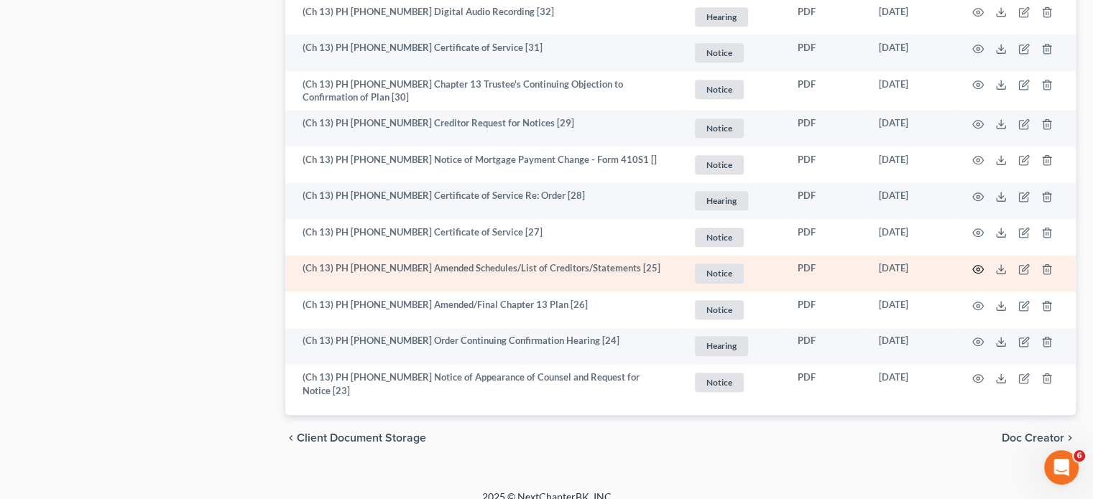
click at [977, 264] on icon "button" at bounding box center [977, 269] width 11 height 11
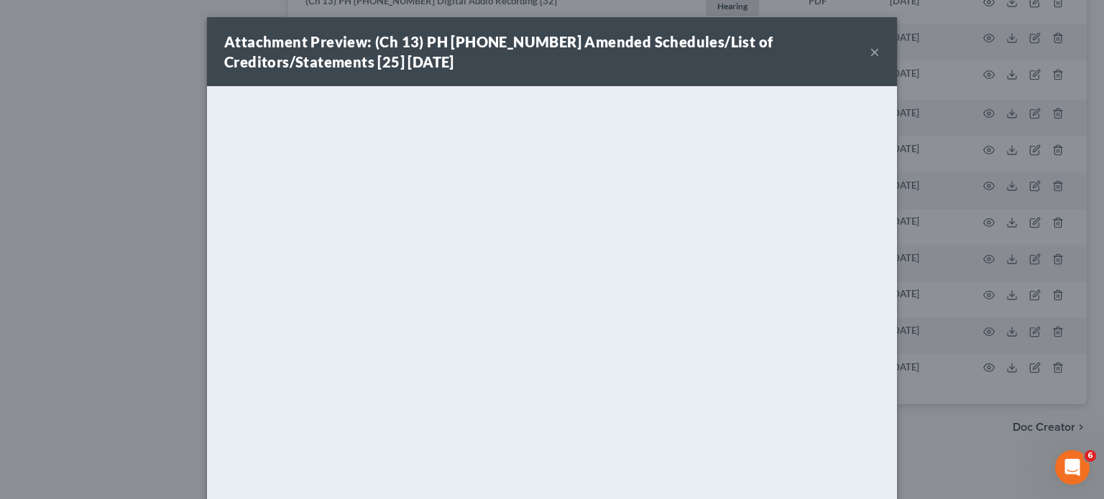
click at [924, 111] on div "Attachment Preview: (Ch 13) PH 25-20954 Amended Schedules/List of Creditors/Sta…" at bounding box center [552, 249] width 1104 height 499
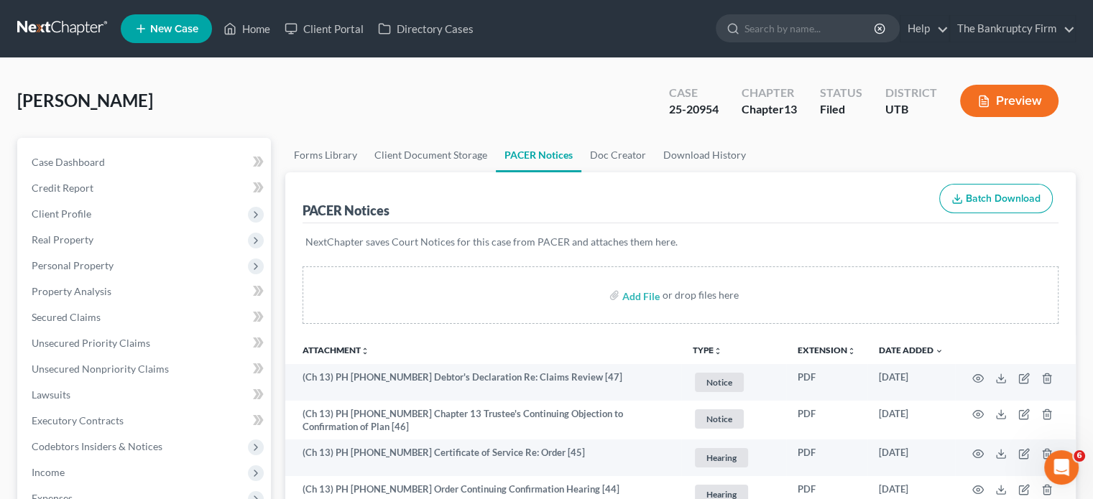
scroll to position [0, 0]
drag, startPoint x: 719, startPoint y: 107, endPoint x: 655, endPoint y: 108, distance: 64.0
click at [658, 108] on div "Case 25-20954" at bounding box center [694, 102] width 73 height 42
copy div "25-20954"
click at [716, 109] on div "25-20954" at bounding box center [694, 109] width 50 height 17
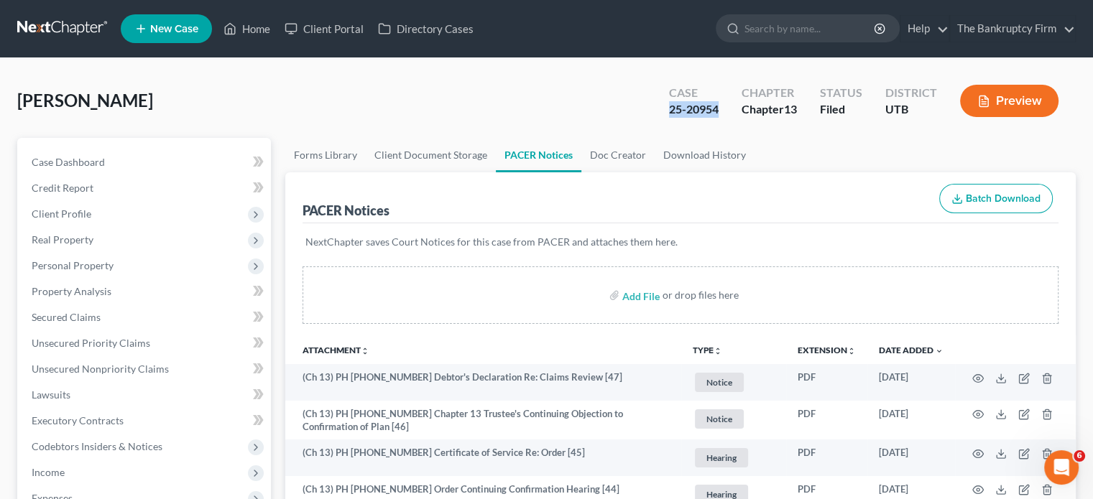
copy div "25-20954"
